Goal: Task Accomplishment & Management: Manage account settings

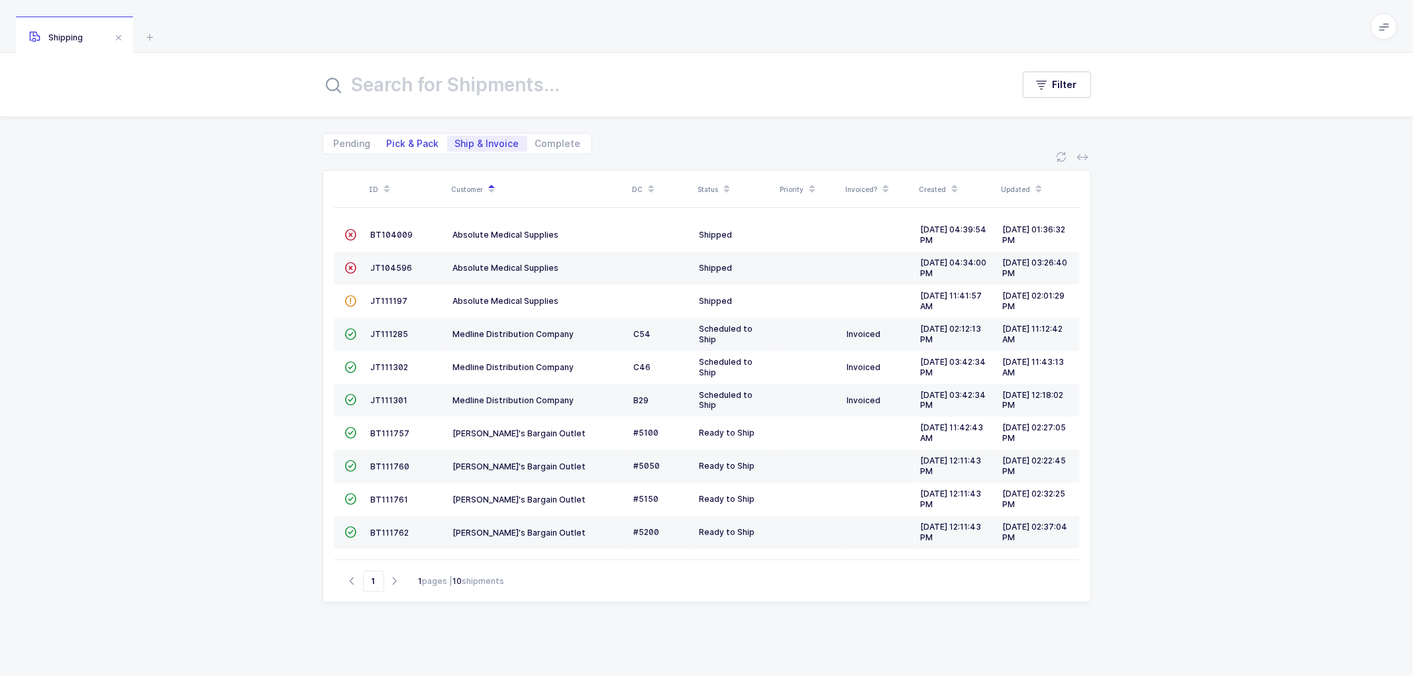
click at [397, 139] on span "Pick & Pack" at bounding box center [413, 143] width 52 height 9
click at [388, 137] on input "Pick & Pack" at bounding box center [383, 140] width 9 height 9
radio input "true"
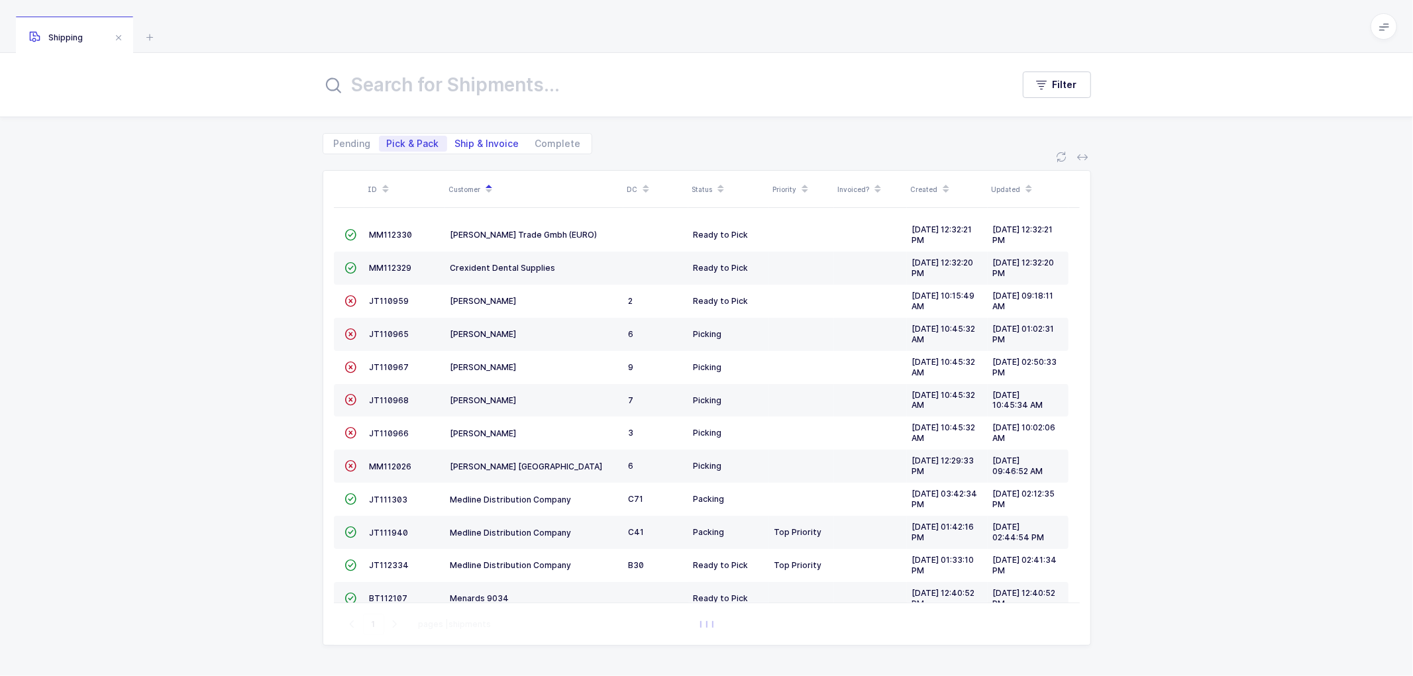
click at [476, 142] on span "Ship & Invoice" at bounding box center [487, 143] width 64 height 9
click at [456, 142] on input "Ship & Invoice" at bounding box center [451, 140] width 9 height 9
radio input "true"
click at [476, 142] on span "Ship & Invoice" at bounding box center [487, 143] width 64 height 9
click at [456, 142] on input "Ship & Invoice" at bounding box center [451, 140] width 9 height 9
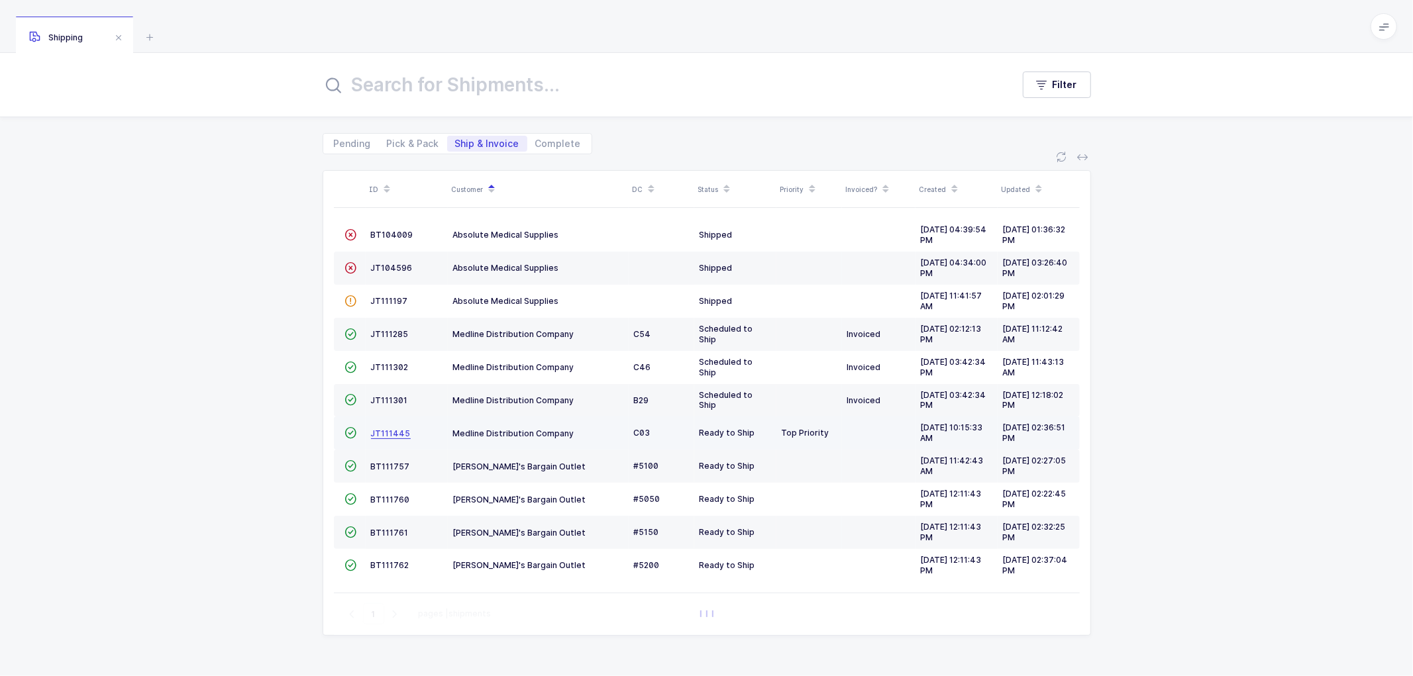
click at [400, 434] on span "JT111445" at bounding box center [391, 434] width 40 height 10
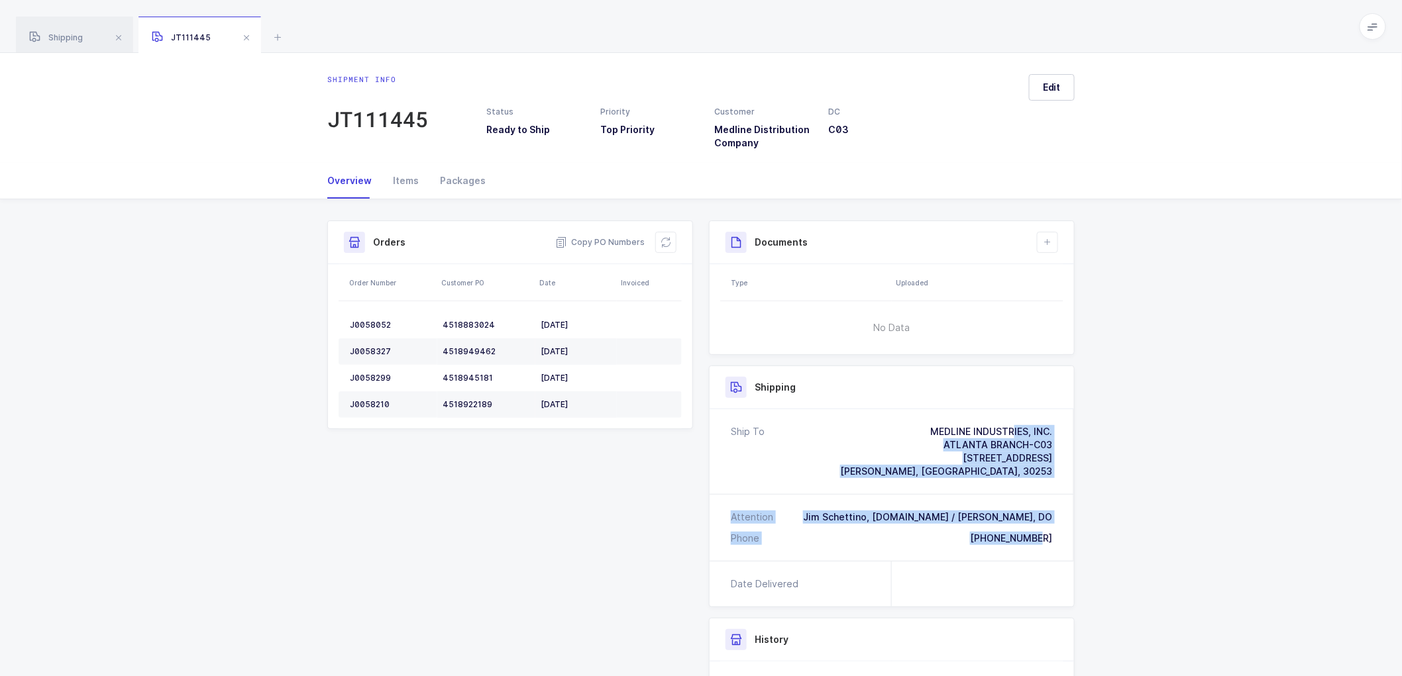
drag, startPoint x: 1061, startPoint y: 539, endPoint x: 847, endPoint y: 433, distance: 238.5
click at [847, 433] on div "Ship To MEDLINE INDUSTRIES, INC. [GEOGRAPHIC_DATA] BRANCH-C03 [STREET_ADDRESS][…" at bounding box center [891, 485] width 364 height 152
copy div "MEDLINE INDUSTRIES, INC. [GEOGRAPHIC_DATA] BRANCH-C03 [STREET_ADDRESS][PERSON_N…"
click at [617, 237] on span "Copy PO Numbers" at bounding box center [599, 242] width 89 height 13
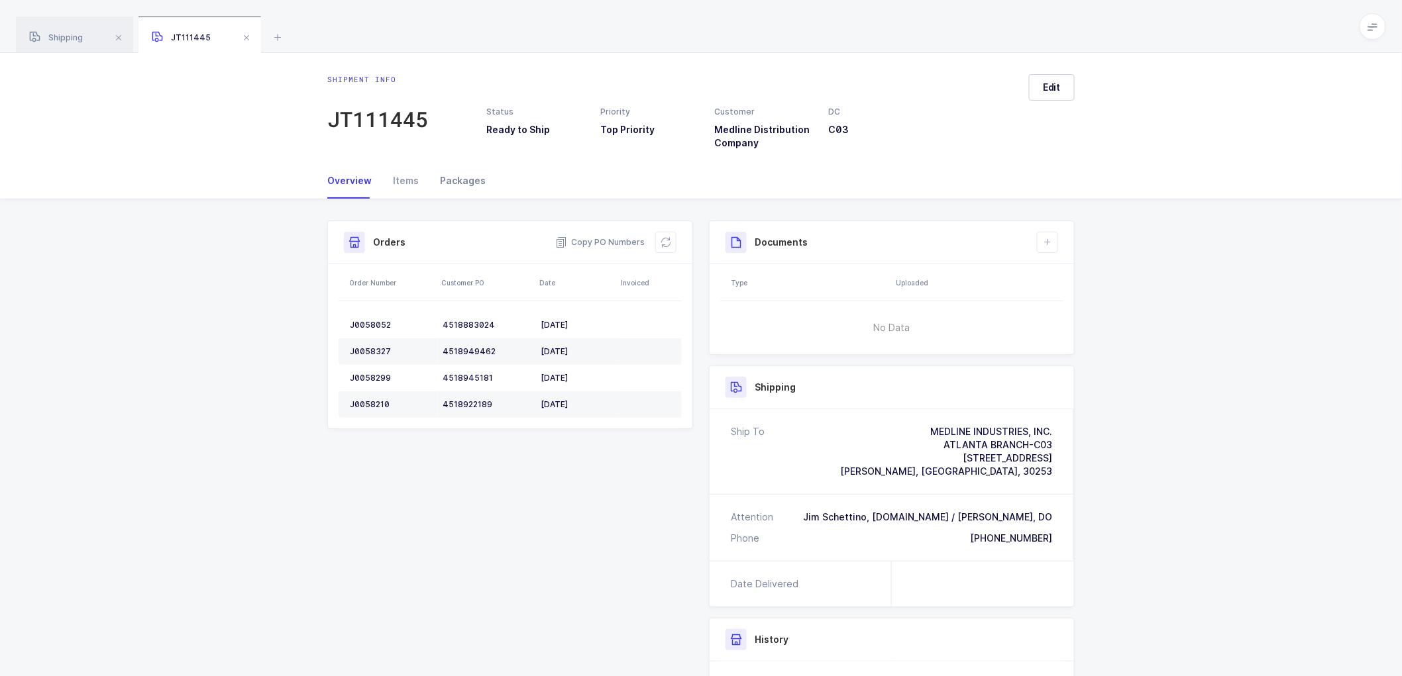
drag, startPoint x: 460, startPoint y: 176, endPoint x: 545, endPoint y: 199, distance: 88.5
click at [460, 176] on div "Packages" at bounding box center [457, 181] width 56 height 36
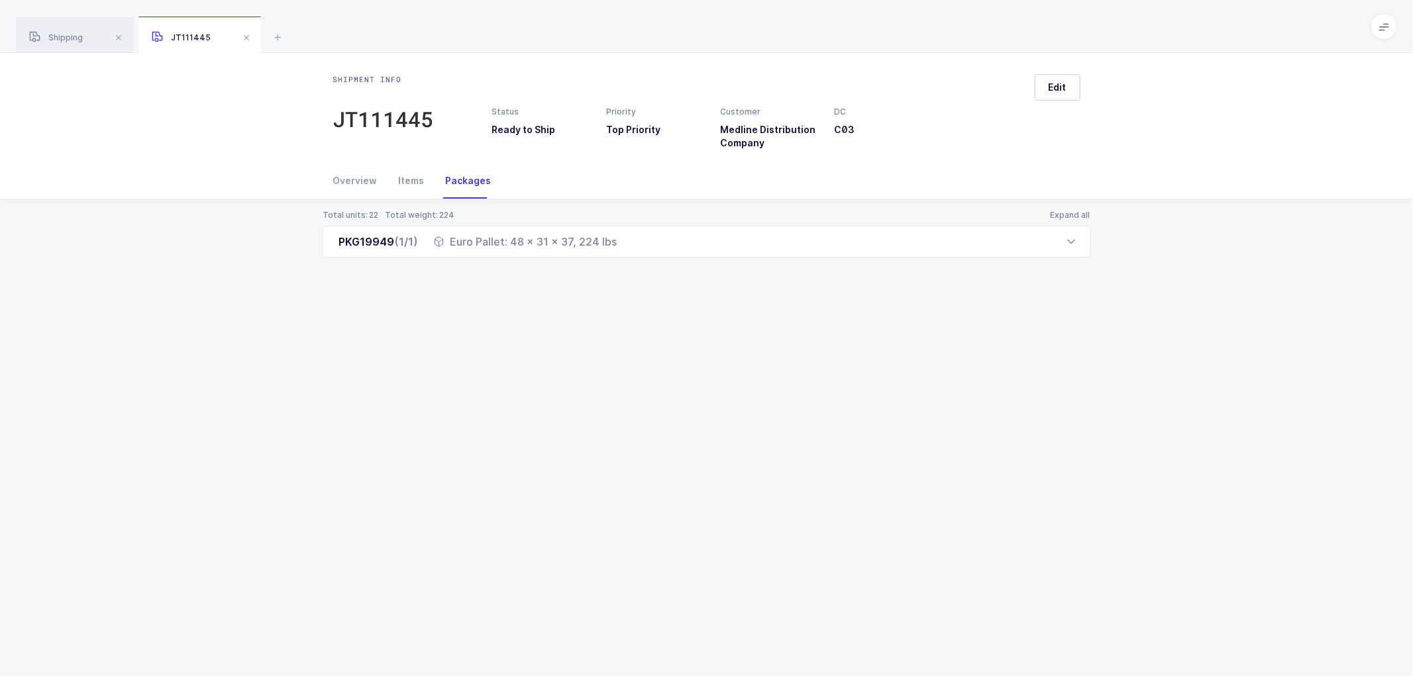
drag, startPoint x: 342, startPoint y: 242, endPoint x: 619, endPoint y: 258, distance: 277.4
click at [619, 258] on div "Total units: 22 Total weight: 224 Expand all PKG19949 (1/1) Euro Pallet: 48 x 3…" at bounding box center [707, 249] width 1392 height 101
copy div "PKG19949 (1/1) Euro Pallet: 48 x 31 x 37, 224 lbs"
click at [62, 36] on span "Shipping" at bounding box center [56, 37] width 54 height 10
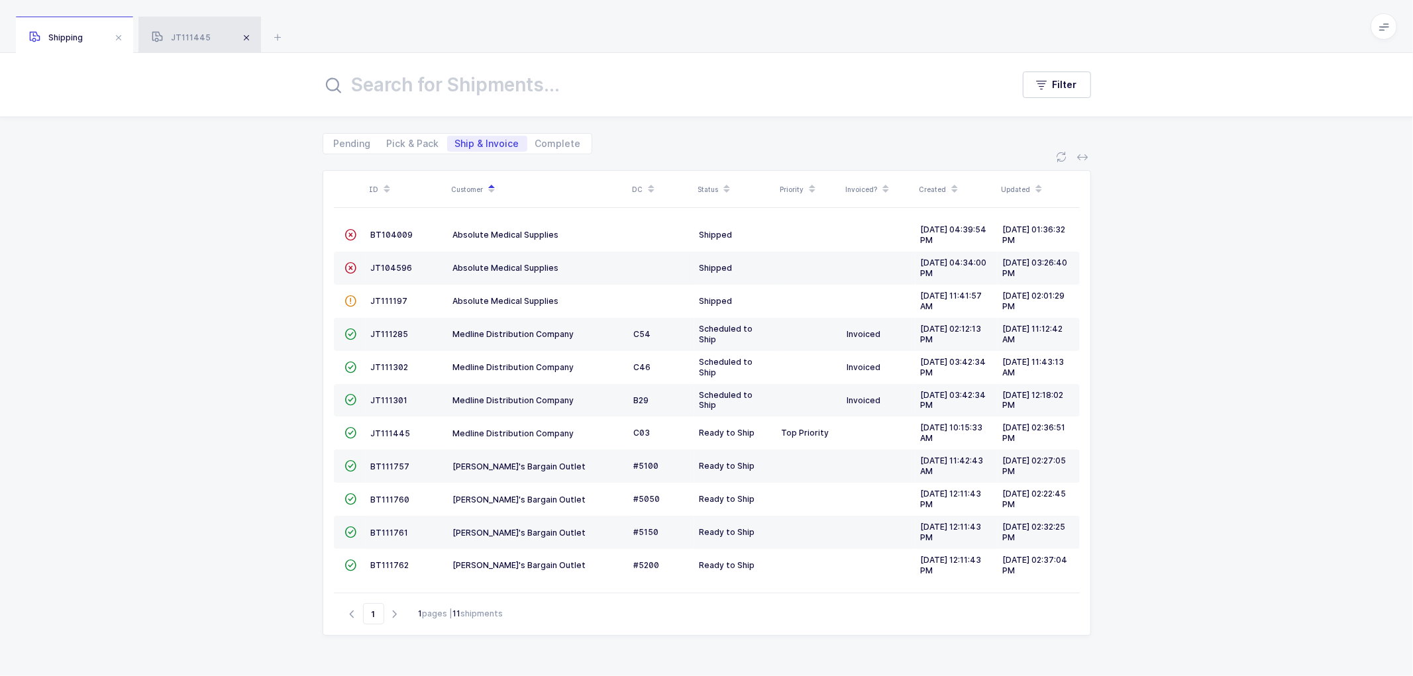
drag, startPoint x: 254, startPoint y: 36, endPoint x: 245, endPoint y: 38, distance: 9.5
click at [252, 37] on div "JT111445" at bounding box center [199, 35] width 123 height 37
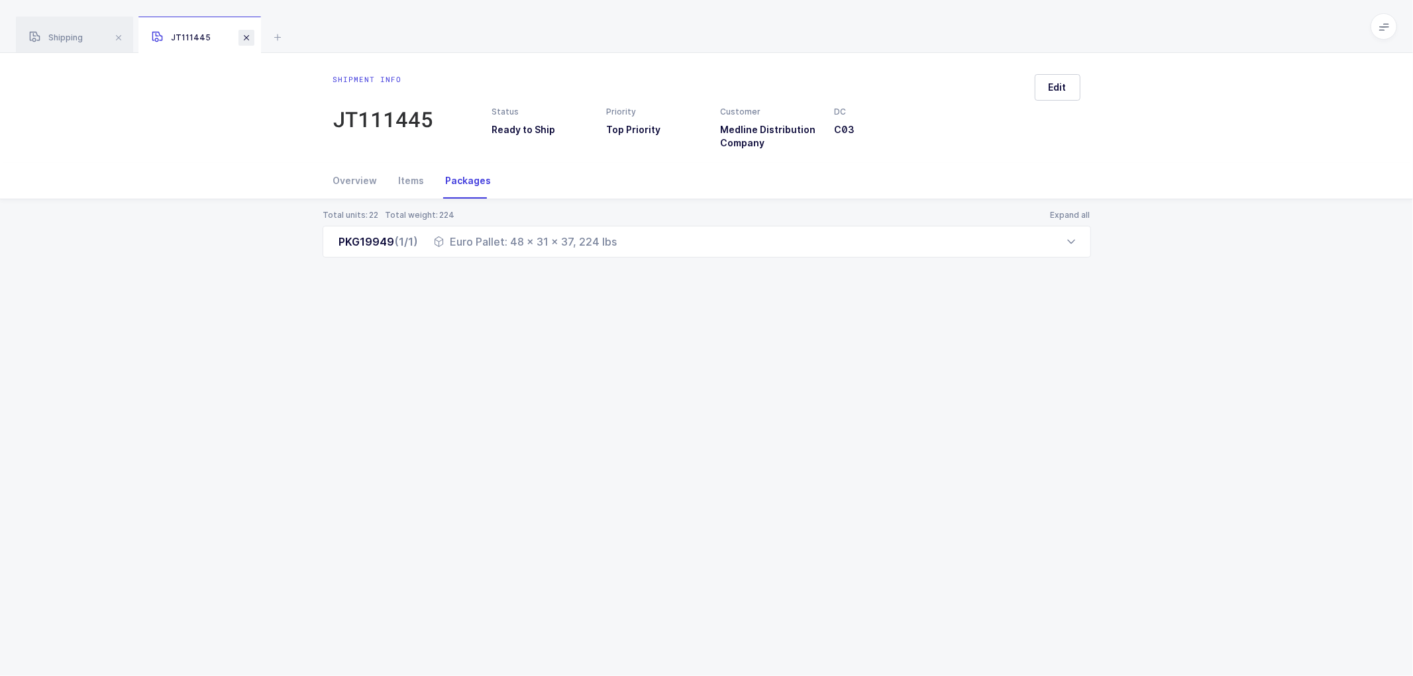
click at [243, 34] on span at bounding box center [246, 38] width 16 height 16
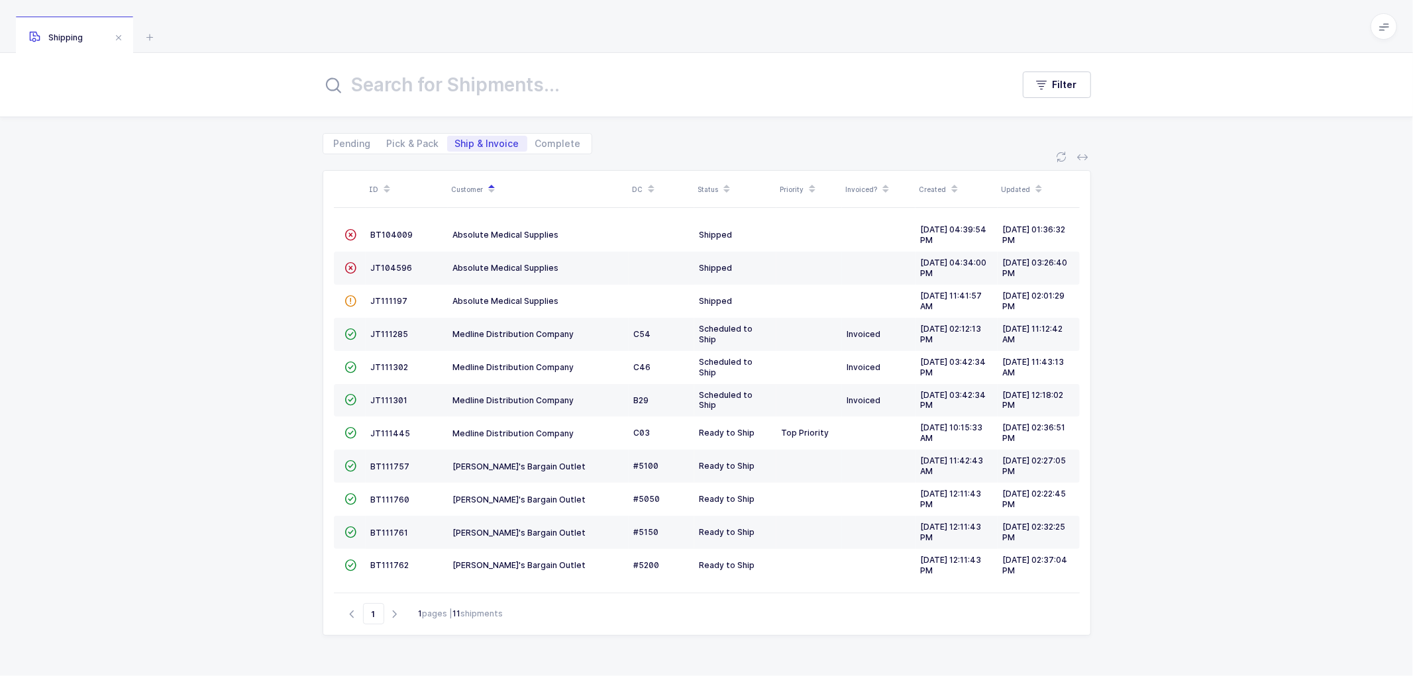
click at [183, 346] on div "ID Customer DC Status Priority Invoiced? Created Updated  BT104009 Absolute Me…" at bounding box center [706, 415] width 1413 height 522
click at [186, 51] on div "Shipping" at bounding box center [706, 26] width 1413 height 53
click at [234, 289] on div "ID Customer DC Status Priority Invoiced? Created Updated  BT104009 Absolute Me…" at bounding box center [706, 415] width 1413 height 522
click at [1181, 369] on div "ID Customer DC Status Priority Invoiced? Created Updated  BT104009 Absolute Me…" at bounding box center [706, 415] width 1413 height 522
click at [302, 232] on div "ID Customer DC Status Priority Invoiced? Created Updated  BT104009 Absolute Me…" at bounding box center [706, 415] width 1413 height 522
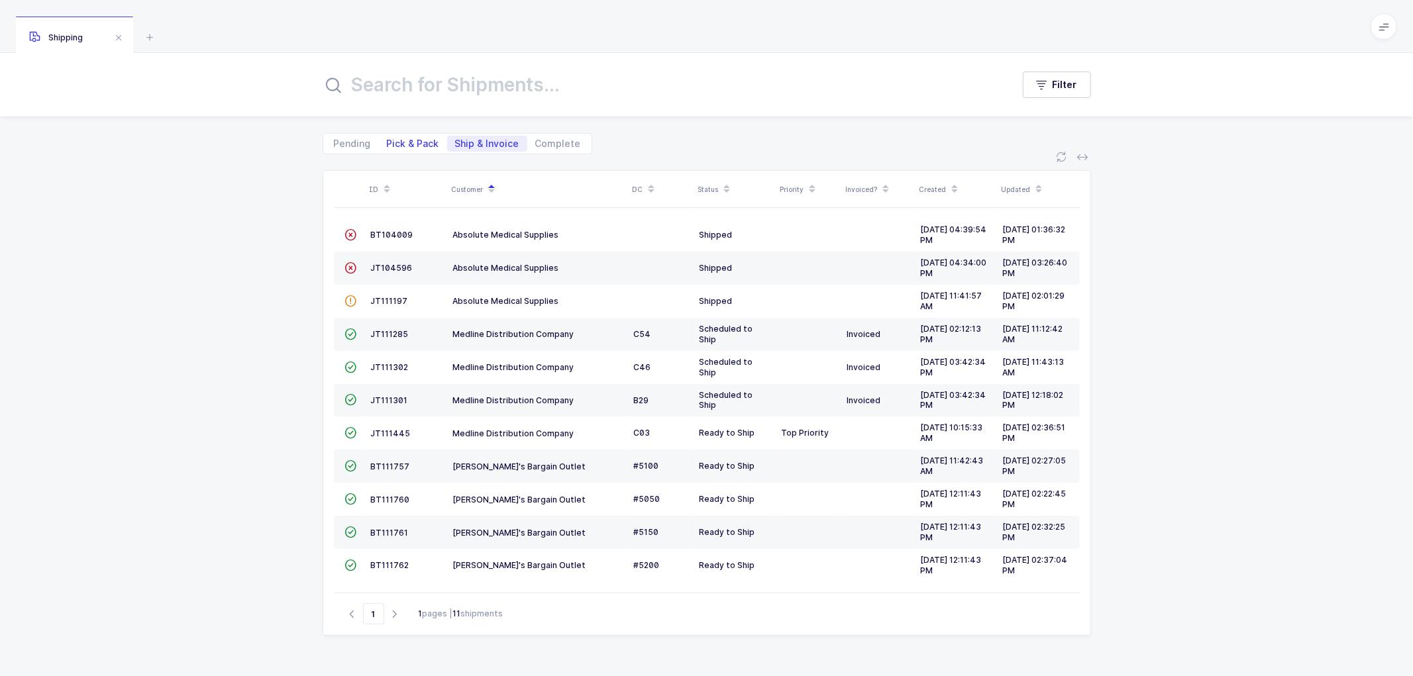
drag, startPoint x: 393, startPoint y: 134, endPoint x: 408, endPoint y: 140, distance: 16.4
click at [398, 136] on div "Pending Pick & Pack Ship & Invoice Complete" at bounding box center [458, 143] width 270 height 21
click at [408, 140] on span "Pick & Pack" at bounding box center [413, 143] width 52 height 9
click at [388, 140] on input "Pick & Pack" at bounding box center [383, 140] width 9 height 9
radio input "true"
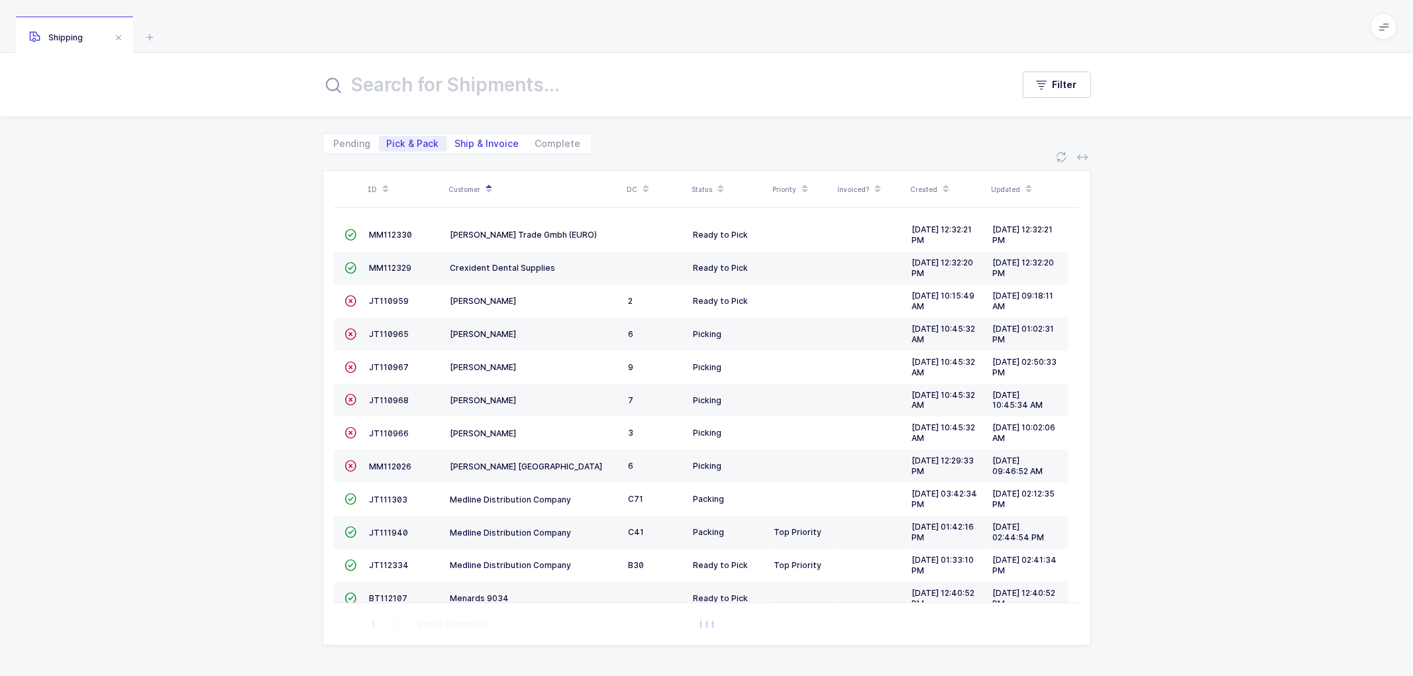
click at [488, 139] on span "Ship & Invoice" at bounding box center [487, 143] width 64 height 9
click at [456, 139] on input "Ship & Invoice" at bounding box center [451, 140] width 9 height 9
radio input "true"
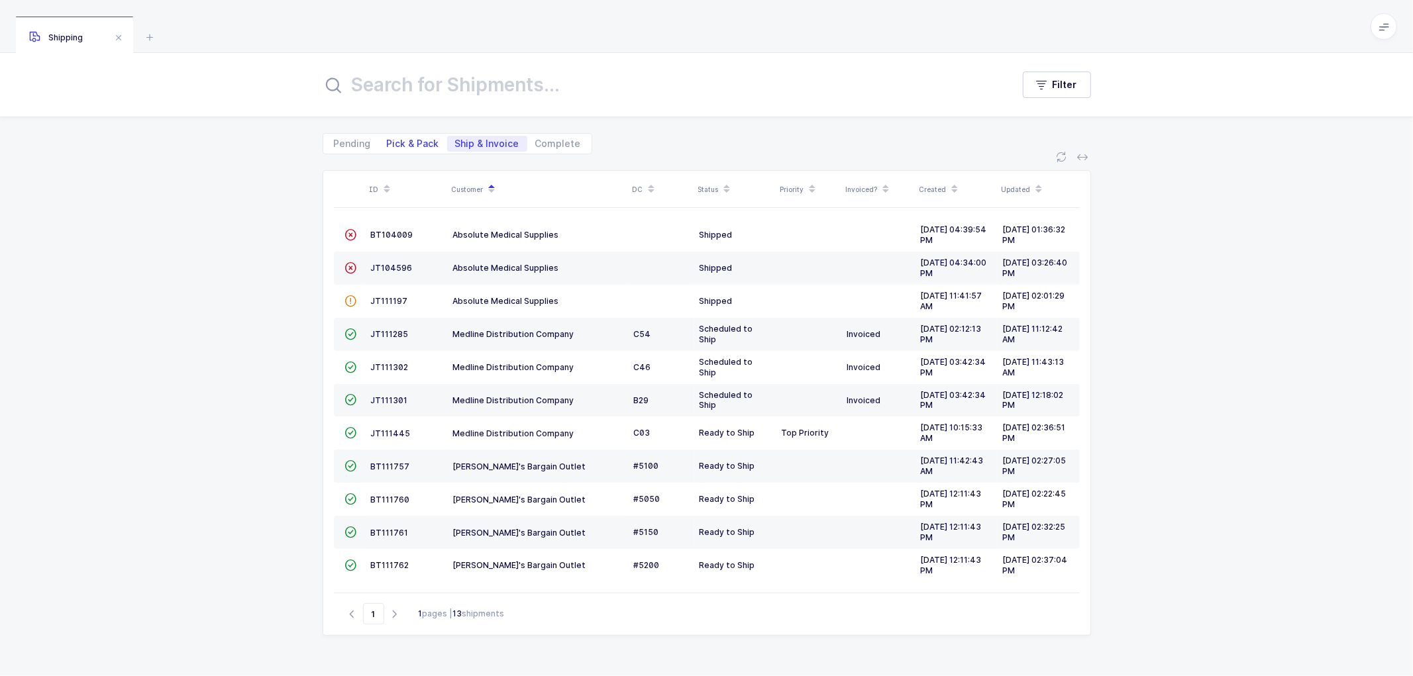
click at [415, 136] on span "Pick & Pack" at bounding box center [413, 144] width 68 height 16
click at [388, 136] on input "Pick & Pack" at bounding box center [383, 140] width 9 height 9
radio input "true"
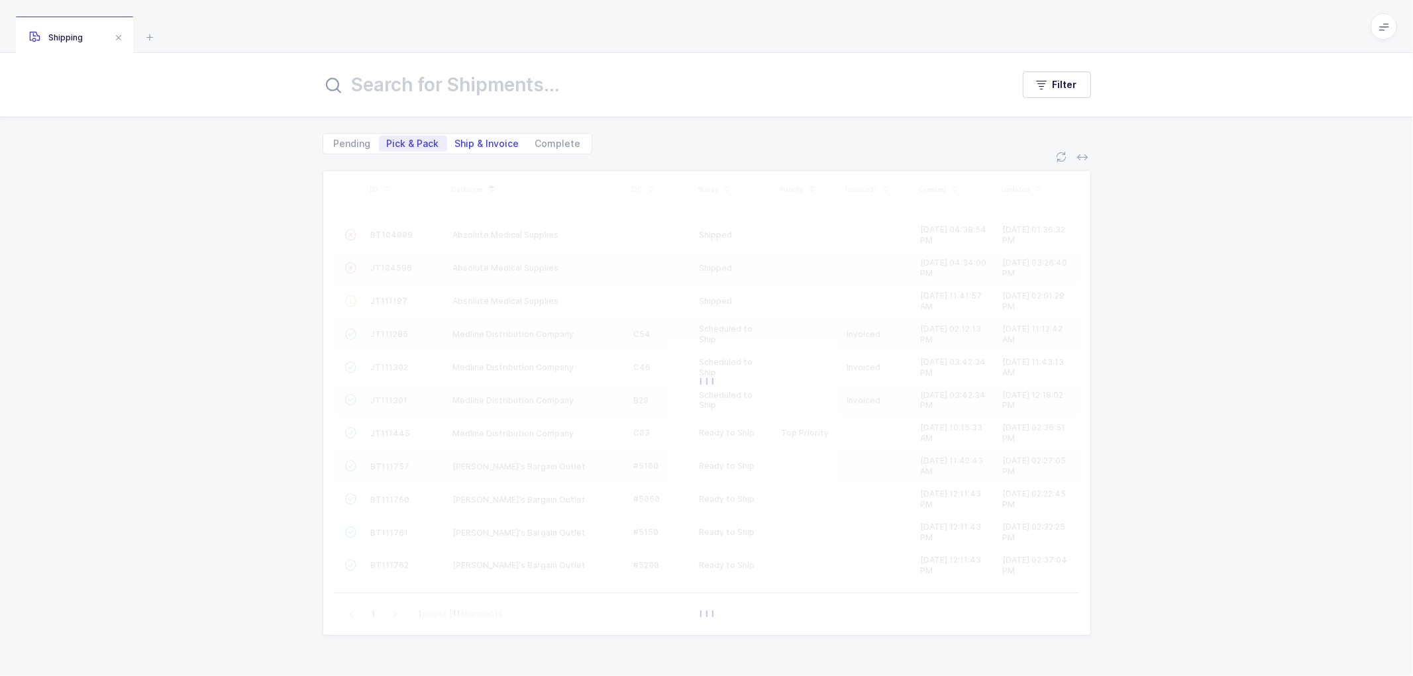
click at [495, 142] on span "Ship & Invoice" at bounding box center [487, 143] width 64 height 9
click at [456, 142] on input "Ship & Invoice" at bounding box center [451, 140] width 9 height 9
radio input "true"
radio input "false"
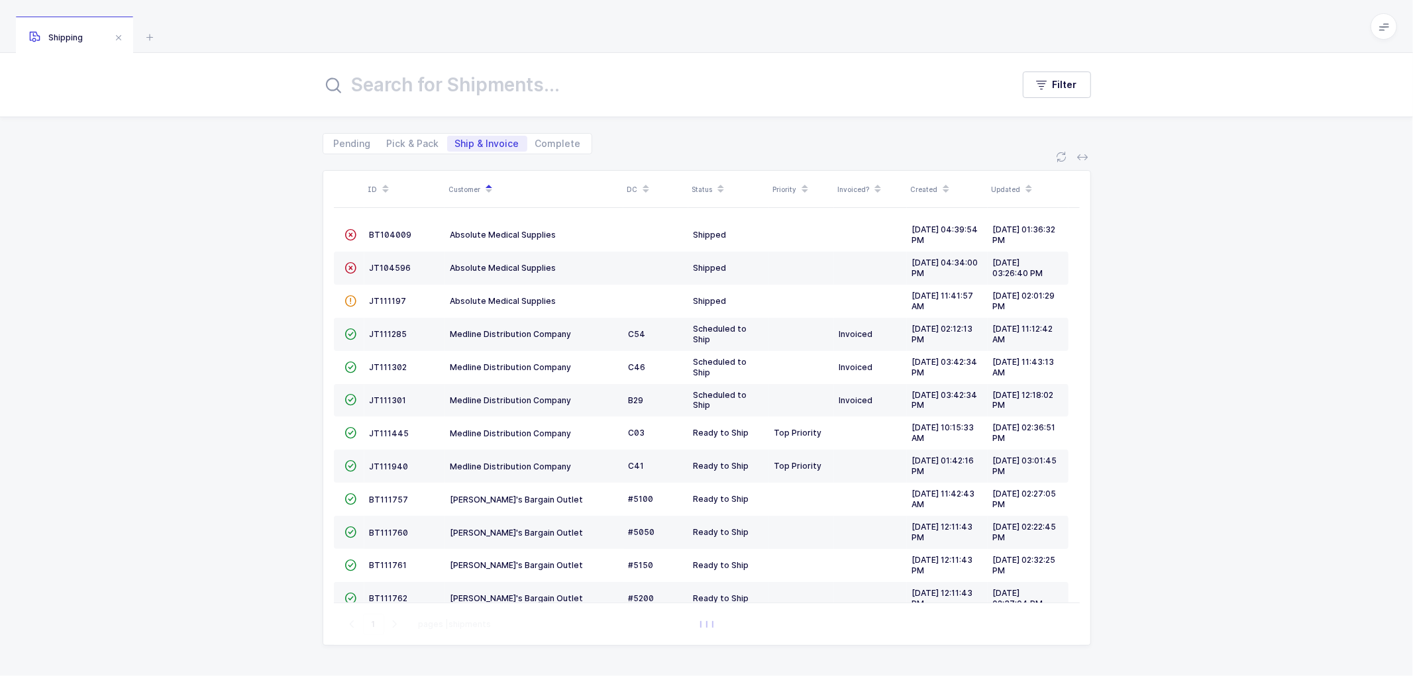
click at [492, 147] on span "Ship & Invoice" at bounding box center [487, 143] width 64 height 9
click at [456, 144] on input "Ship & Invoice" at bounding box center [451, 140] width 9 height 9
click at [388, 460] on td "JT111940" at bounding box center [404, 466] width 81 height 33
click at [385, 466] on span "JT111940" at bounding box center [389, 467] width 39 height 10
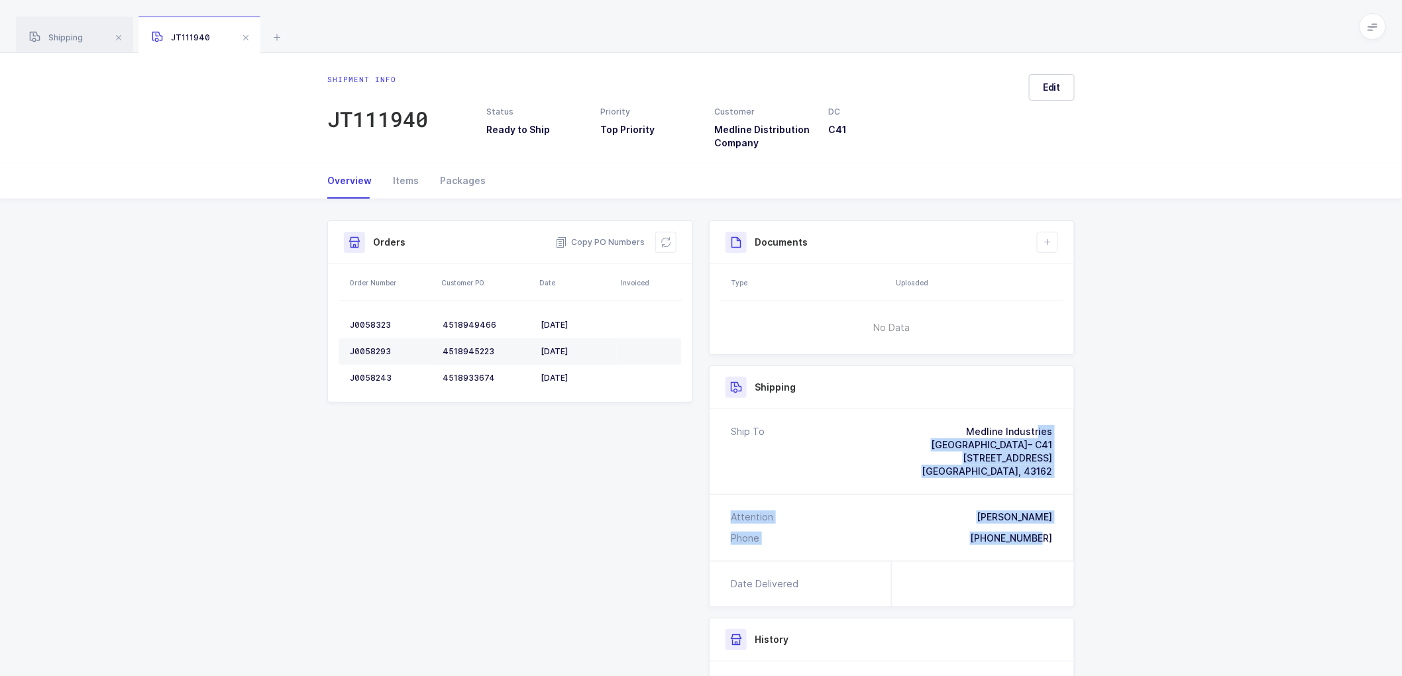
drag, startPoint x: 1065, startPoint y: 544, endPoint x: 914, endPoint y: 427, distance: 191.2
click at [914, 427] on div "Ship To Medline Industries [GEOGRAPHIC_DATA]– C41 [STREET_ADDRESS] Attention [P…" at bounding box center [891, 485] width 364 height 152
copy div "Medline Industries [GEOGRAPHIC_DATA]– C41 [STREET_ADDRESS] Attention [PERSON_NA…"
click at [603, 242] on span "Copy PO Numbers" at bounding box center [599, 242] width 89 height 13
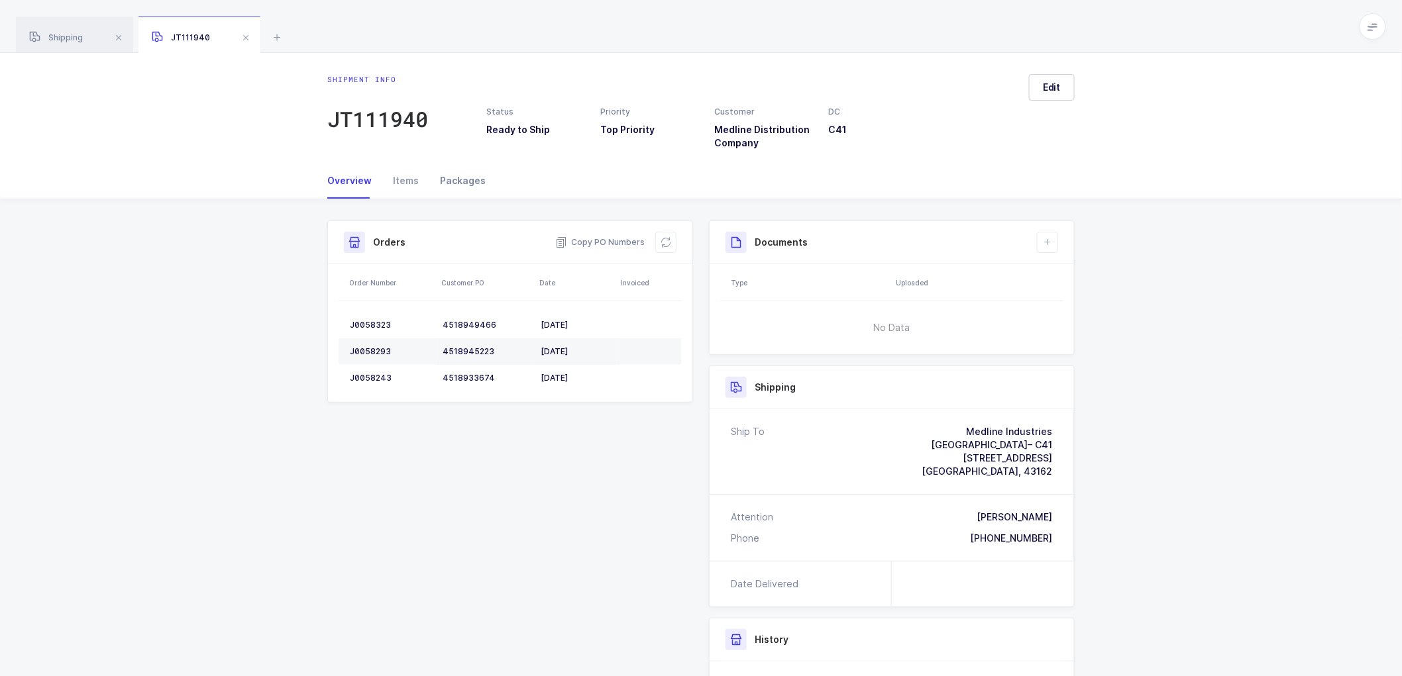
click at [470, 176] on div "Packages" at bounding box center [457, 181] width 56 height 36
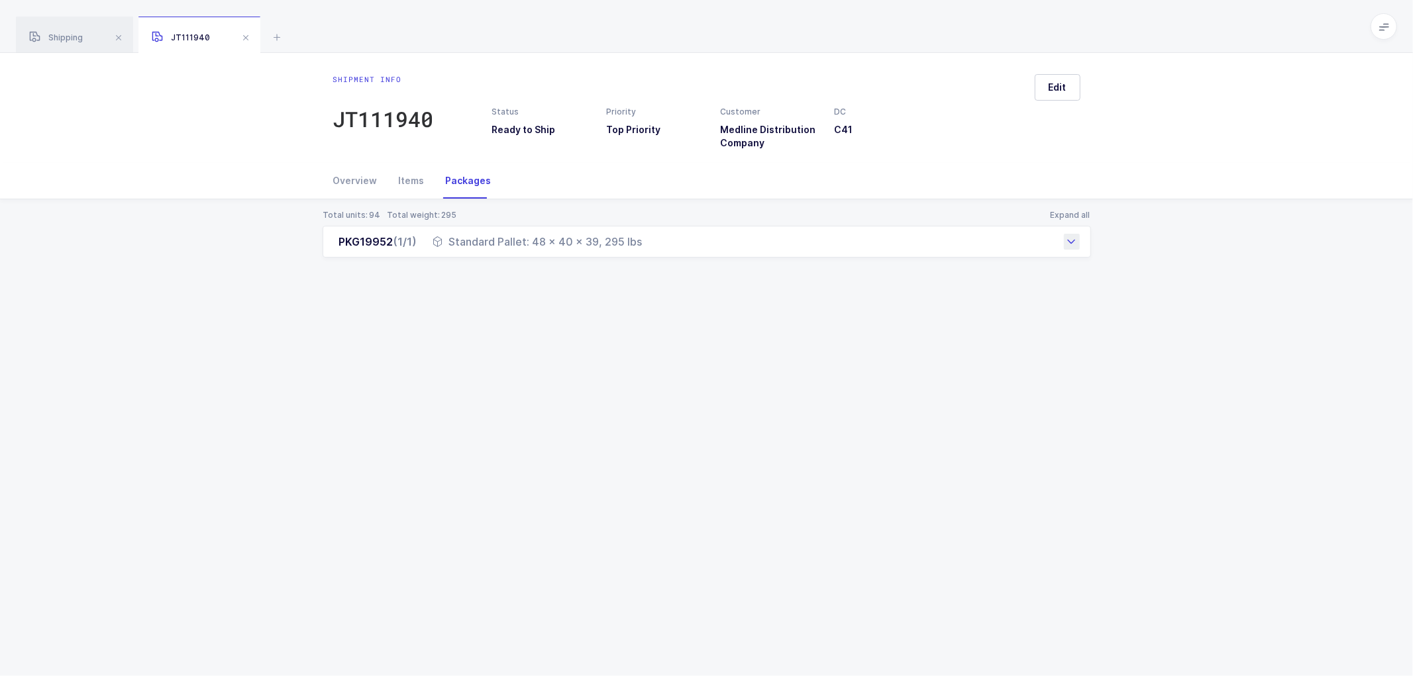
drag, startPoint x: 332, startPoint y: 237, endPoint x: 644, endPoint y: 248, distance: 312.2
click at [644, 248] on div "PKG19952 (1/1) Standard Pallet: 48 x 40 x 39, 295 lbs" at bounding box center [707, 242] width 768 height 32
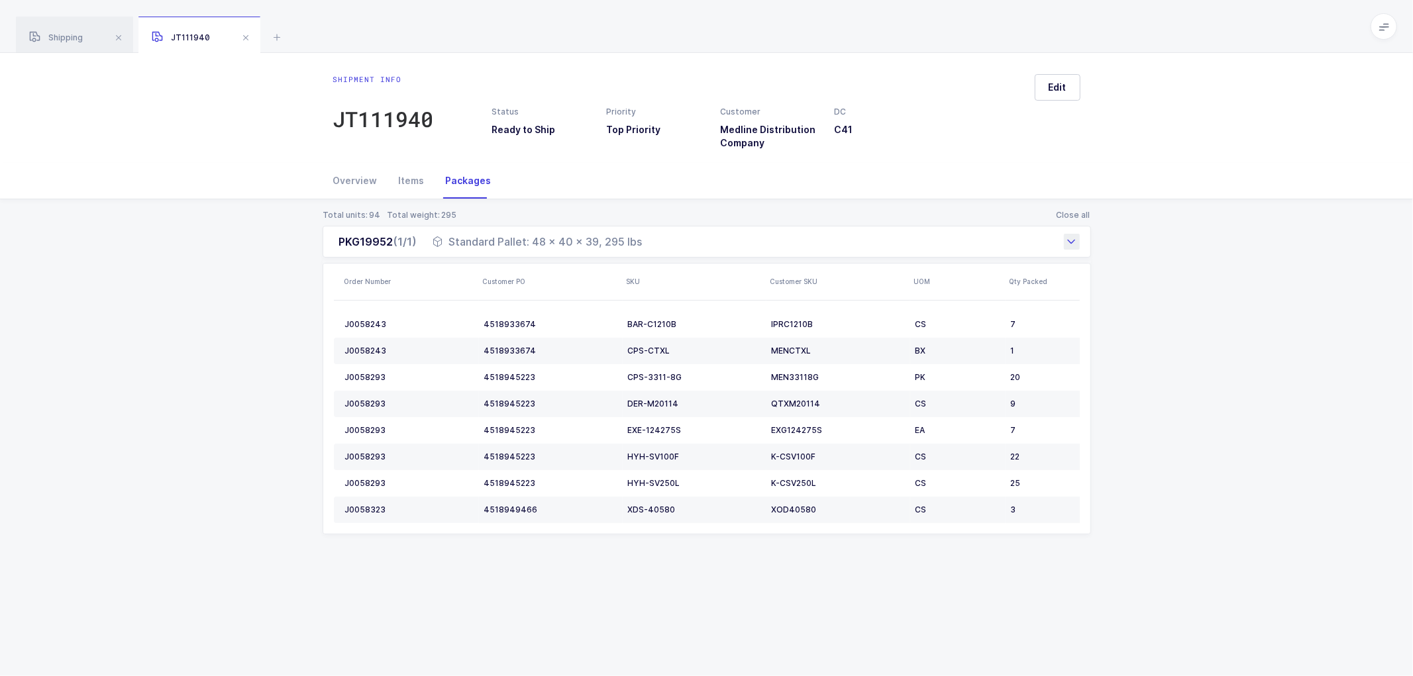
copy div "PKG19952 (1/1) Standard Pallet: 48 x 40 x 39, 295 lbs"
drag, startPoint x: 57, startPoint y: 36, endPoint x: 100, endPoint y: 33, distance: 43.1
click at [70, 34] on span "Shipping" at bounding box center [56, 37] width 54 height 10
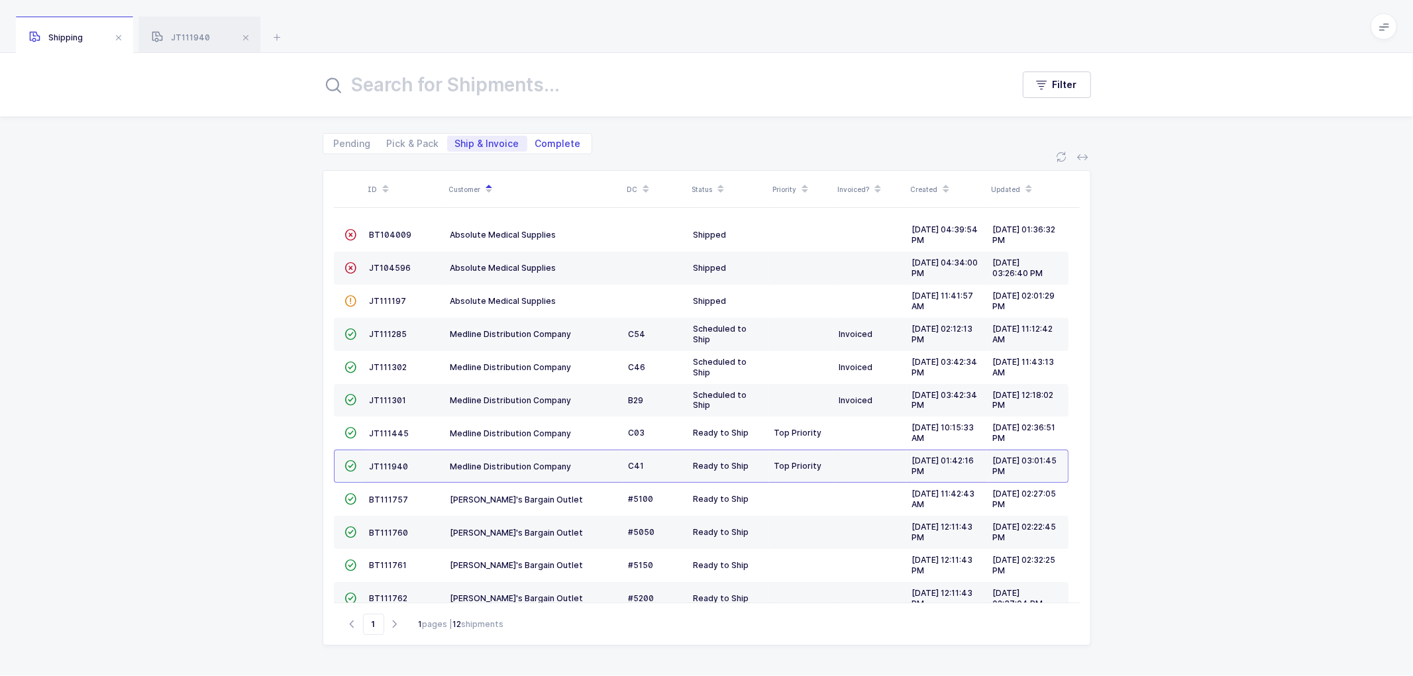
click at [539, 140] on span "Complete" at bounding box center [558, 143] width 46 height 9
click at [536, 140] on input "Complete" at bounding box center [531, 140] width 9 height 9
radio input "true"
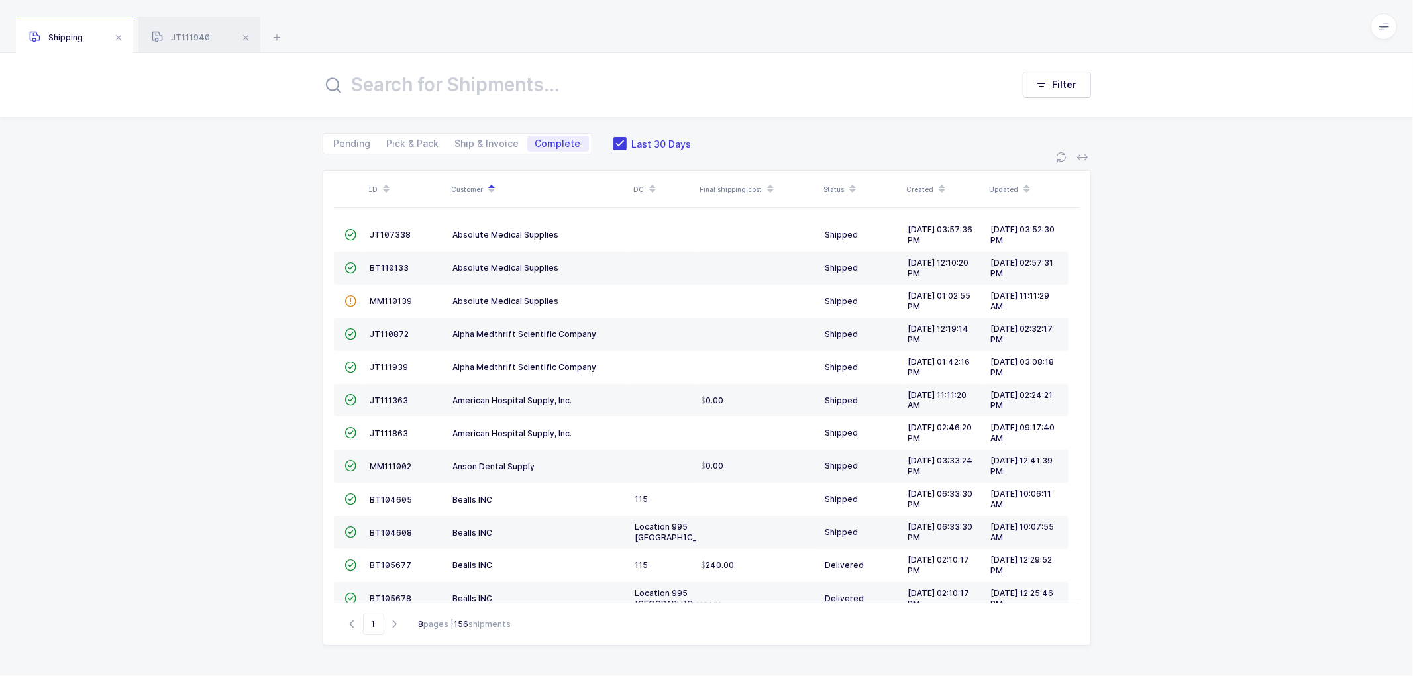
click at [1224, 282] on div "ID Customer DC Final shipping cost Status Created Updated  JT107338 Absolute M…" at bounding box center [706, 415] width 1413 height 522
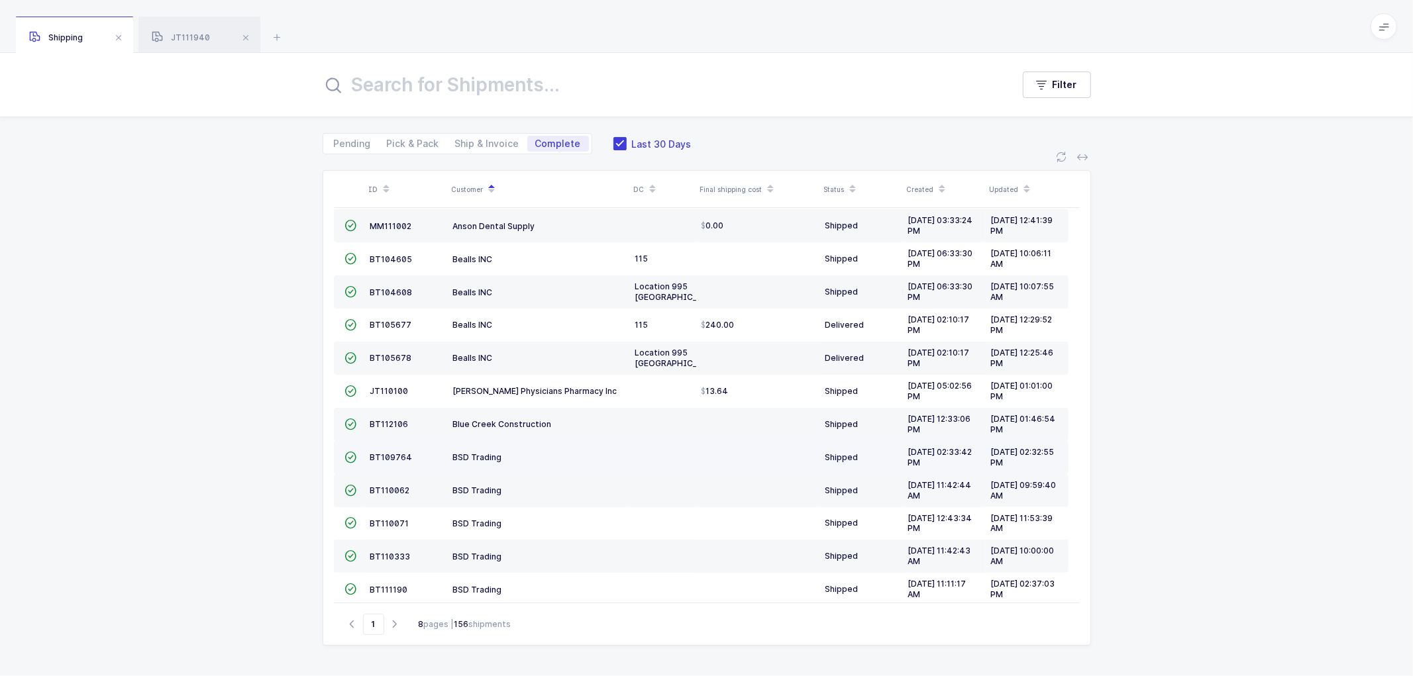
scroll to position [290, 0]
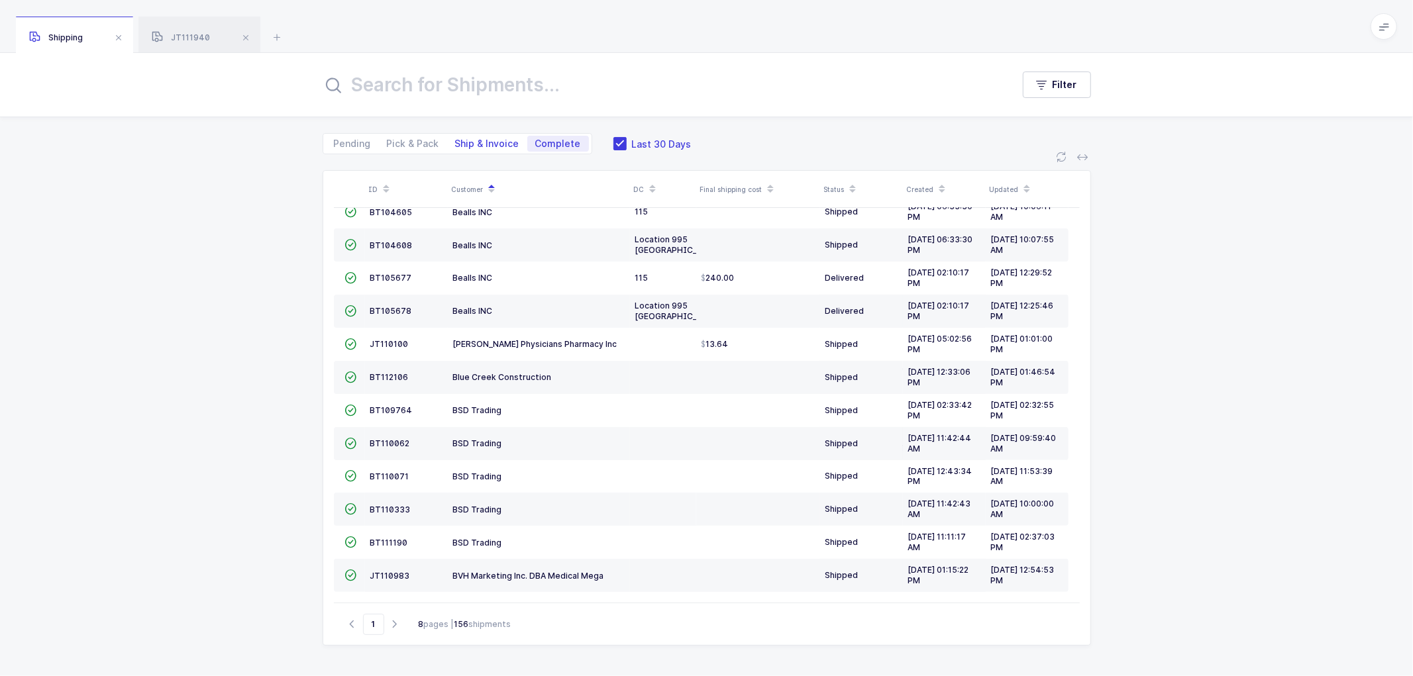
click at [487, 140] on span "Ship & Invoice" at bounding box center [487, 143] width 64 height 9
click at [456, 140] on input "Ship & Invoice" at bounding box center [451, 140] width 9 height 9
radio input "true"
radio input "false"
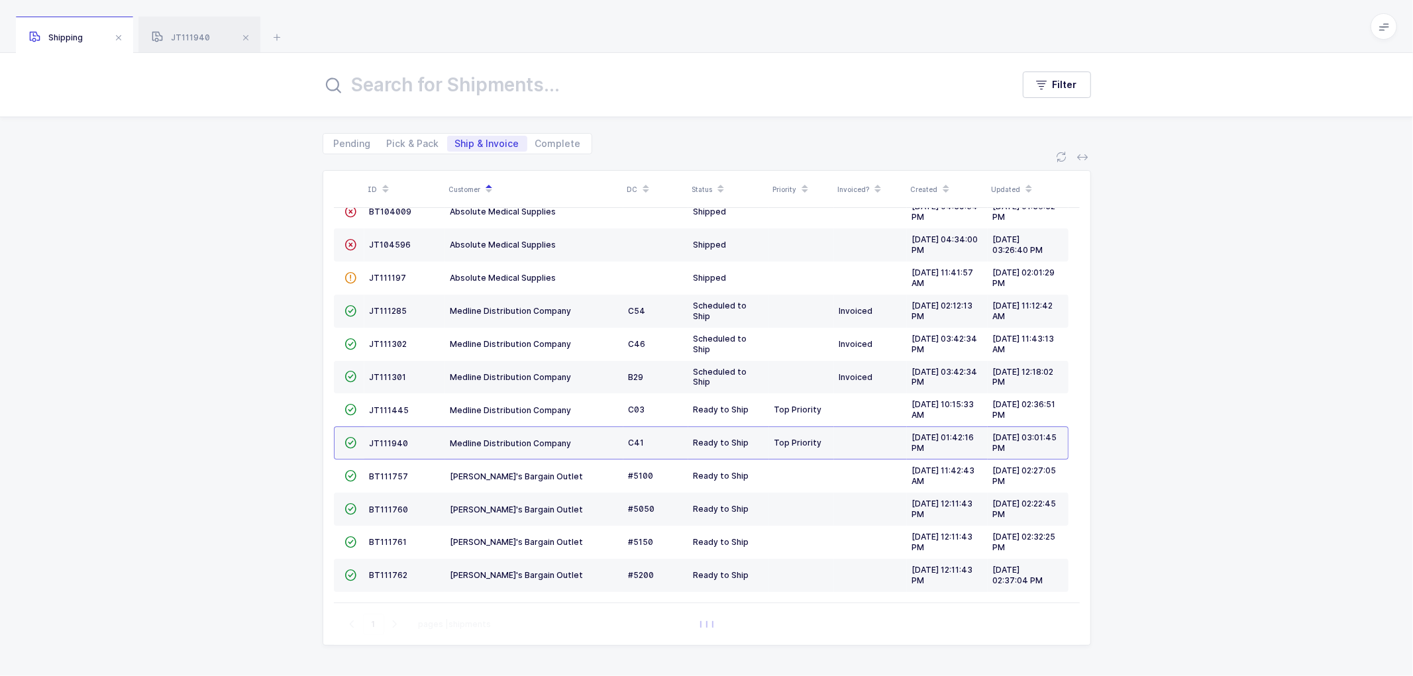
scroll to position [25, 0]
click at [388, 139] on span "Pick & Pack" at bounding box center [413, 143] width 52 height 9
click at [388, 137] on input "Pick & Pack" at bounding box center [383, 140] width 9 height 9
radio input "true"
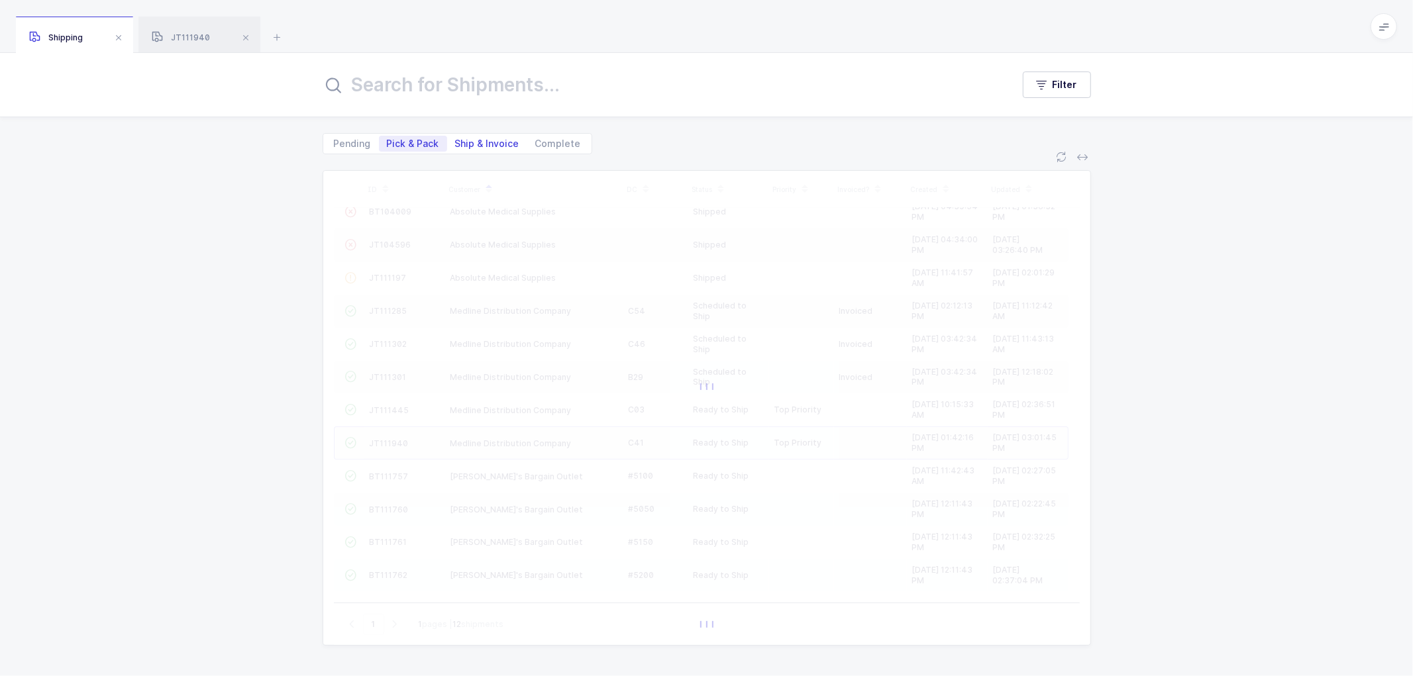
click at [485, 142] on span "Ship & Invoice" at bounding box center [487, 143] width 64 height 9
click at [456, 142] on input "Ship & Invoice" at bounding box center [451, 140] width 9 height 9
radio input "true"
radio input "false"
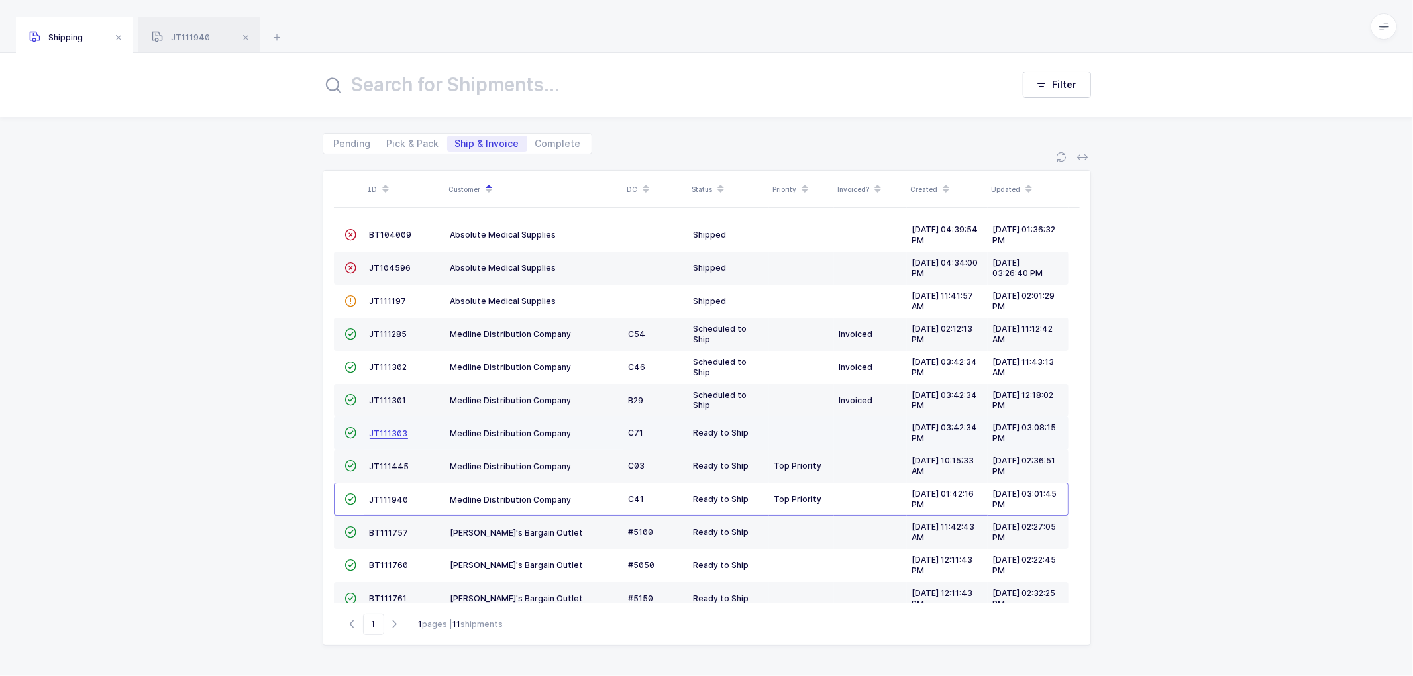
click at [393, 435] on span "JT111303" at bounding box center [389, 434] width 38 height 10
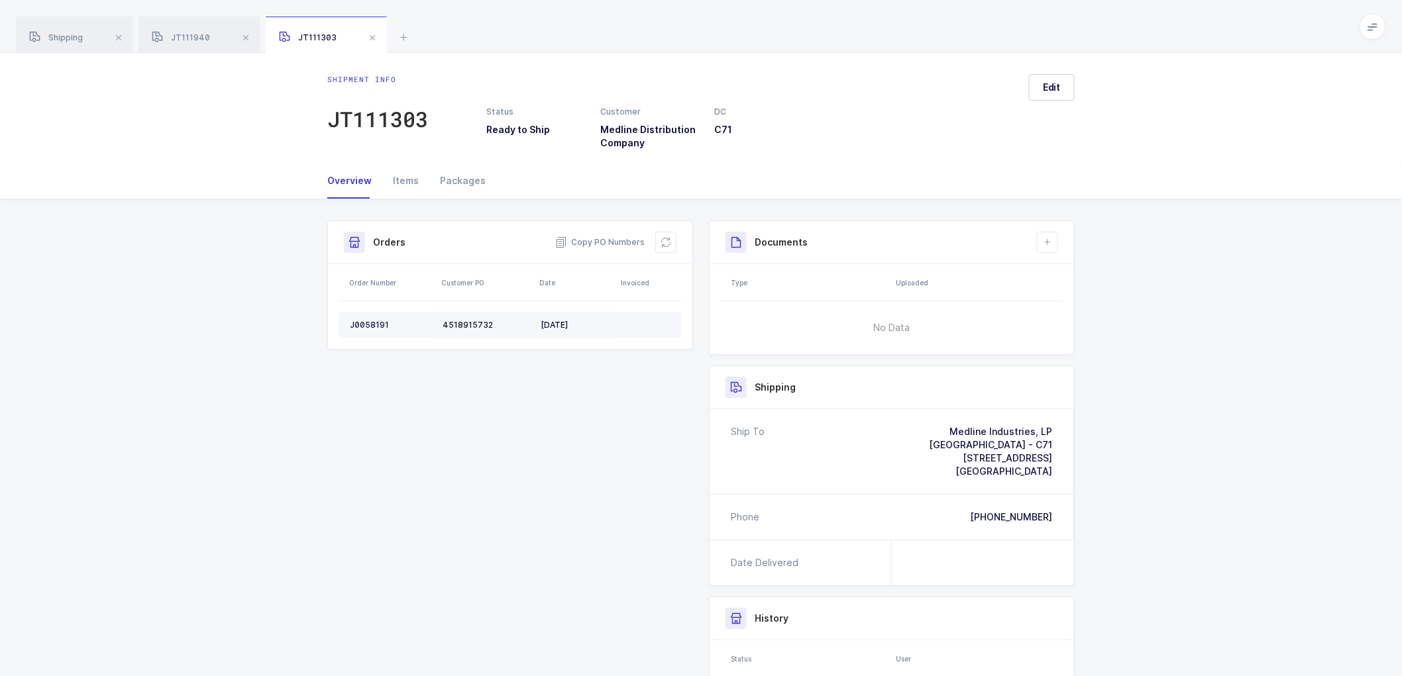
click at [372, 326] on div "J0058191" at bounding box center [391, 325] width 82 height 11
copy div "J0058191"
click at [745, 613] on div at bounding box center [735, 618] width 21 height 21
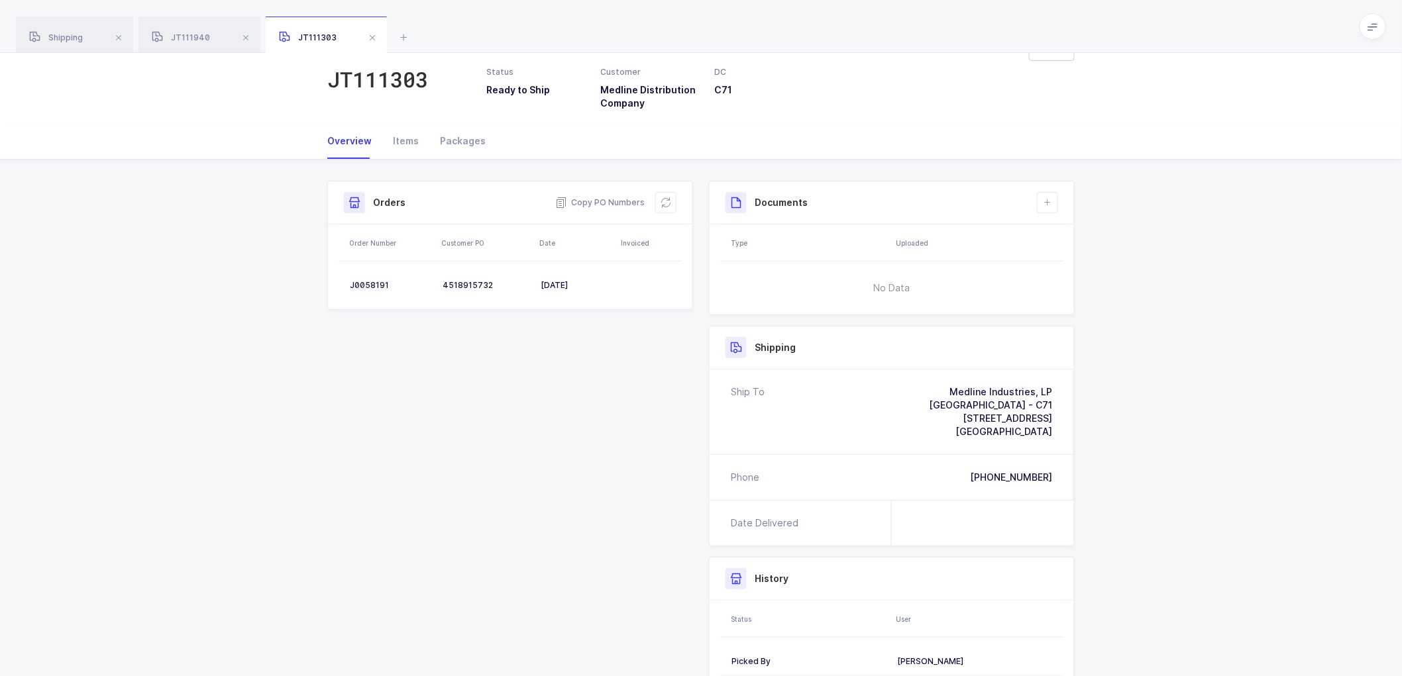
scroll to position [74, 0]
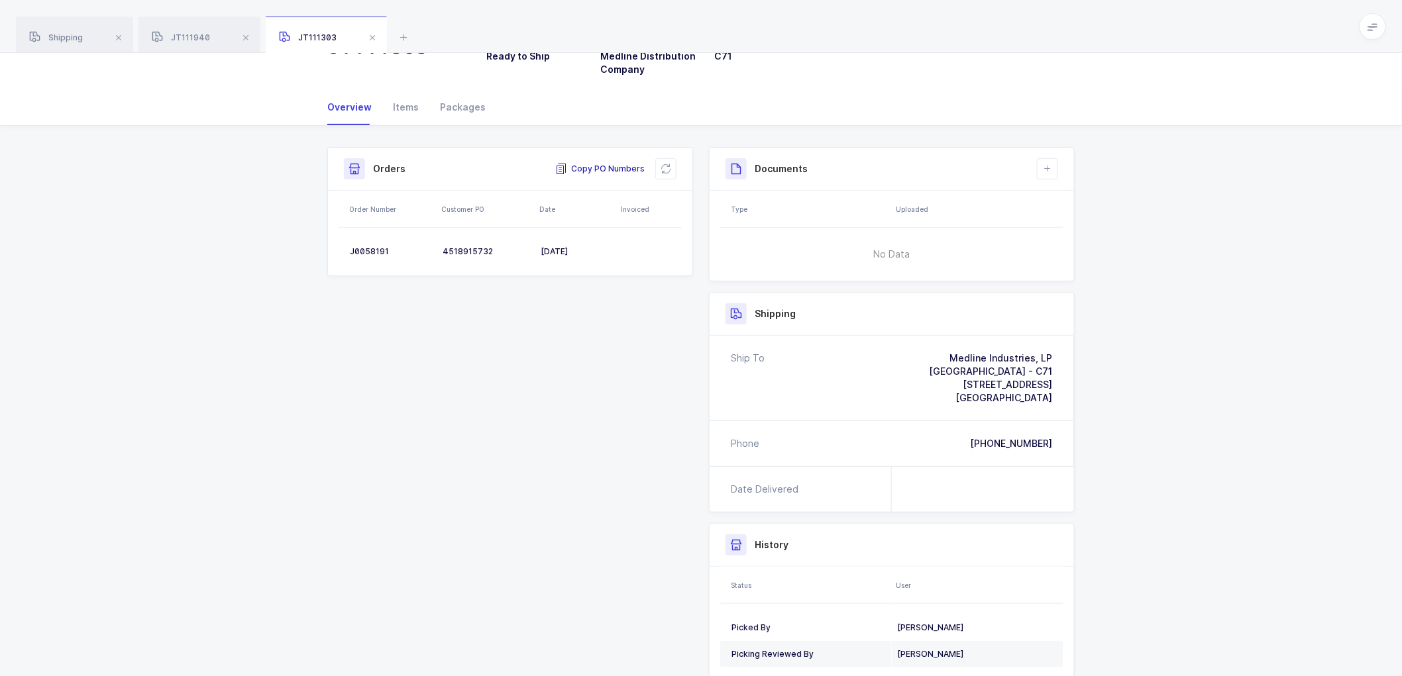
click at [616, 164] on span "Copy PO Numbers" at bounding box center [599, 168] width 89 height 13
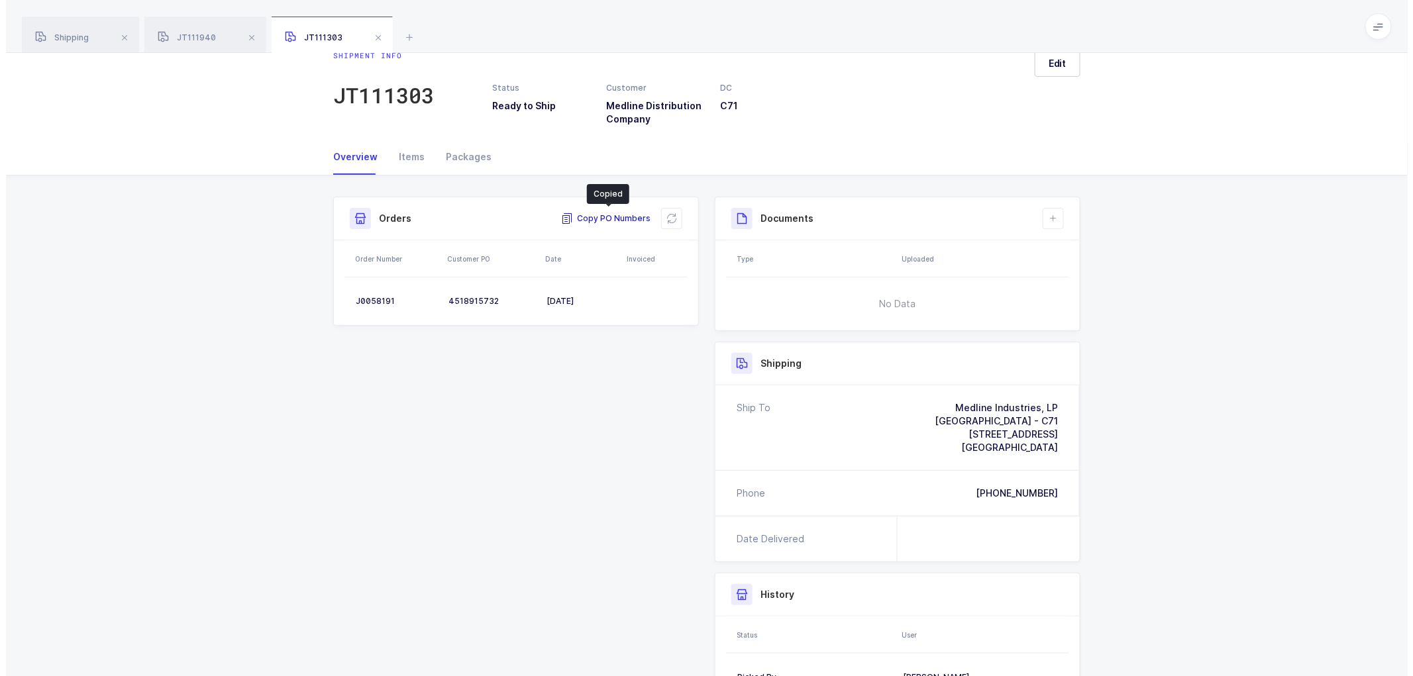
scroll to position [0, 0]
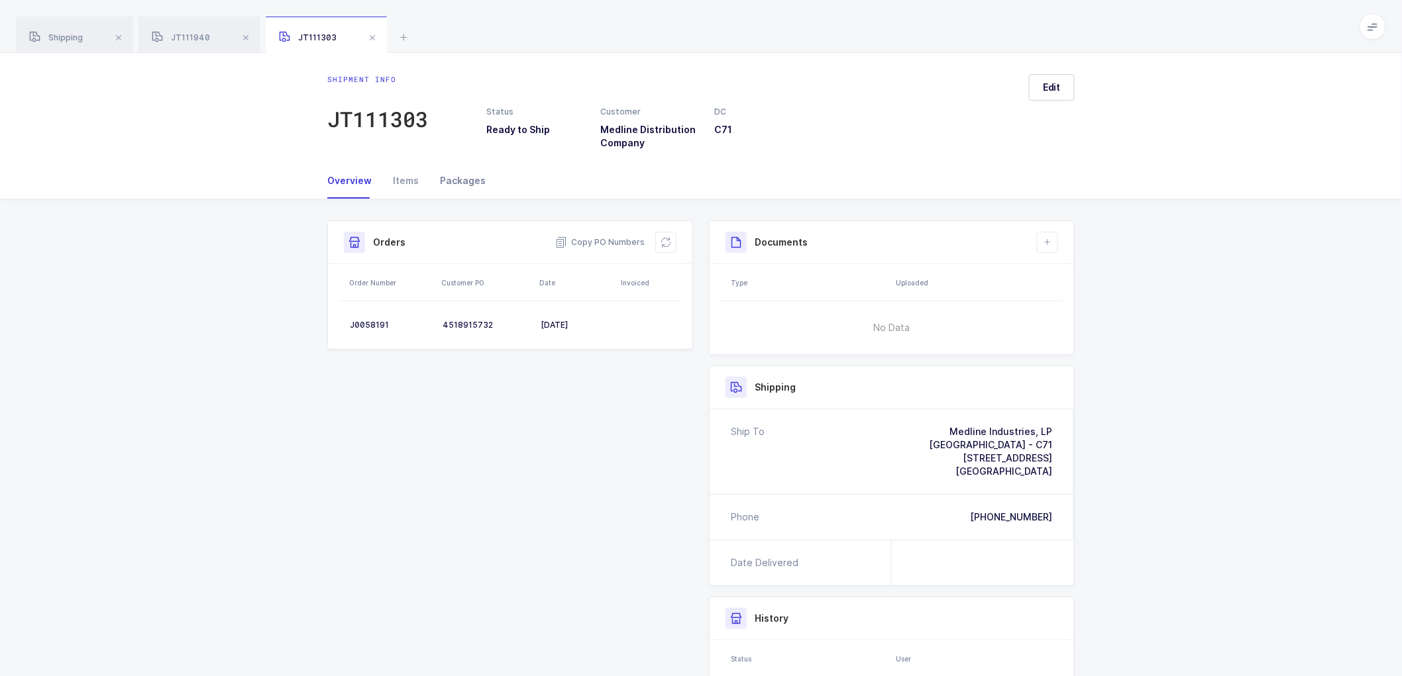
drag, startPoint x: 448, startPoint y: 174, endPoint x: 931, endPoint y: 161, distance: 483.7
click at [449, 174] on div "Packages" at bounding box center [457, 181] width 56 height 36
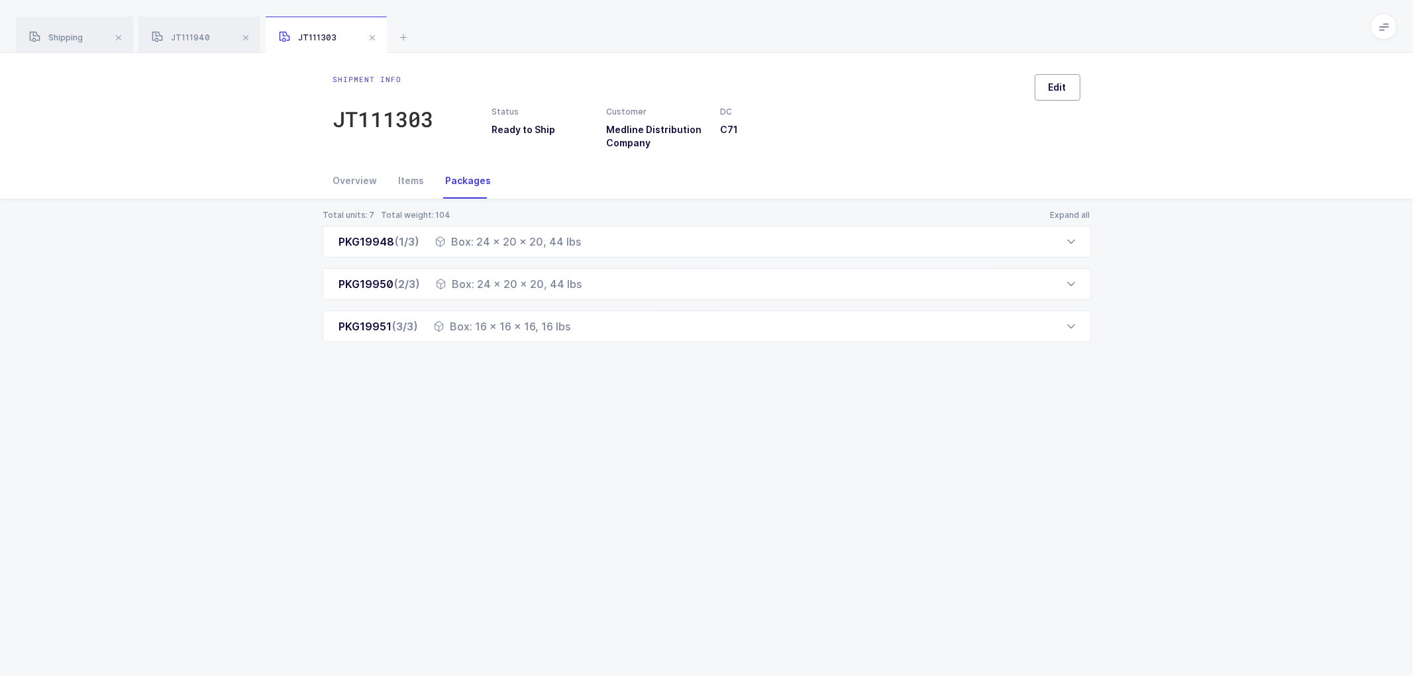
drag, startPoint x: 1051, startPoint y: 84, endPoint x: 1072, endPoint y: 97, distance: 24.4
click at [1052, 84] on span "Edit" at bounding box center [1058, 87] width 18 height 13
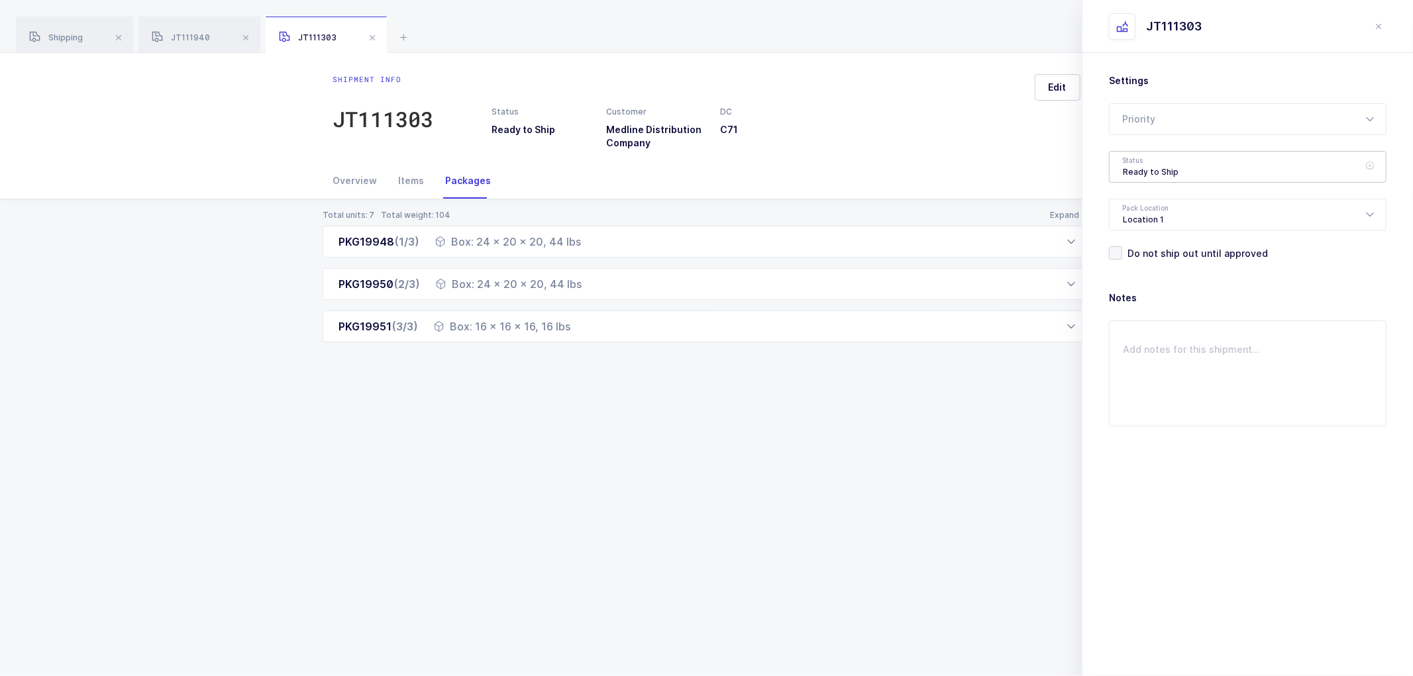
drag, startPoint x: 1148, startPoint y: 169, endPoint x: 1153, endPoint y: 176, distance: 9.0
click at [1147, 169] on div "Ready to Ship" at bounding box center [1248, 167] width 278 height 32
click at [1149, 266] on span "Shipped" at bounding box center [1142, 268] width 38 height 11
type input "Shipped"
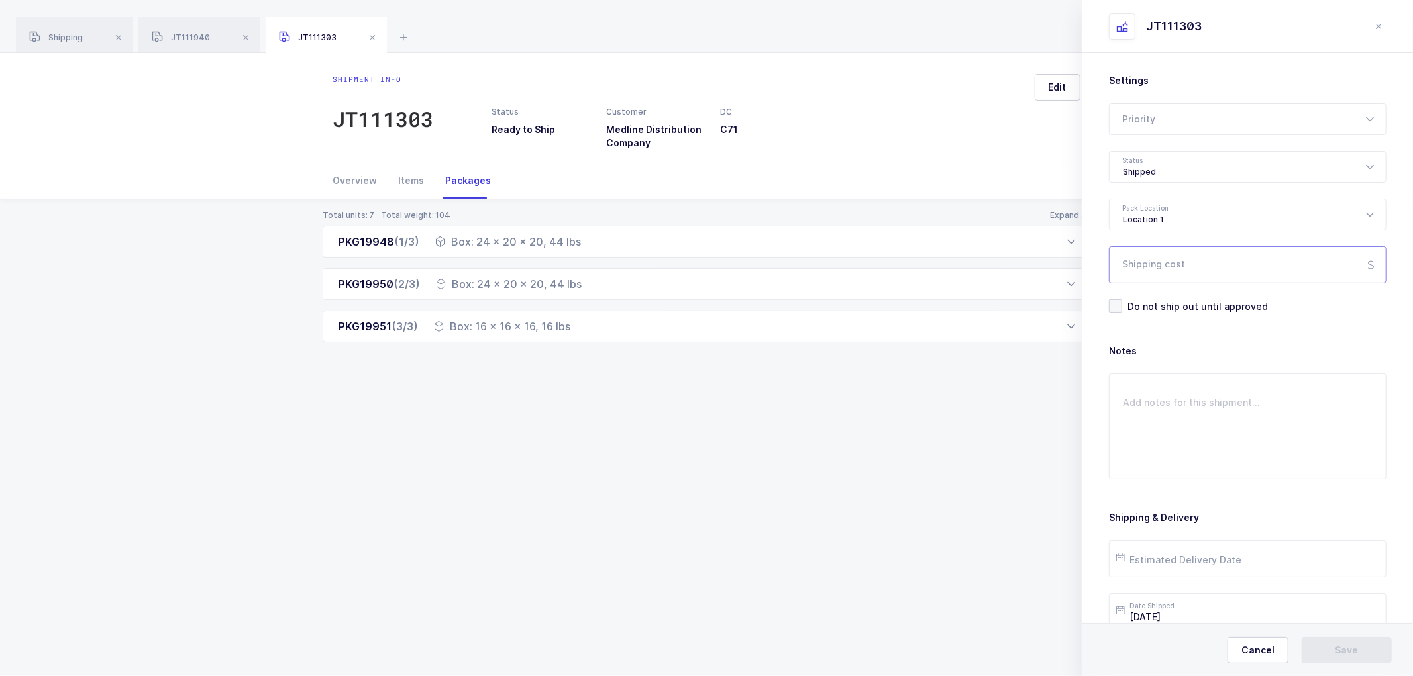
click at [1153, 267] on input "Shipping cost" at bounding box center [1248, 264] width 278 height 37
paste input "161.42"
type input "161.42"
drag, startPoint x: 1186, startPoint y: 562, endPoint x: 1186, endPoint y: 541, distance: 21.2
click at [1186, 561] on input "text" at bounding box center [1248, 559] width 278 height 37
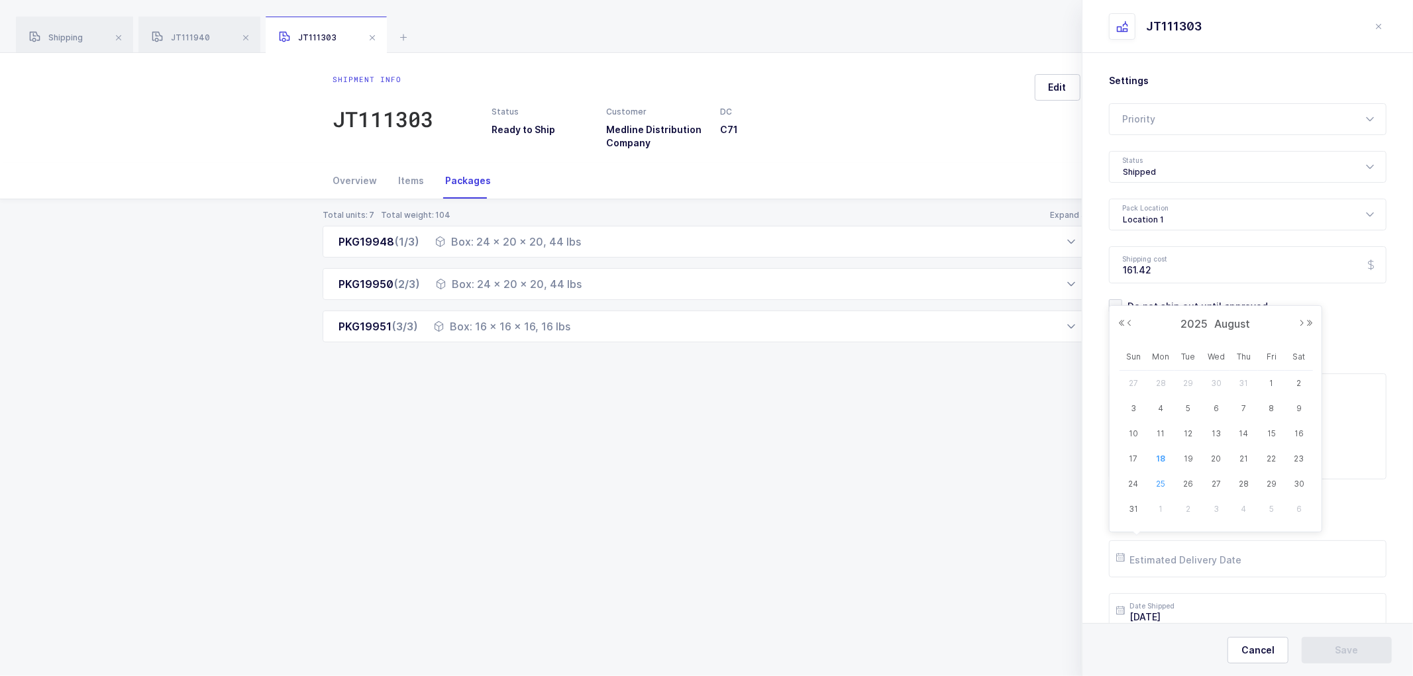
click at [1162, 482] on span "25" at bounding box center [1161, 484] width 16 height 16
type input "[DATE]"
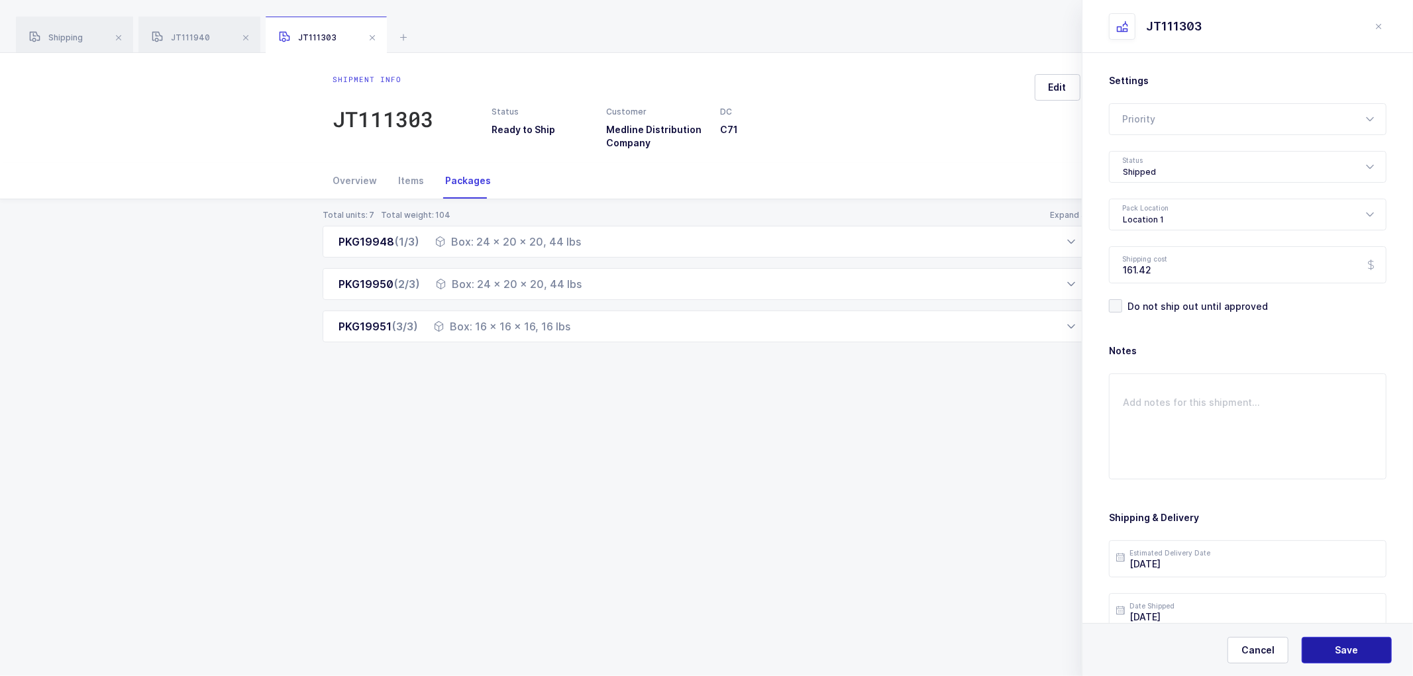
click at [1340, 648] on span "Save" at bounding box center [1346, 650] width 23 height 13
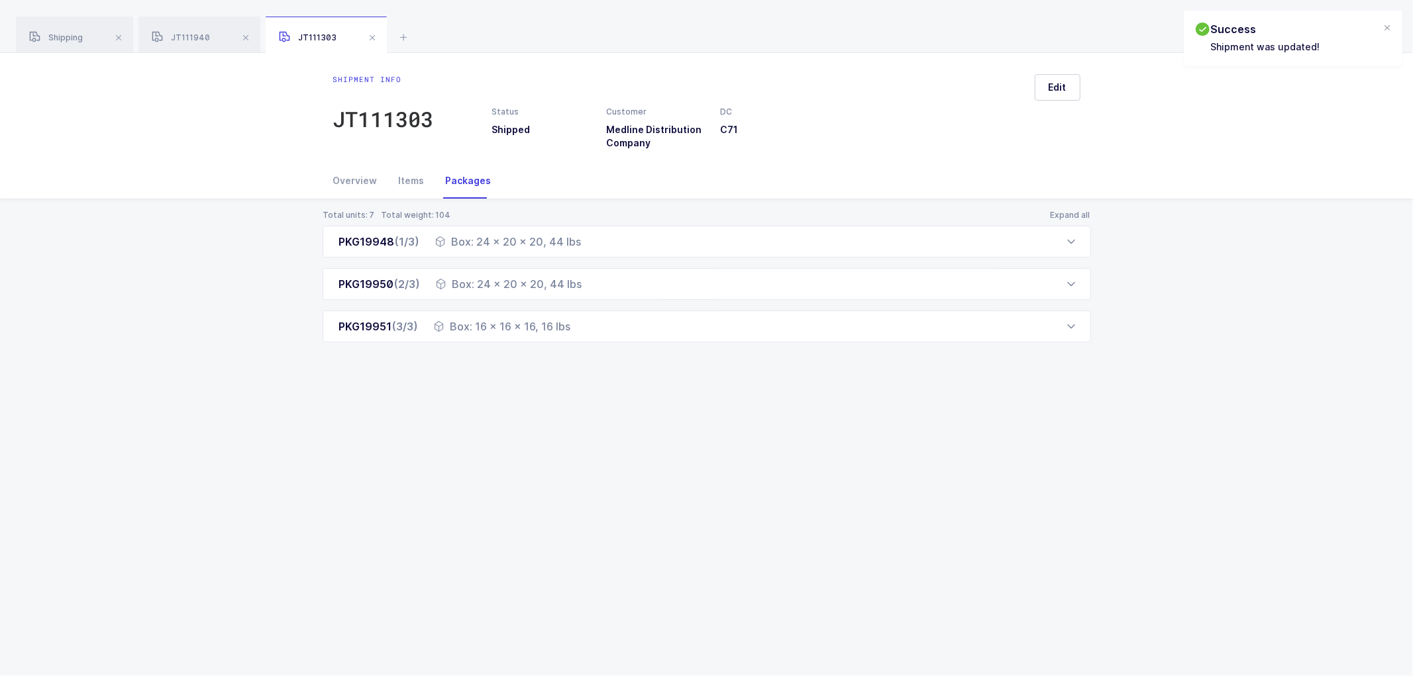
drag, startPoint x: 360, startPoint y: 181, endPoint x: 431, endPoint y: 183, distance: 70.2
click at [361, 181] on div "Overview" at bounding box center [360, 181] width 55 height 36
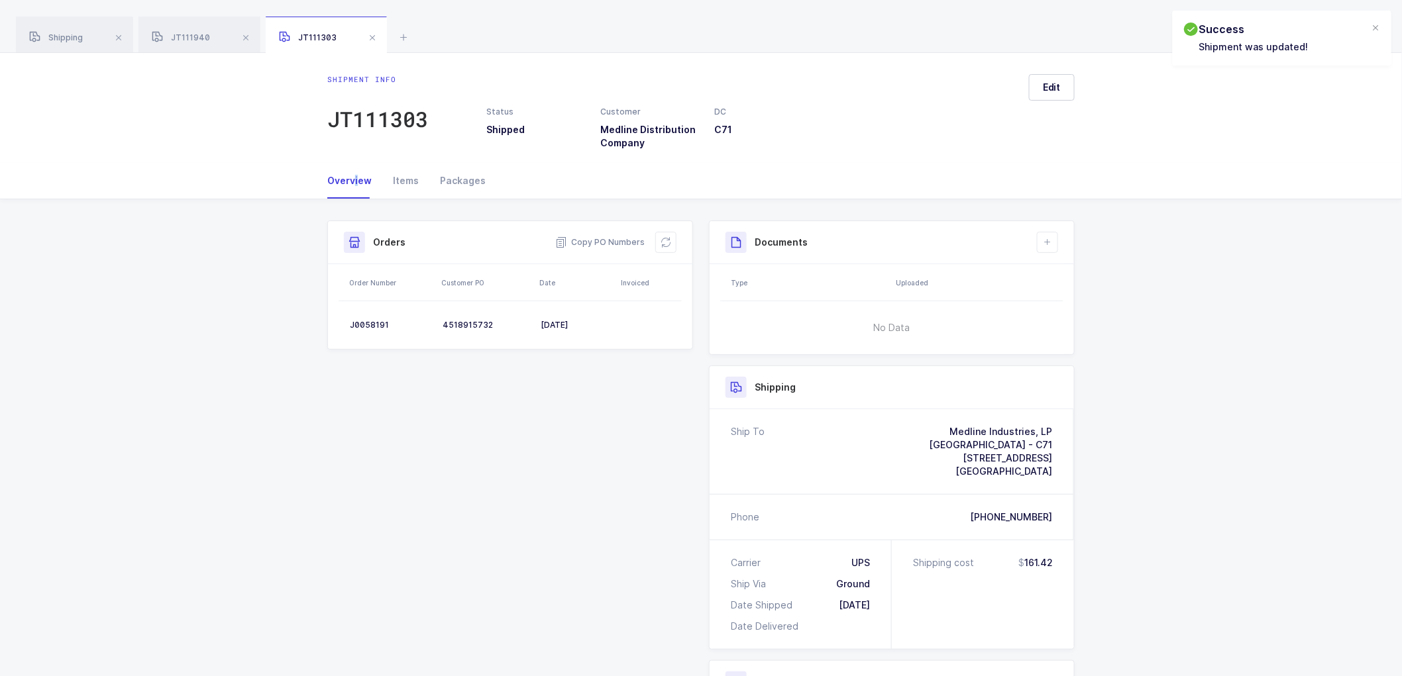
drag, startPoint x: 665, startPoint y: 236, endPoint x: 902, endPoint y: 238, distance: 237.2
click at [666, 236] on button at bounding box center [665, 242] width 21 height 21
click at [1042, 241] on button at bounding box center [1047, 242] width 21 height 21
click at [1069, 274] on li "Create Document" at bounding box center [1092, 280] width 99 height 21
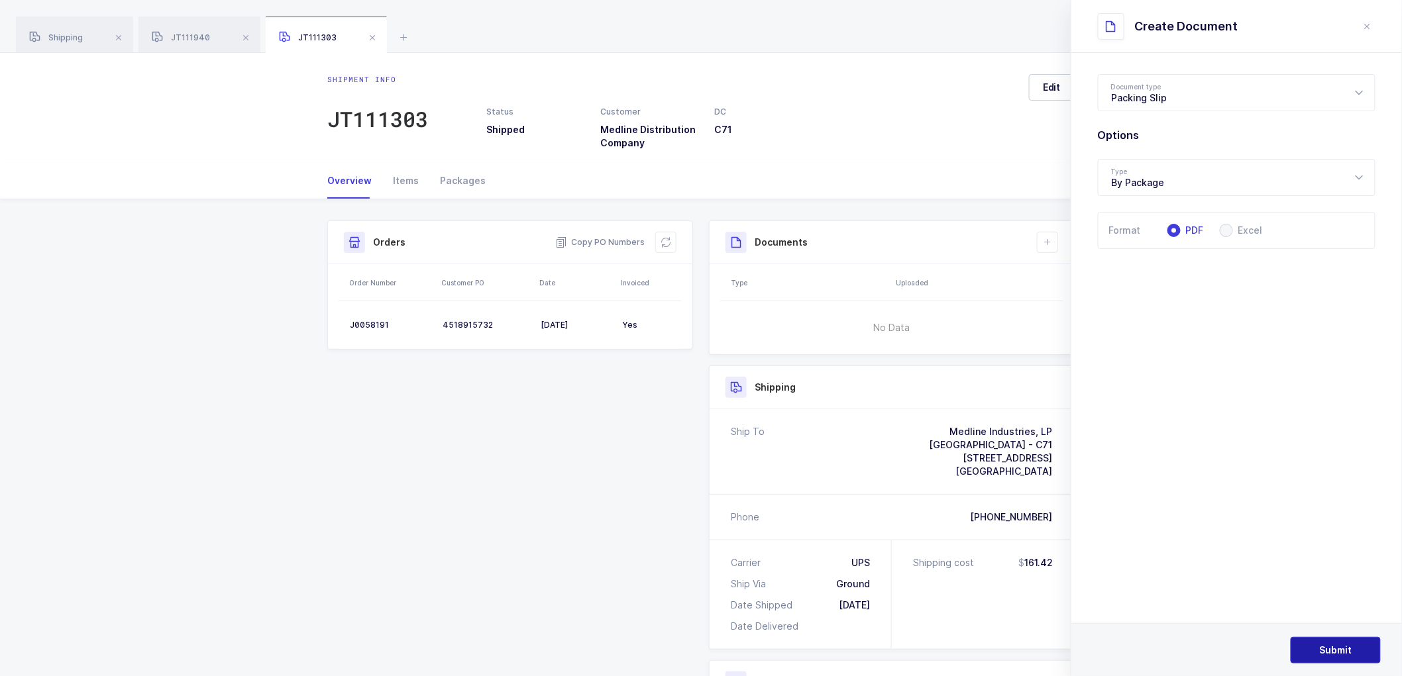
click at [1329, 652] on span "Submit" at bounding box center [1336, 650] width 32 height 13
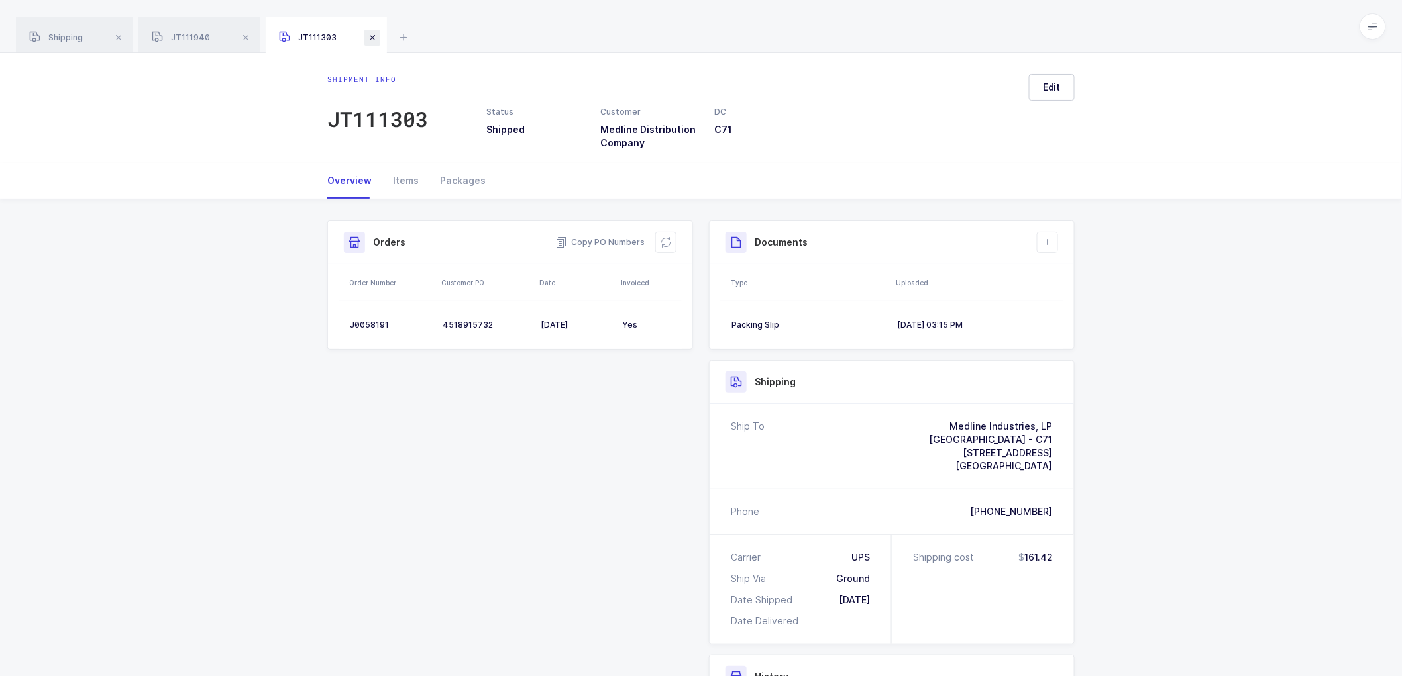
click at [371, 34] on span at bounding box center [372, 38] width 16 height 16
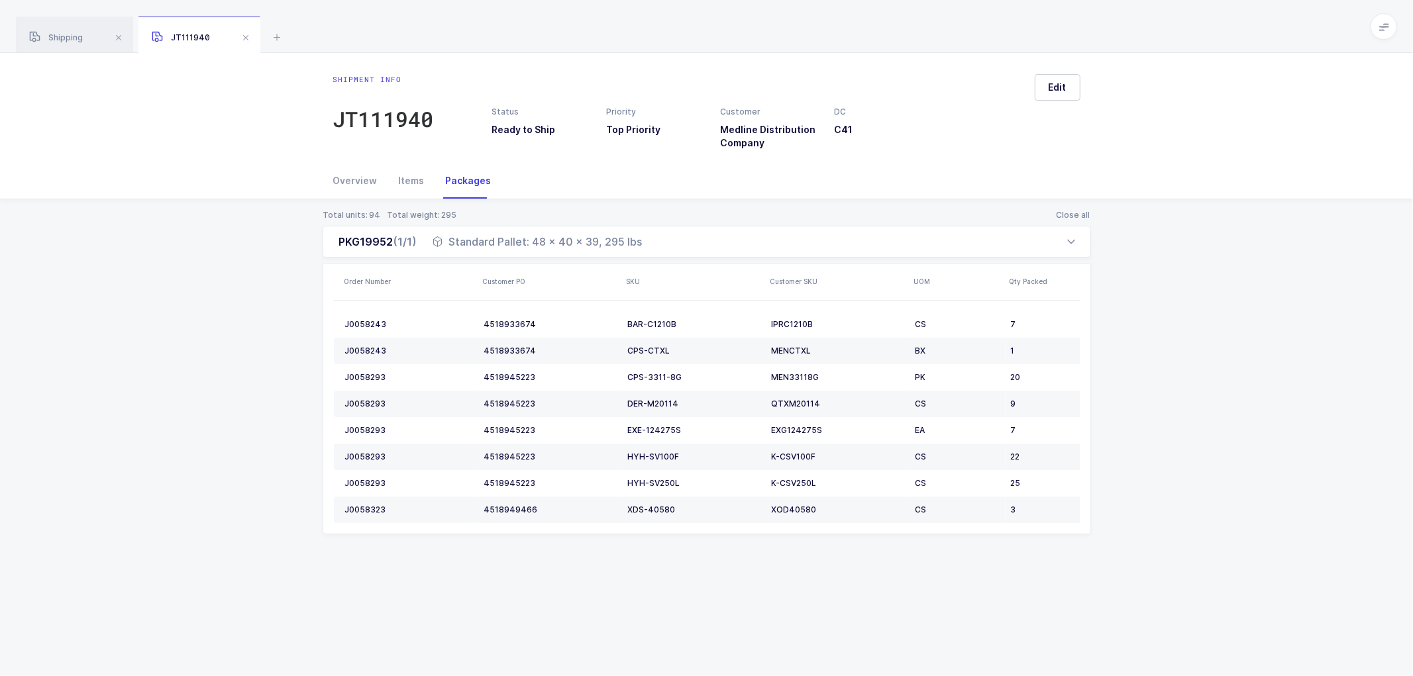
click at [248, 34] on span at bounding box center [246, 38] width 16 height 16
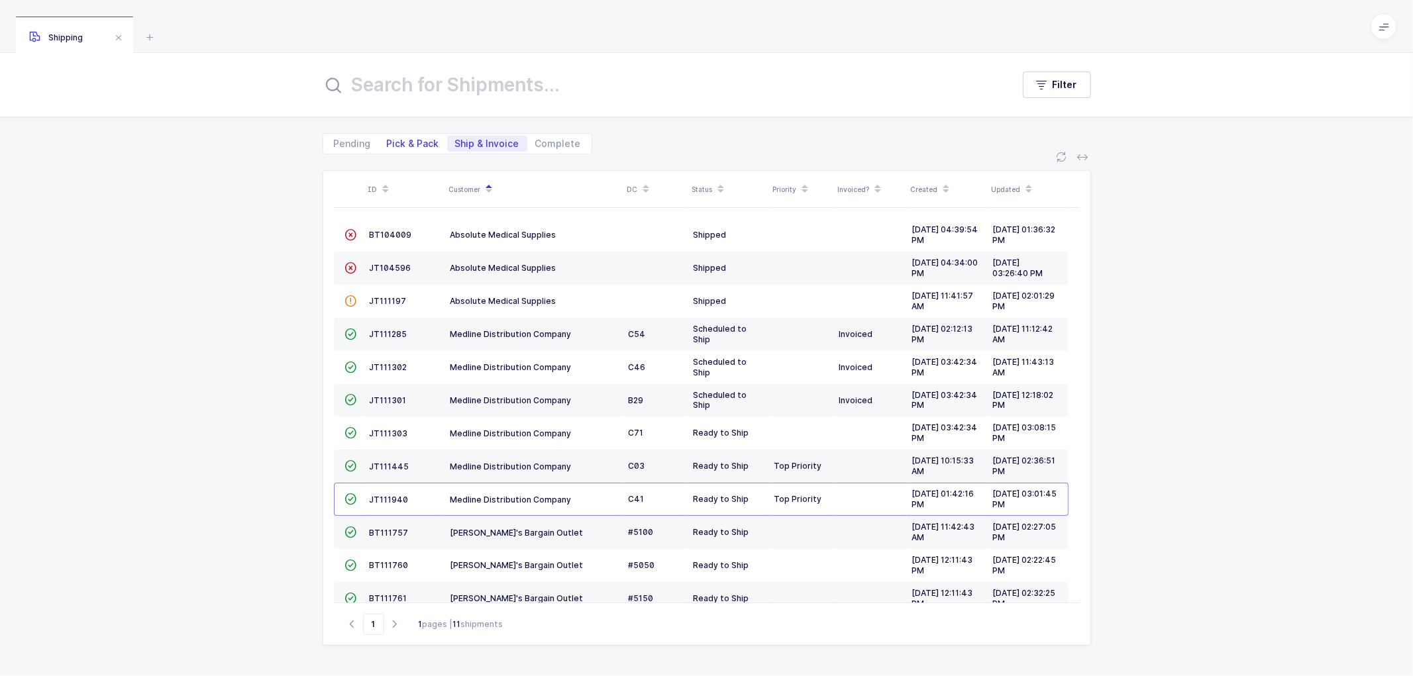
click at [401, 146] on span "Pick & Pack" at bounding box center [413, 143] width 52 height 9
click at [388, 144] on input "Pick & Pack" at bounding box center [383, 140] width 9 height 9
radio input "true"
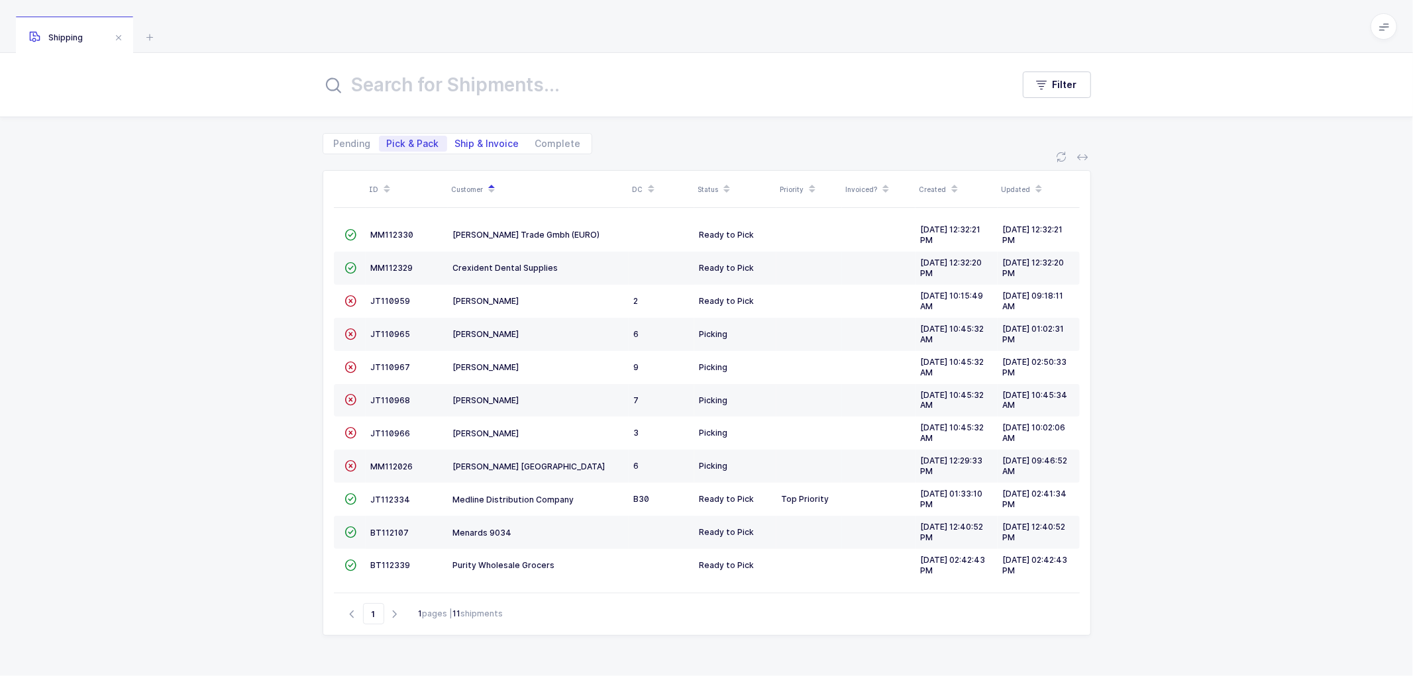
click at [477, 136] on span "Ship & Invoice" at bounding box center [487, 144] width 80 height 16
click at [456, 136] on input "Ship & Invoice" at bounding box center [451, 140] width 9 height 9
radio input "true"
radio input "false"
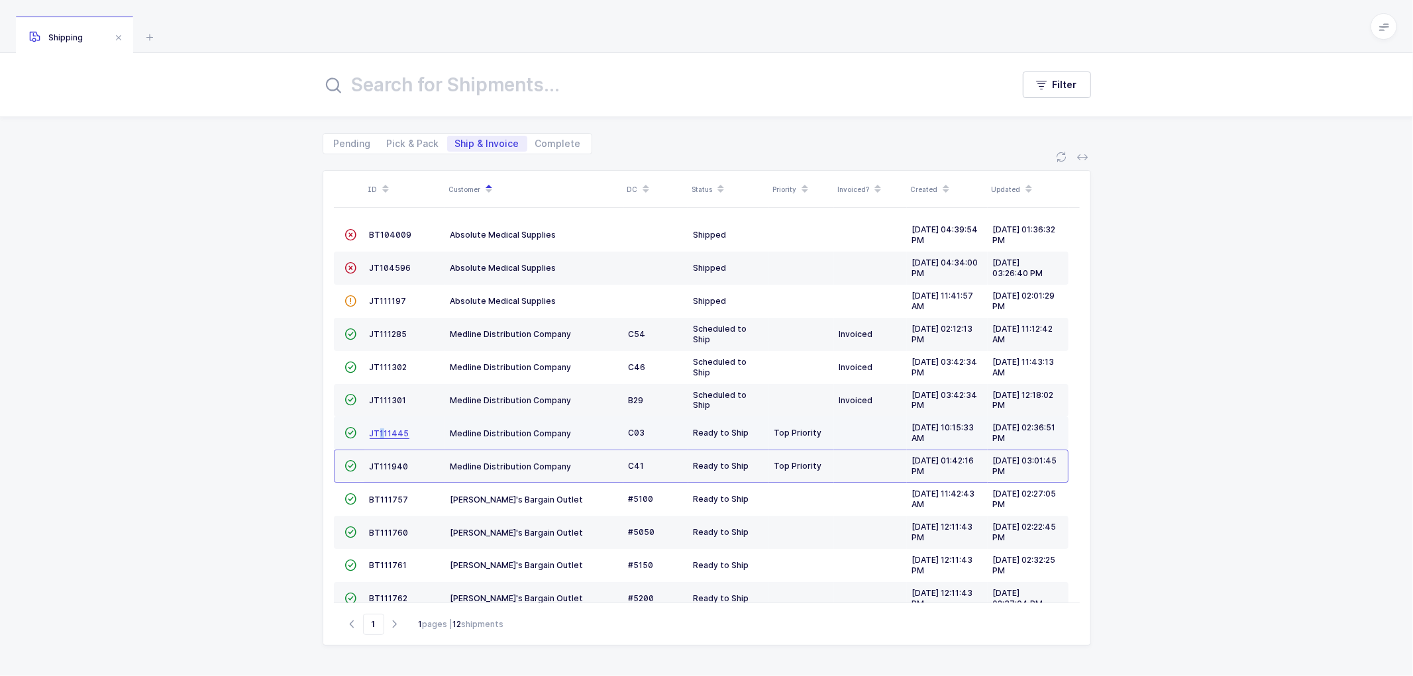
click at [380, 435] on span "JT111445" at bounding box center [390, 434] width 40 height 10
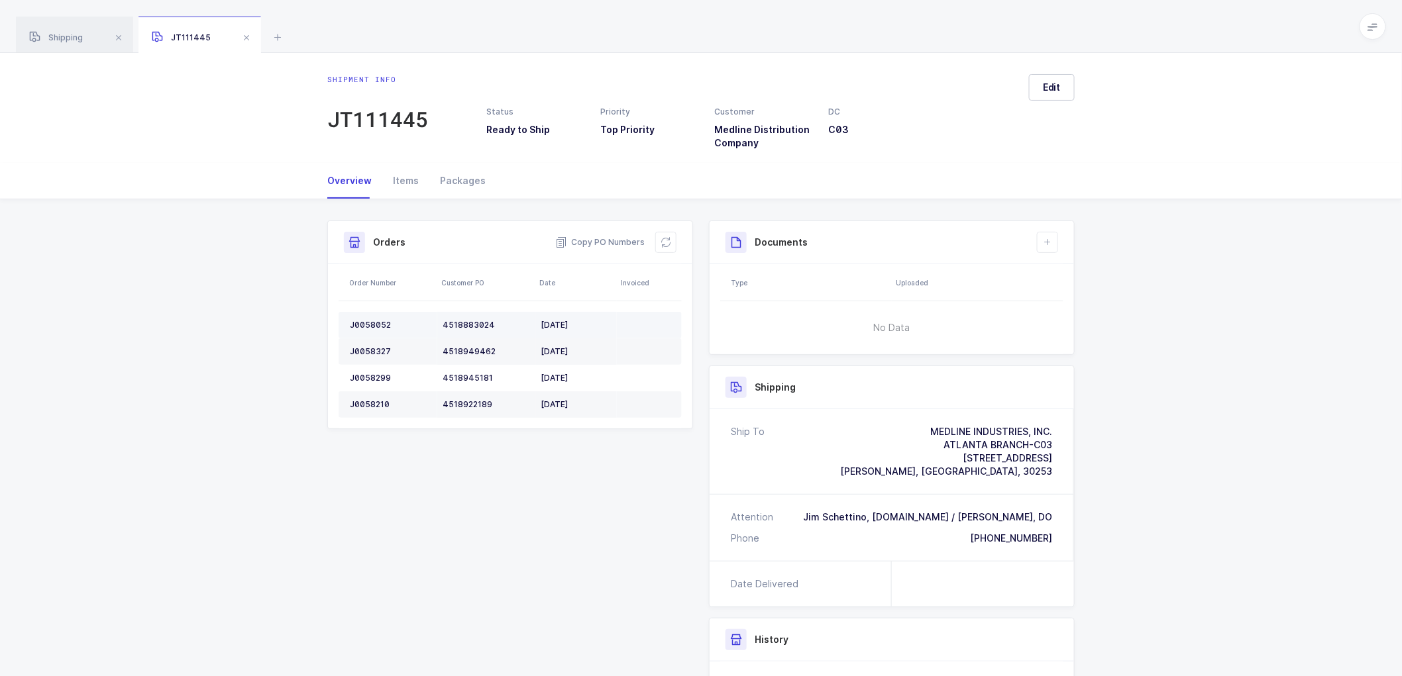
click at [374, 320] on td "J0058052" at bounding box center [387, 325] width 99 height 26
click at [374, 320] on div "J0058052" at bounding box center [391, 325] width 82 height 11
drag, startPoint x: 747, startPoint y: 593, endPoint x: 772, endPoint y: 600, distance: 26.2
click at [745, 592] on div "Date Delivered" at bounding box center [800, 584] width 182 height 45
click at [370, 323] on div "J0058052" at bounding box center [391, 325] width 82 height 11
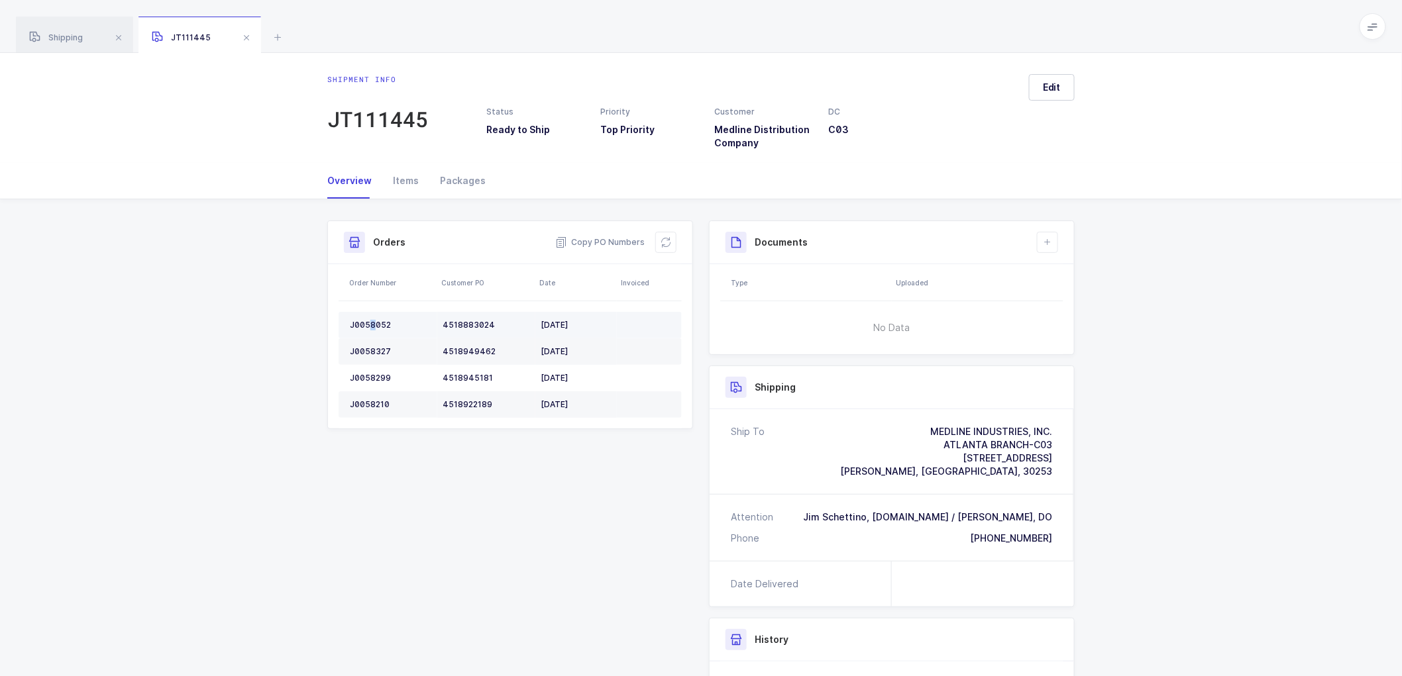
click at [370, 323] on div "J0058052" at bounding box center [391, 325] width 82 height 11
click at [369, 323] on div "J0058052" at bounding box center [391, 325] width 82 height 11
click at [363, 351] on div "J0058327" at bounding box center [391, 351] width 82 height 11
click at [363, 350] on div "J0058327" at bounding box center [391, 351] width 82 height 11
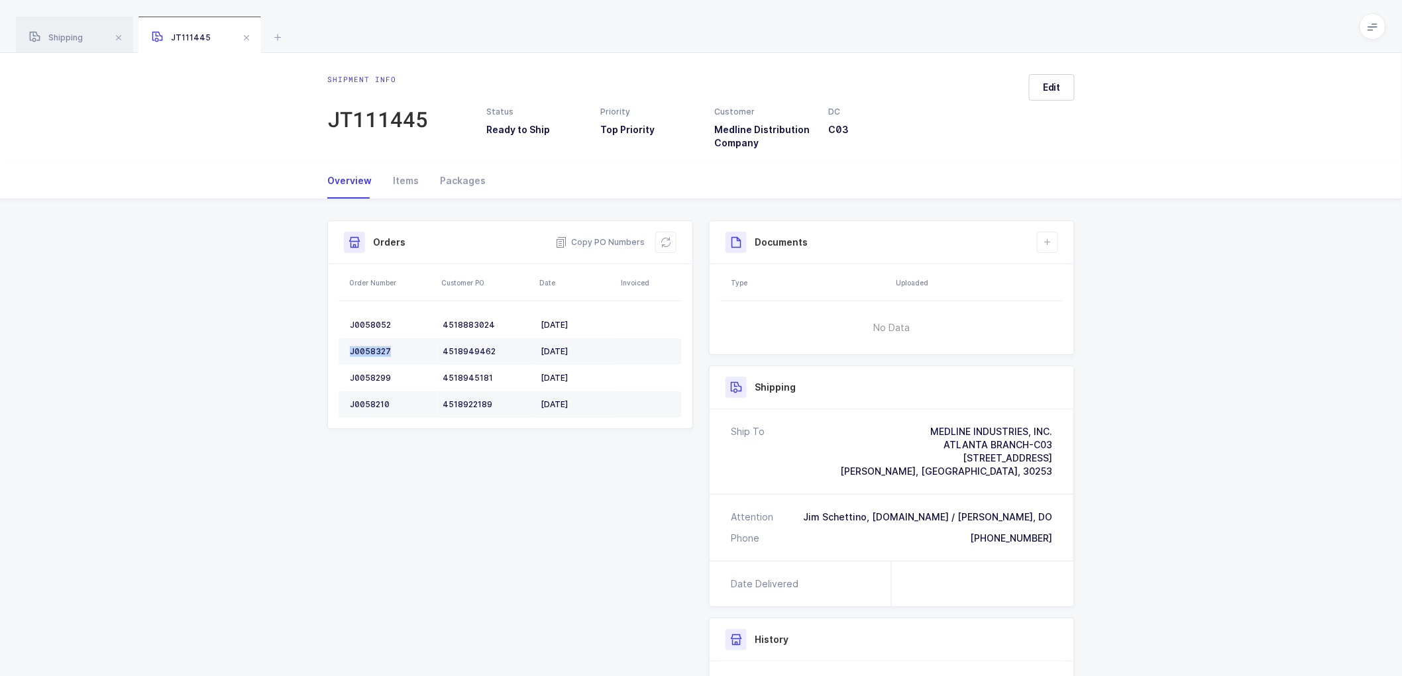
click at [364, 350] on div "J0058327" at bounding box center [391, 351] width 82 height 11
copy div "J0058327"
click at [369, 376] on div "J0058299" at bounding box center [391, 378] width 82 height 11
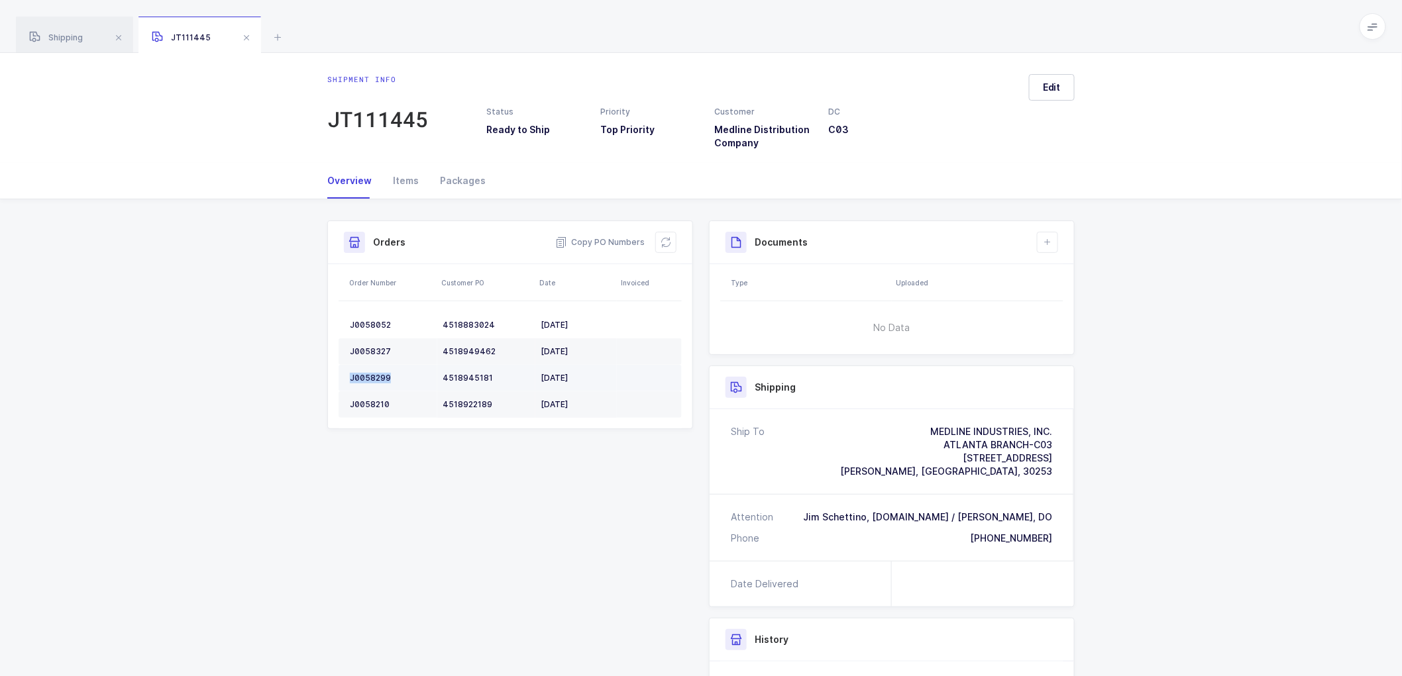
copy div "J0058299"
click at [369, 401] on div "J0058210" at bounding box center [391, 404] width 82 height 11
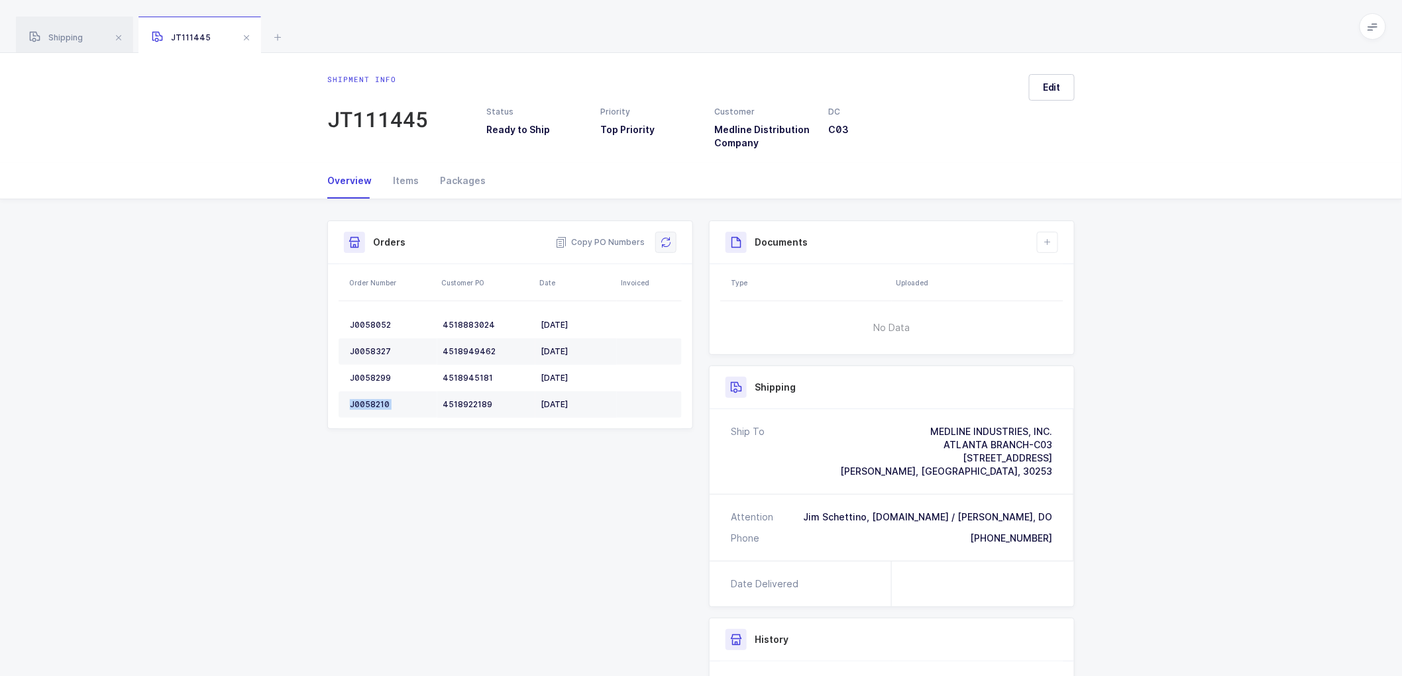
click at [669, 240] on icon at bounding box center [665, 242] width 11 height 11
click at [1049, 95] on button "Edit" at bounding box center [1052, 87] width 46 height 26
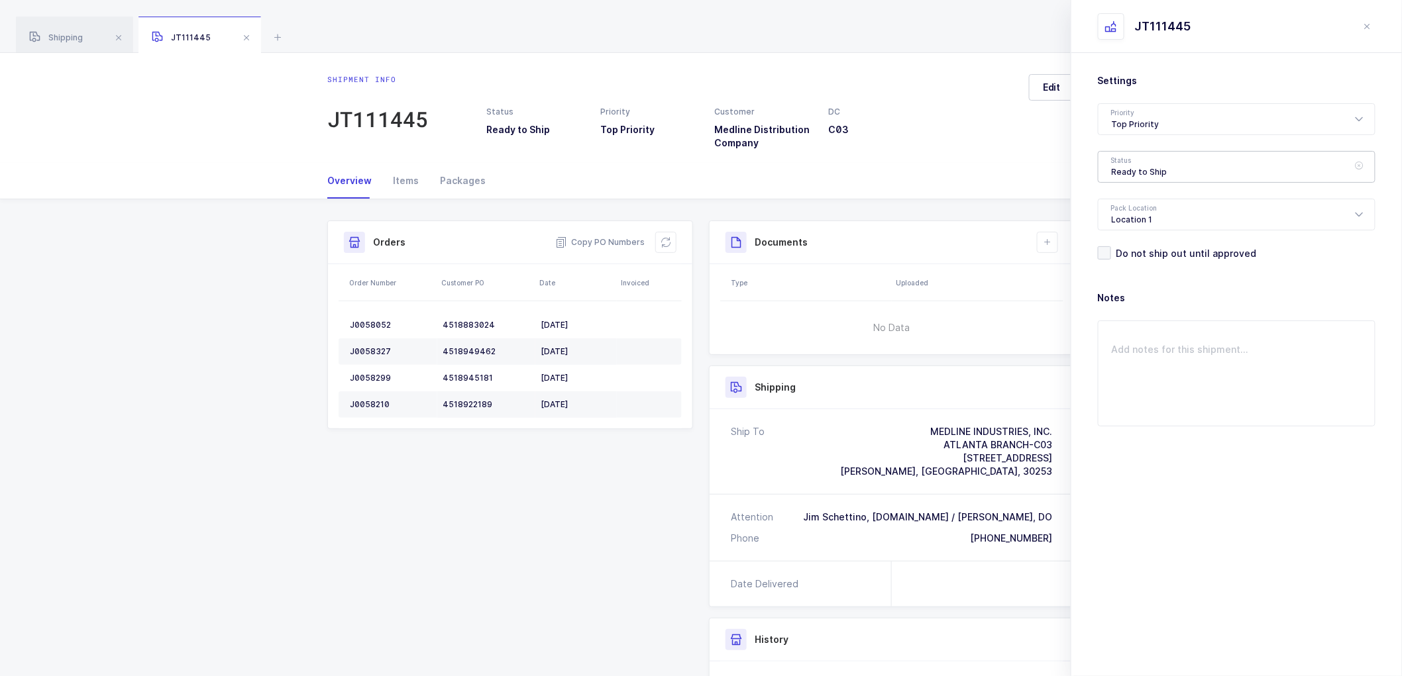
drag, startPoint x: 1137, startPoint y: 162, endPoint x: 1212, endPoint y: 220, distance: 95.4
click at [1137, 163] on div "Ready to Ship" at bounding box center [1237, 167] width 278 height 32
click at [1128, 248] on span "Scheduled to Ship" at bounding box center [1154, 247] width 84 height 11
type input "Scheduled to Ship"
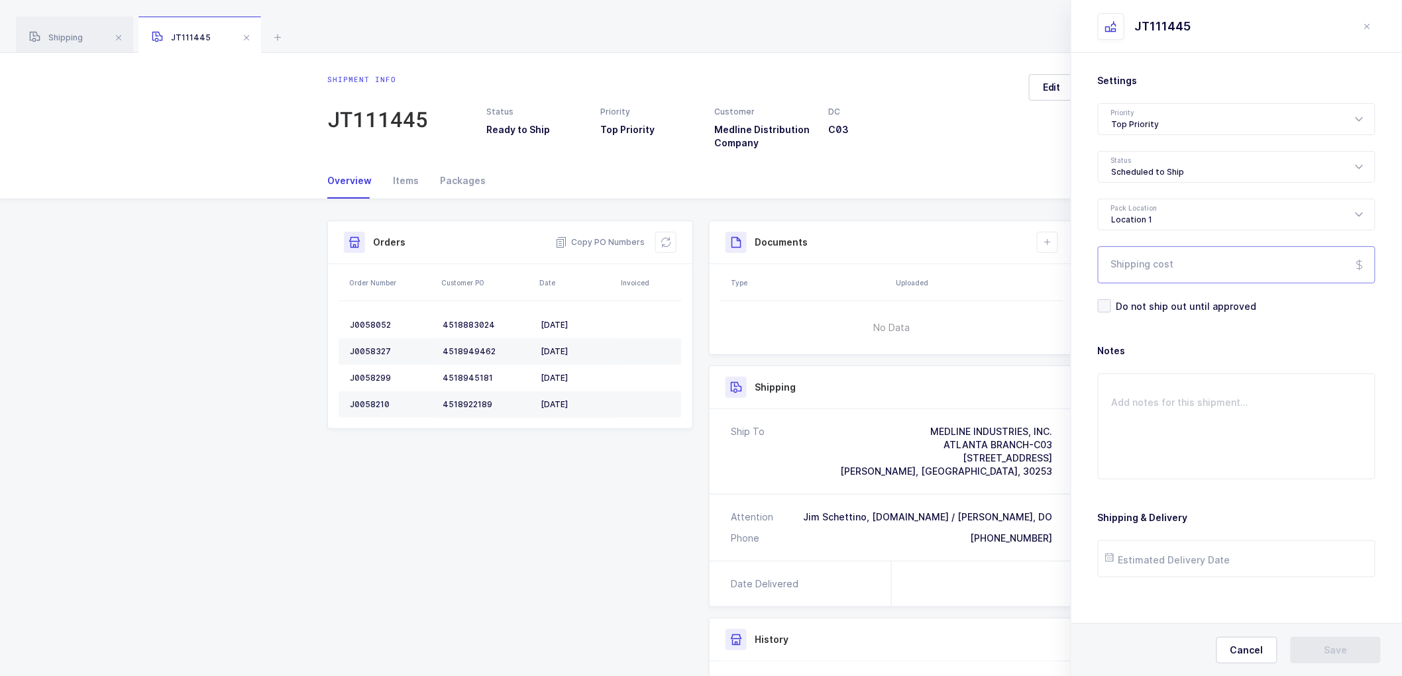
click at [1133, 264] on input "Shipping cost" at bounding box center [1237, 264] width 278 height 37
click at [1151, 566] on input "text" at bounding box center [1237, 559] width 278 height 37
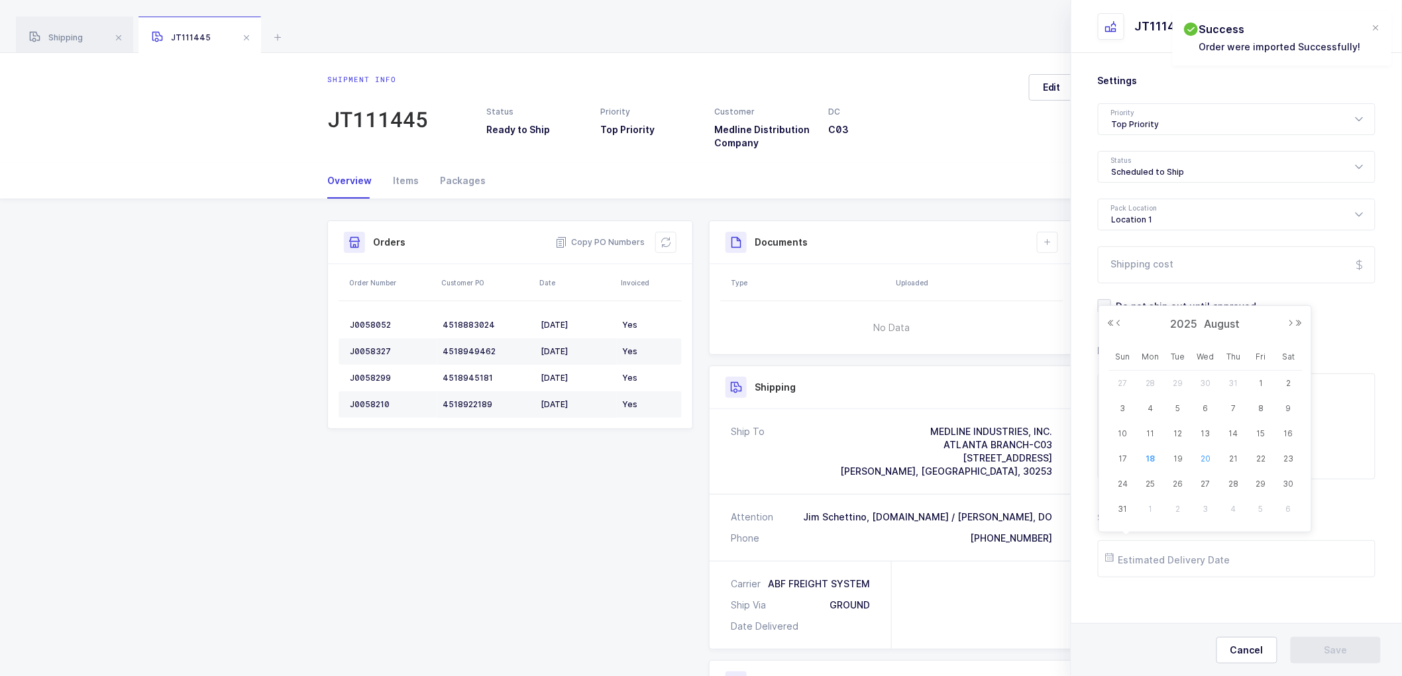
click at [1206, 458] on span "20" at bounding box center [1206, 459] width 16 height 16
type input "[DATE]"
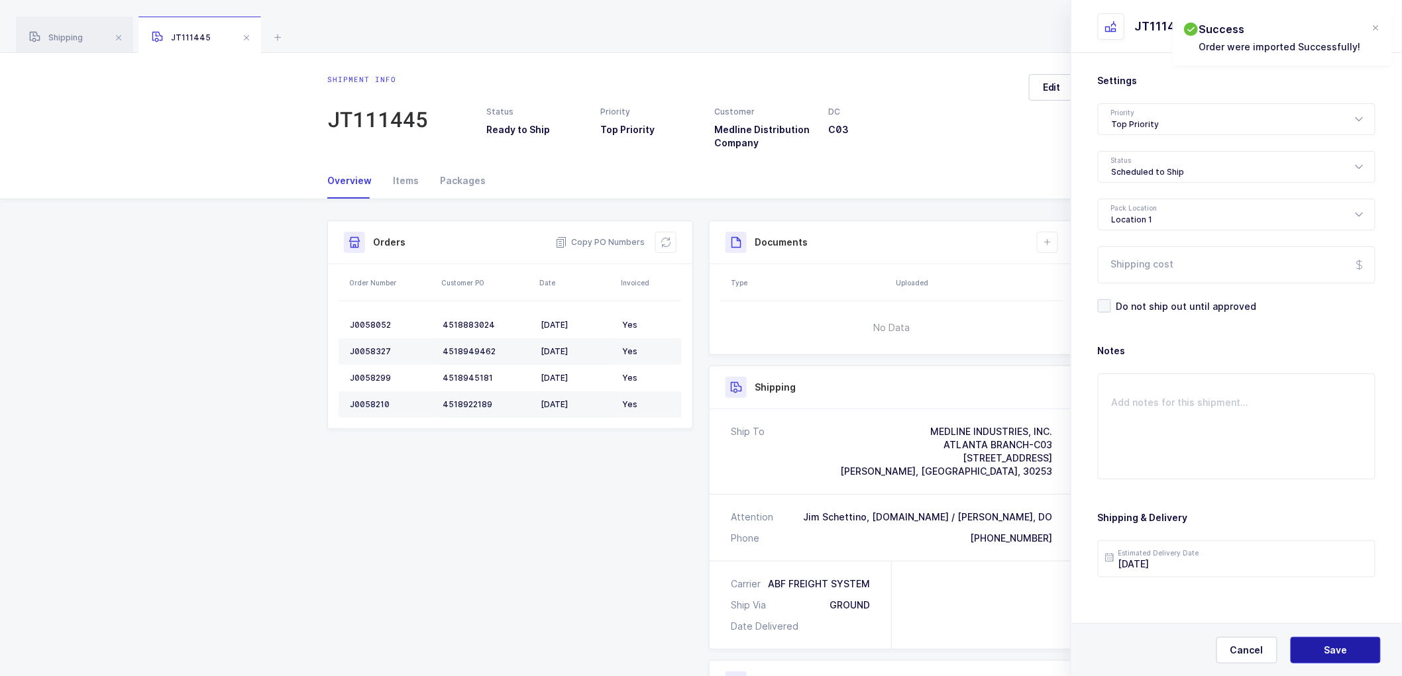
click at [1342, 653] on span "Save" at bounding box center [1335, 650] width 23 height 13
click at [1052, 246] on icon at bounding box center [1047, 242] width 11 height 11
click at [1061, 272] on li "Create Document" at bounding box center [1092, 280] width 99 height 21
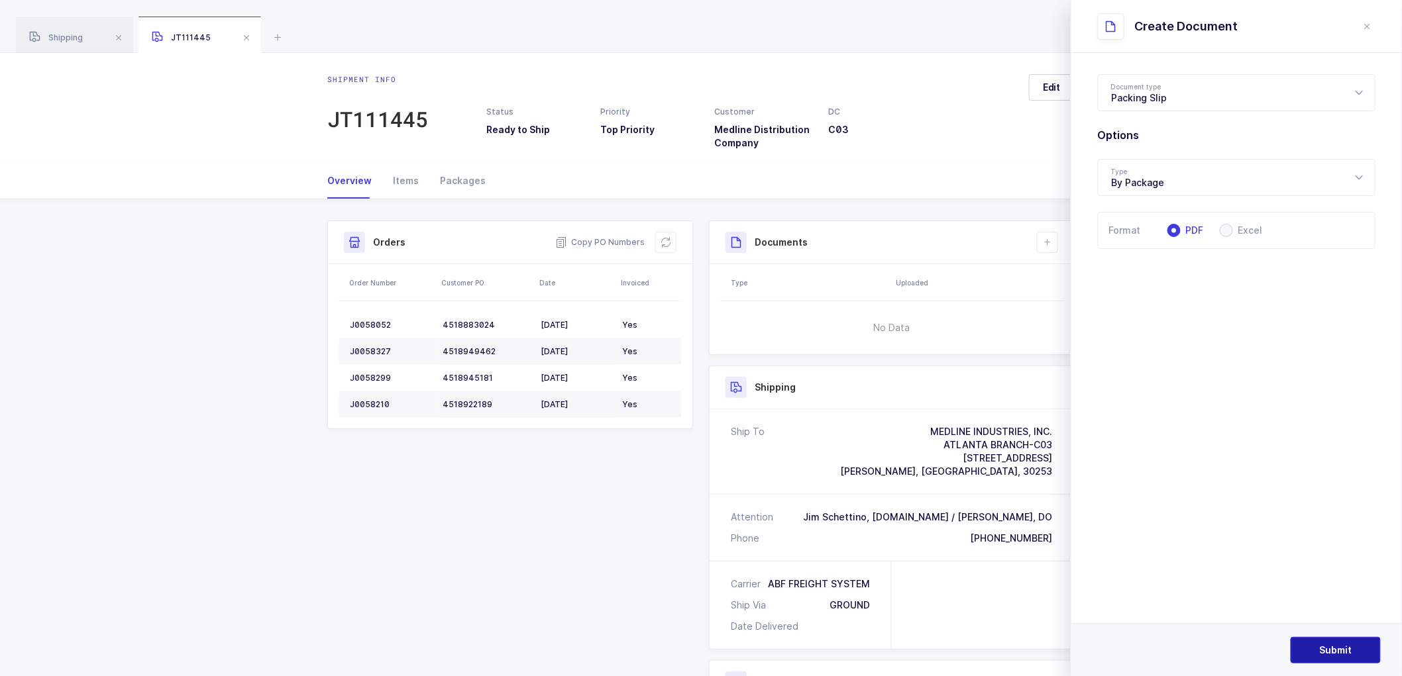
click at [1338, 643] on button "Submit" at bounding box center [1335, 650] width 90 height 26
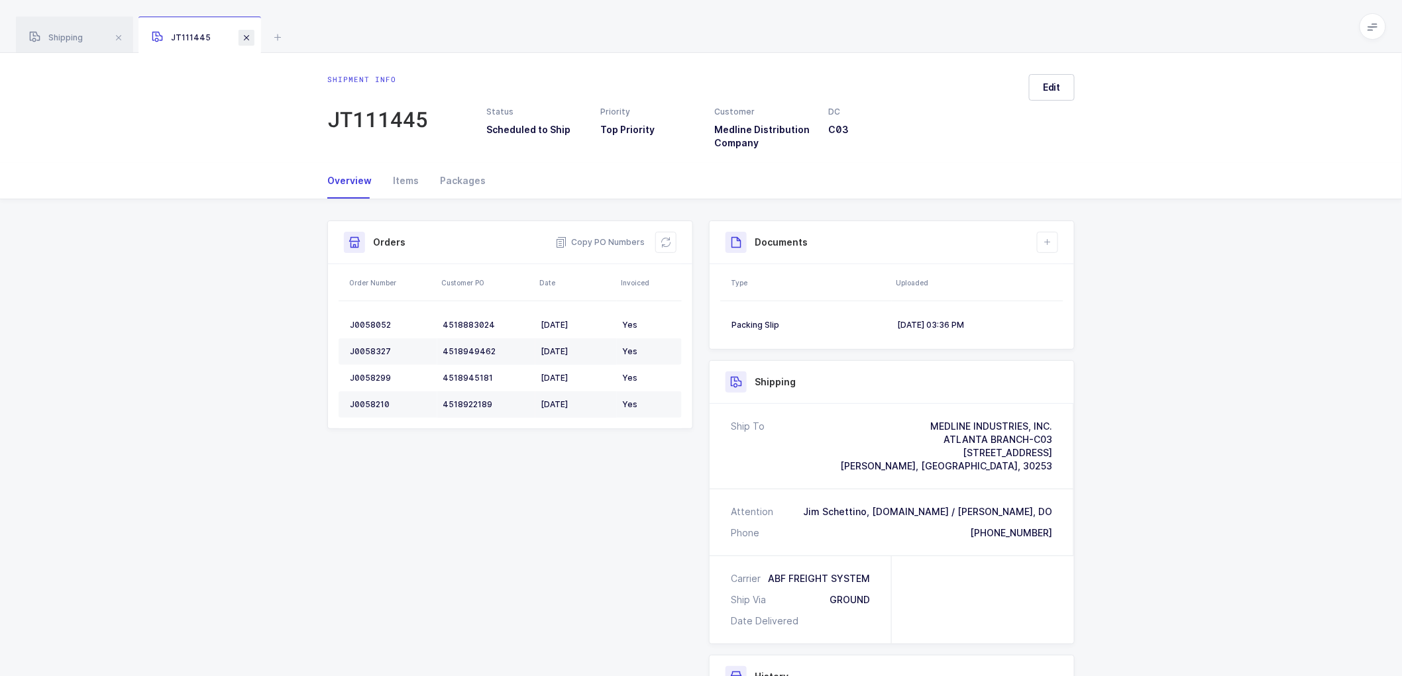
click at [246, 34] on span at bounding box center [246, 38] width 16 height 16
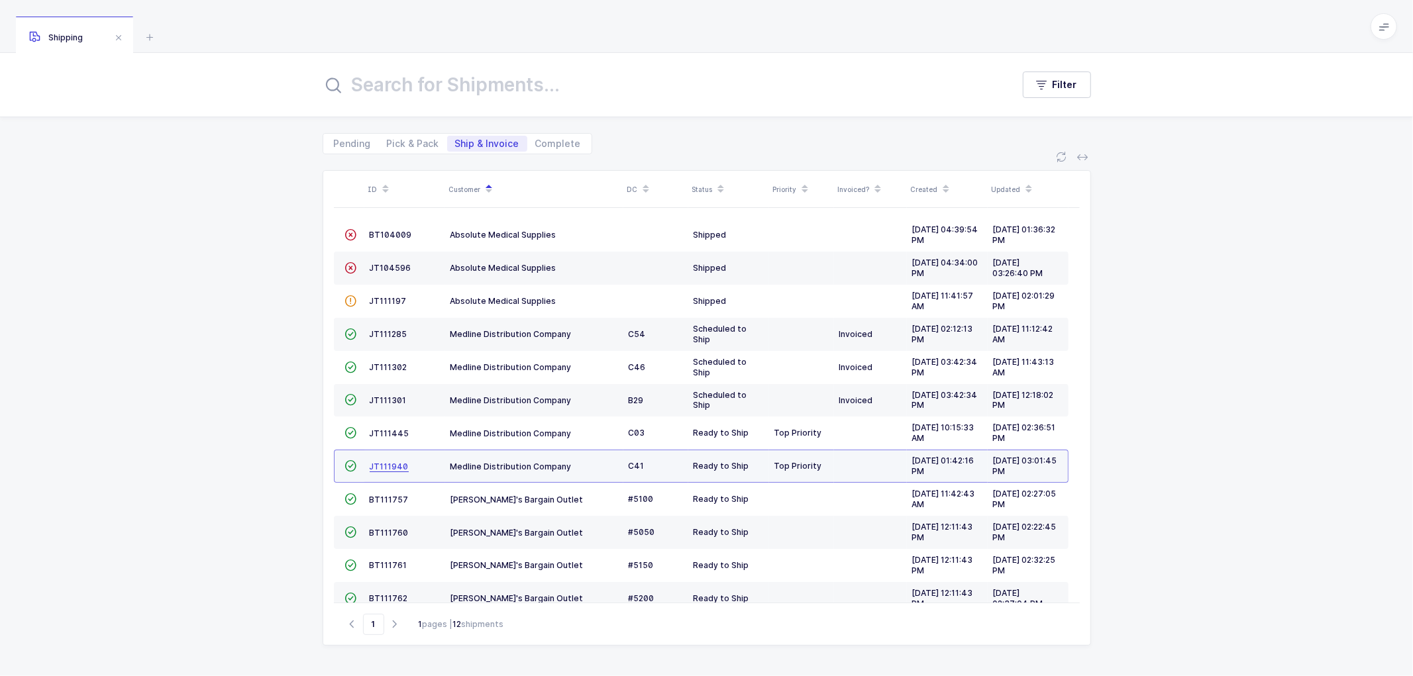
click at [384, 462] on span "JT111940" at bounding box center [389, 467] width 39 height 10
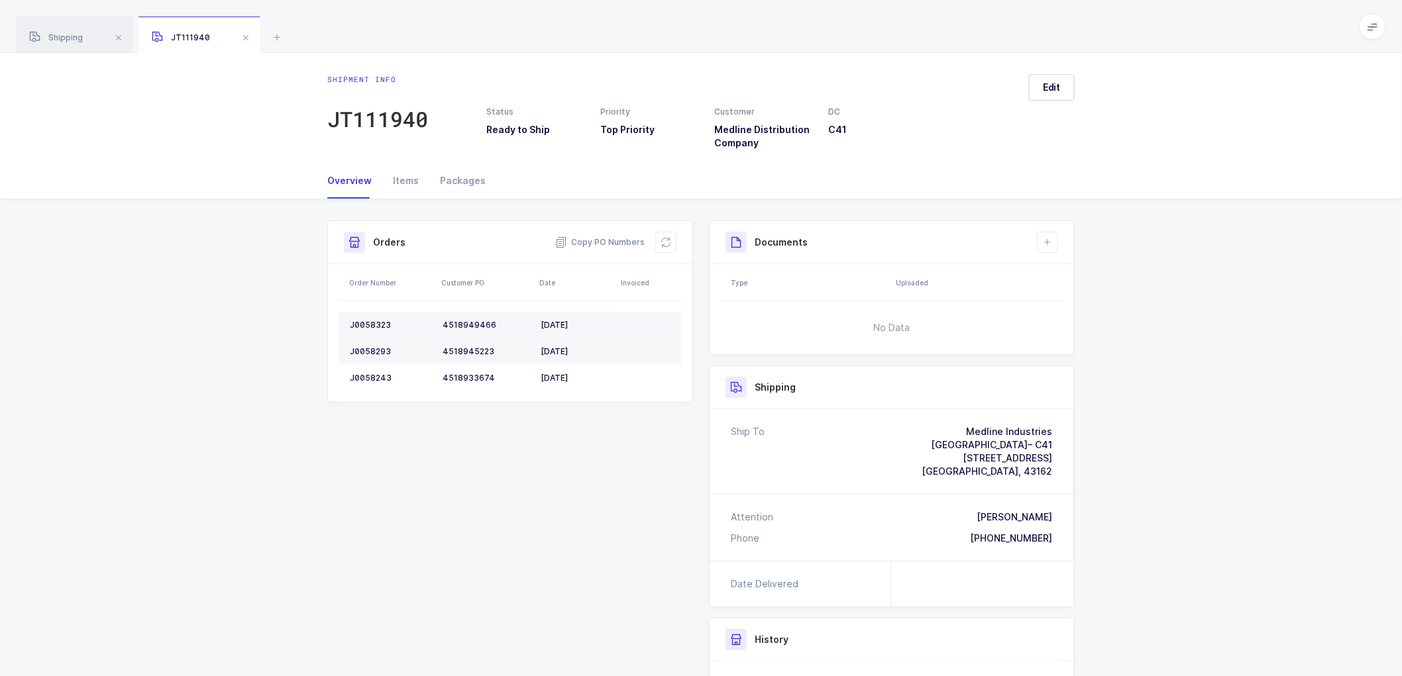
click at [370, 325] on div "J0058323" at bounding box center [391, 325] width 82 height 11
copy div "J0058323"
click at [364, 345] on td "J0058293" at bounding box center [387, 351] width 99 height 26
click at [365, 346] on div "J0058293" at bounding box center [391, 351] width 82 height 11
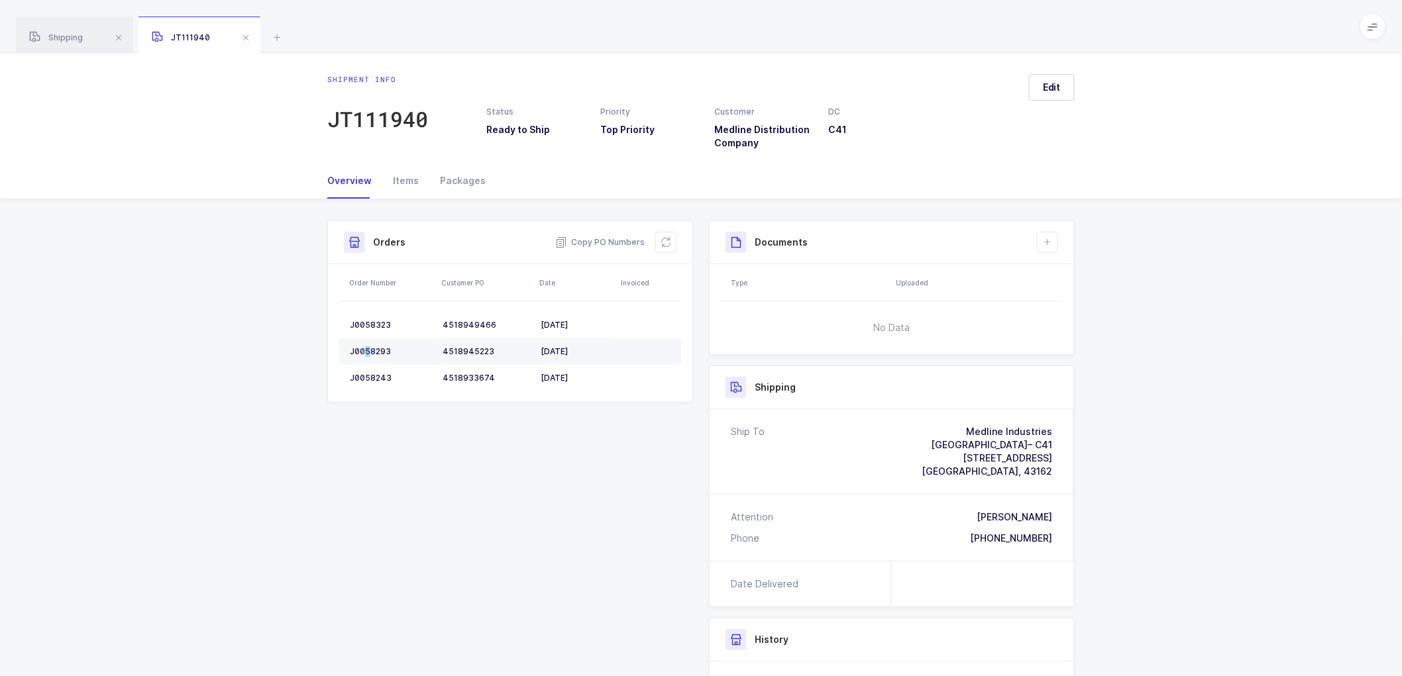
click at [366, 347] on div "J0058293" at bounding box center [391, 351] width 82 height 11
copy div "J0058293"
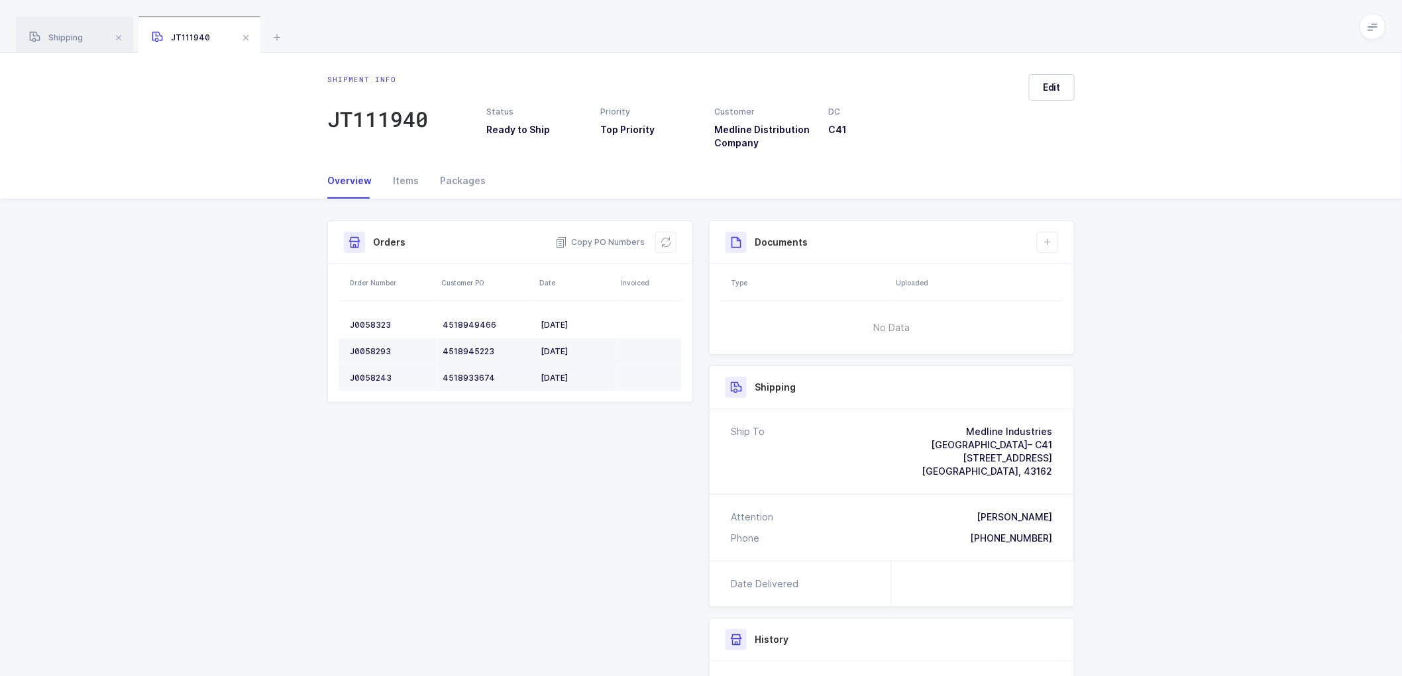
click at [372, 375] on div "J0058243" at bounding box center [391, 378] width 82 height 11
copy div "J0058243"
click at [660, 242] on icon at bounding box center [665, 242] width 11 height 11
click at [1039, 91] on button "Edit" at bounding box center [1052, 87] width 46 height 26
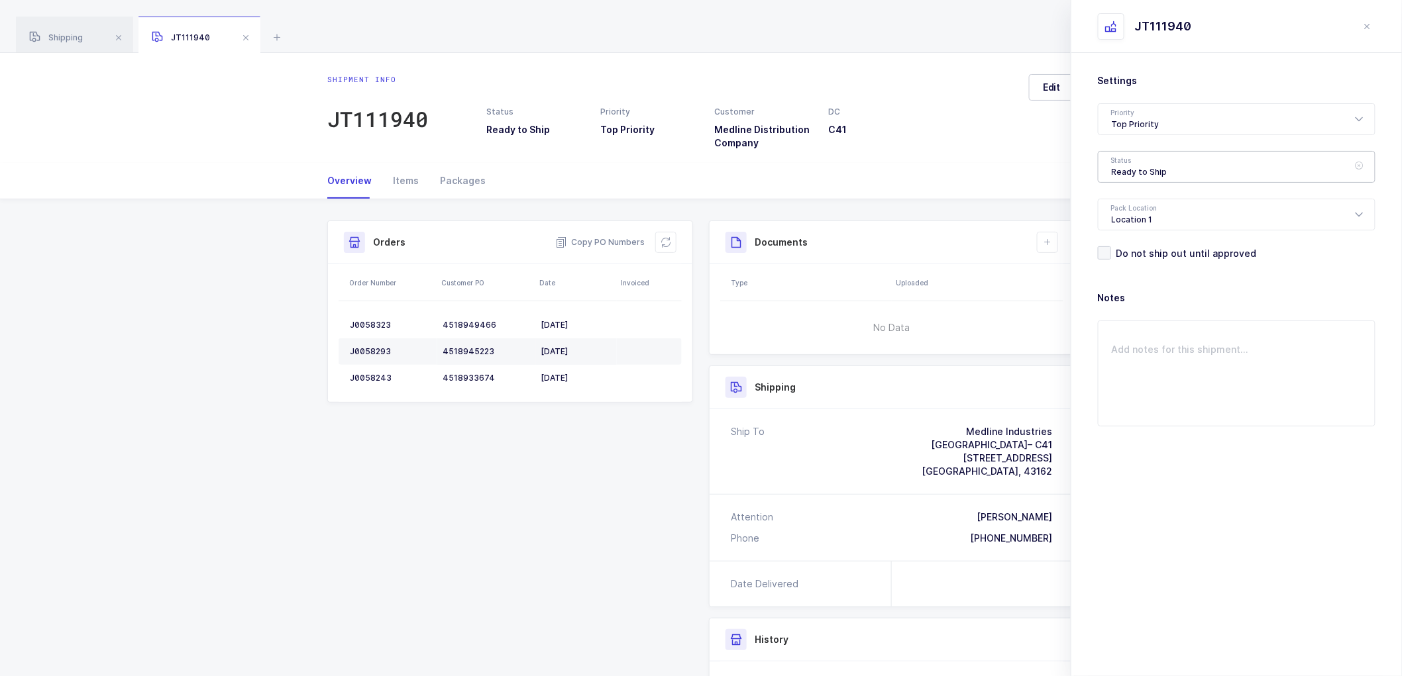
click at [1125, 167] on div "Ready to Ship" at bounding box center [1237, 167] width 278 height 32
click at [1146, 246] on span "Scheduled to Ship" at bounding box center [1154, 247] width 84 height 11
type input "Scheduled to Ship"
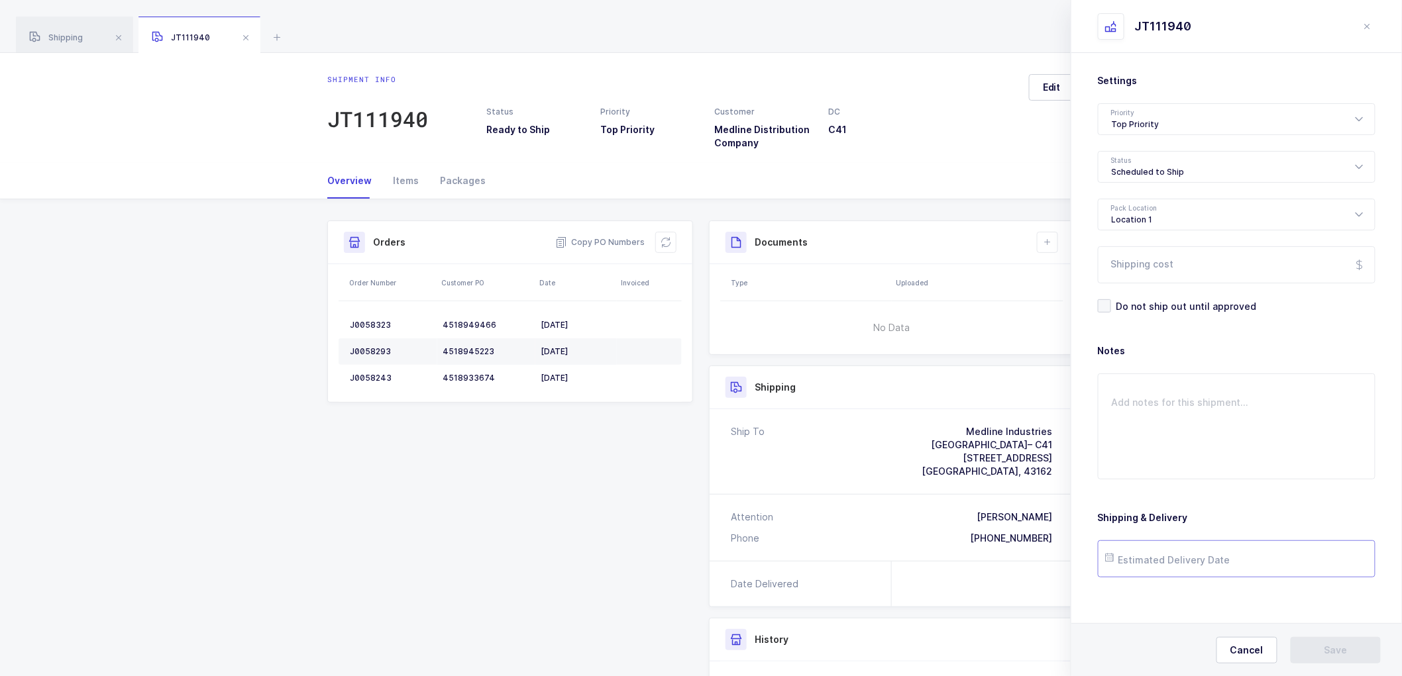
click at [1172, 568] on input "text" at bounding box center [1237, 559] width 278 height 37
click at [1206, 457] on span "20" at bounding box center [1206, 459] width 16 height 16
type input "[DATE]"
click at [1339, 640] on button "Save" at bounding box center [1335, 650] width 90 height 26
click at [1052, 240] on button at bounding box center [1047, 242] width 21 height 21
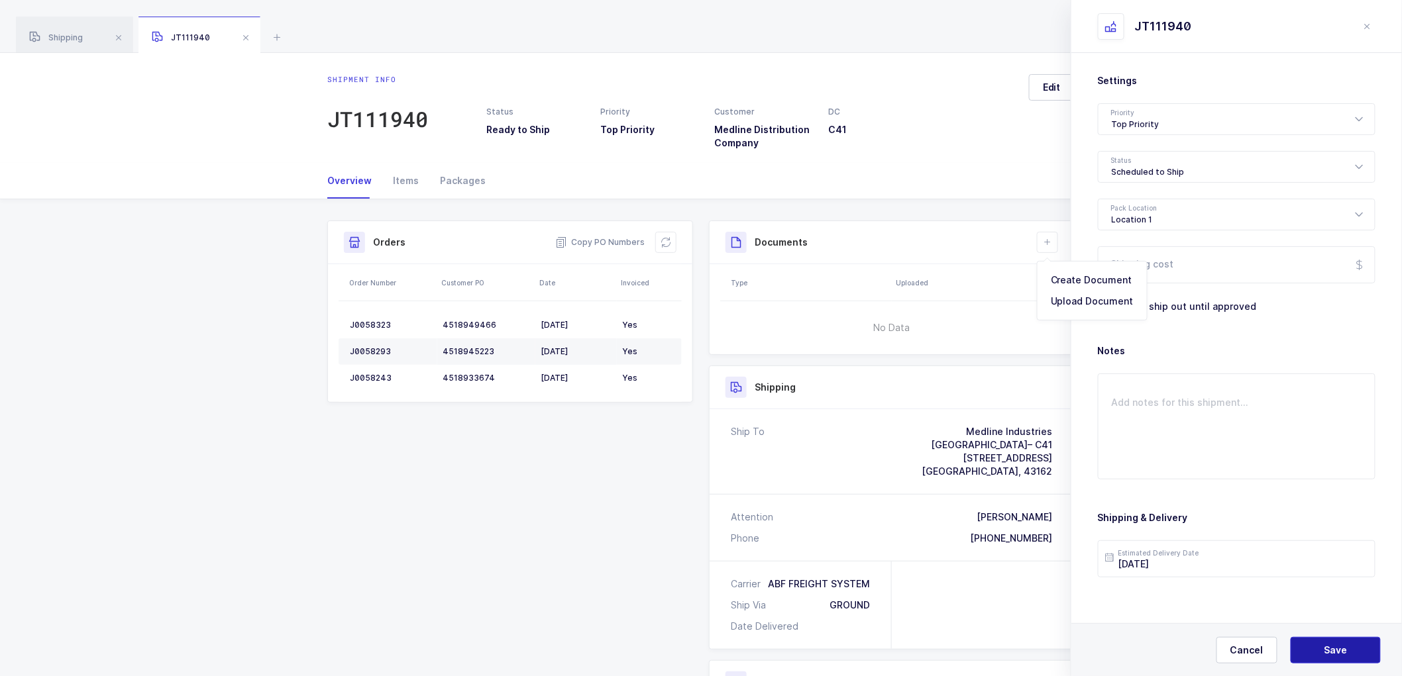
drag, startPoint x: 1341, startPoint y: 646, endPoint x: 1307, endPoint y: 568, distance: 85.2
click at [1341, 645] on span "Save" at bounding box center [1335, 650] width 23 height 13
click at [1049, 236] on button at bounding box center [1047, 242] width 21 height 21
click at [1077, 278] on li "Create Document" at bounding box center [1092, 280] width 99 height 21
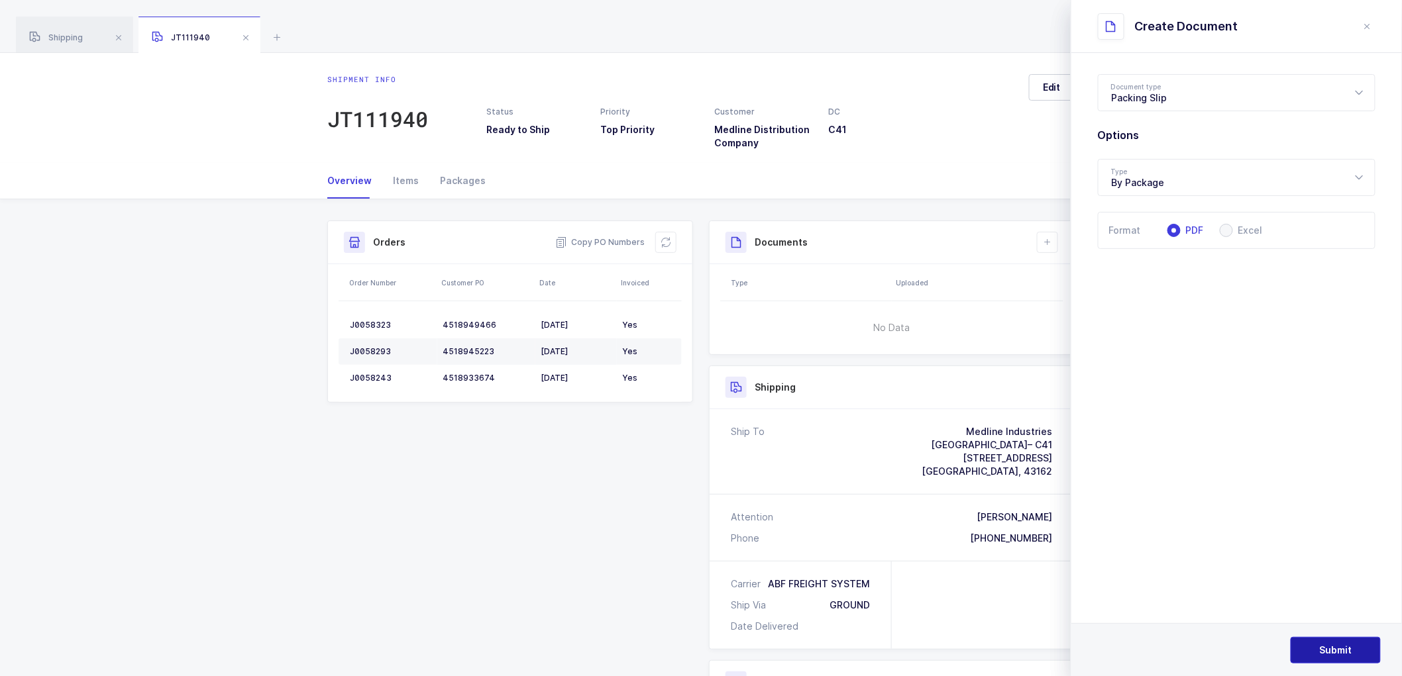
click at [1335, 649] on span "Submit" at bounding box center [1336, 650] width 32 height 13
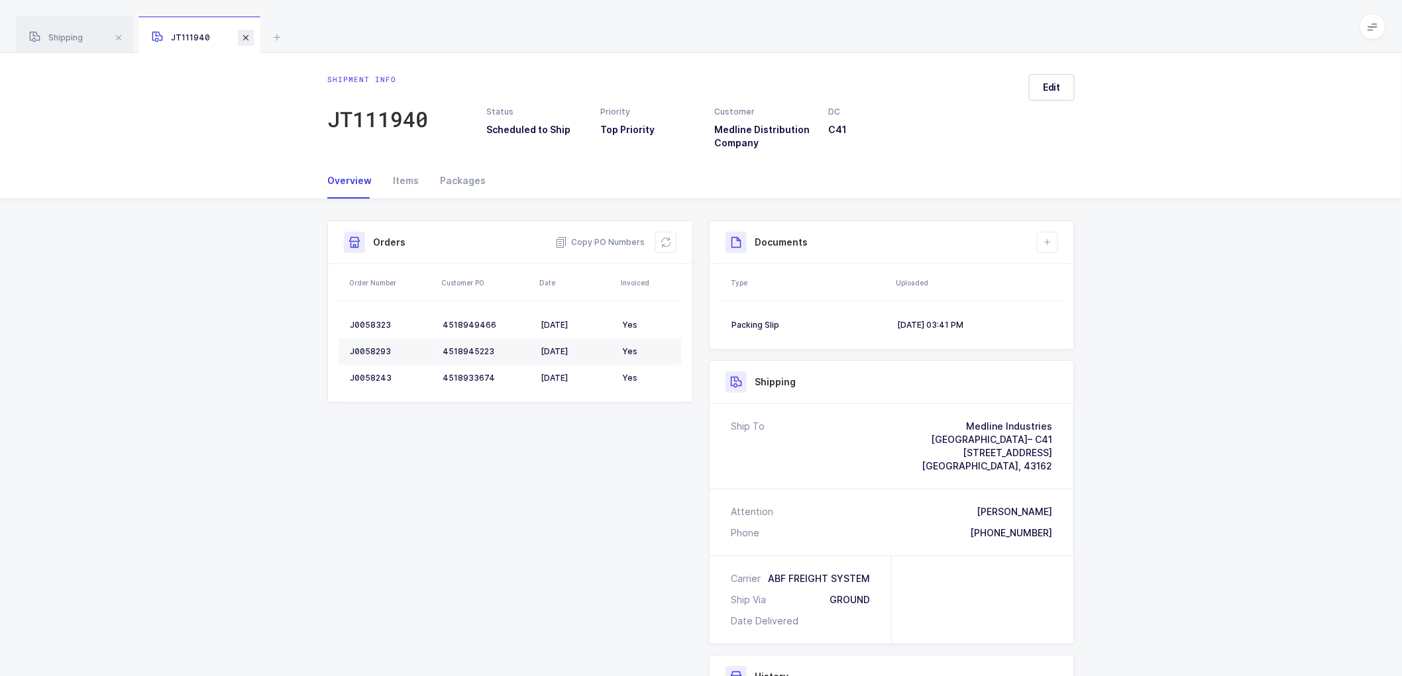
click at [248, 36] on span at bounding box center [246, 38] width 16 height 16
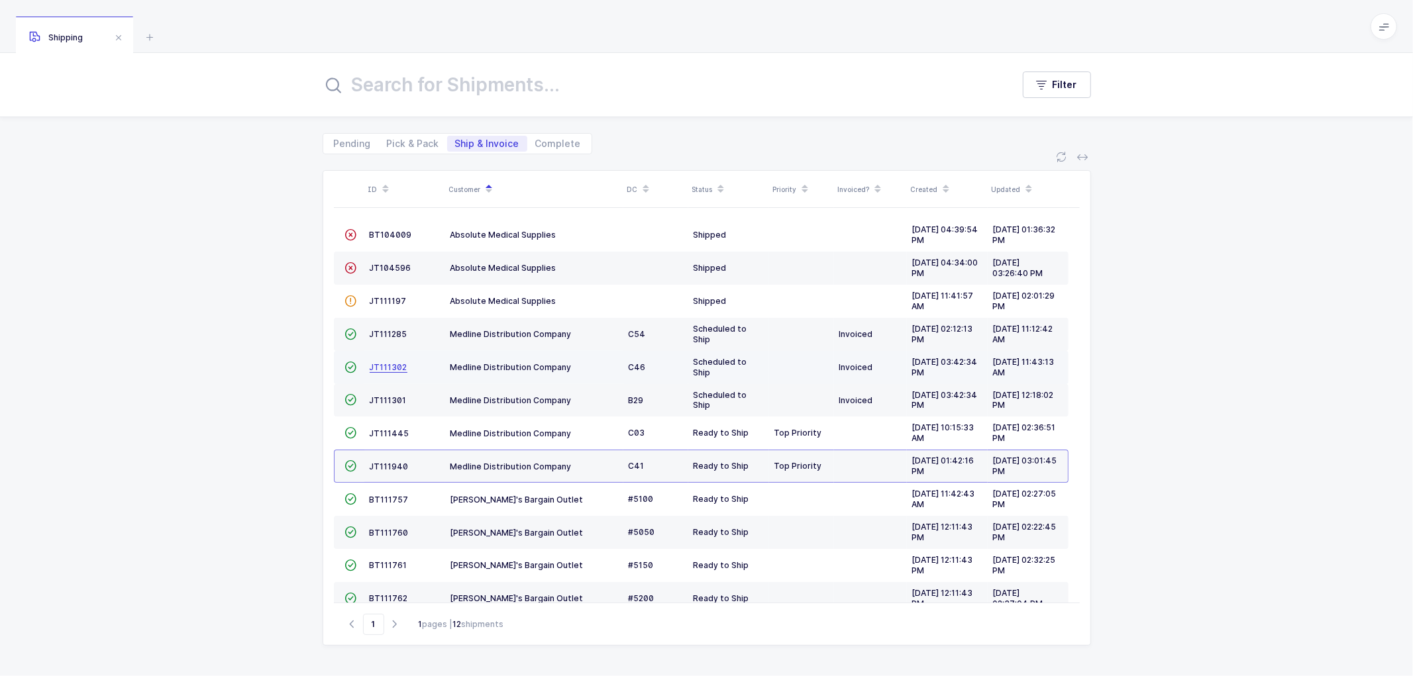
click at [386, 366] on span "JT111302" at bounding box center [389, 367] width 38 height 10
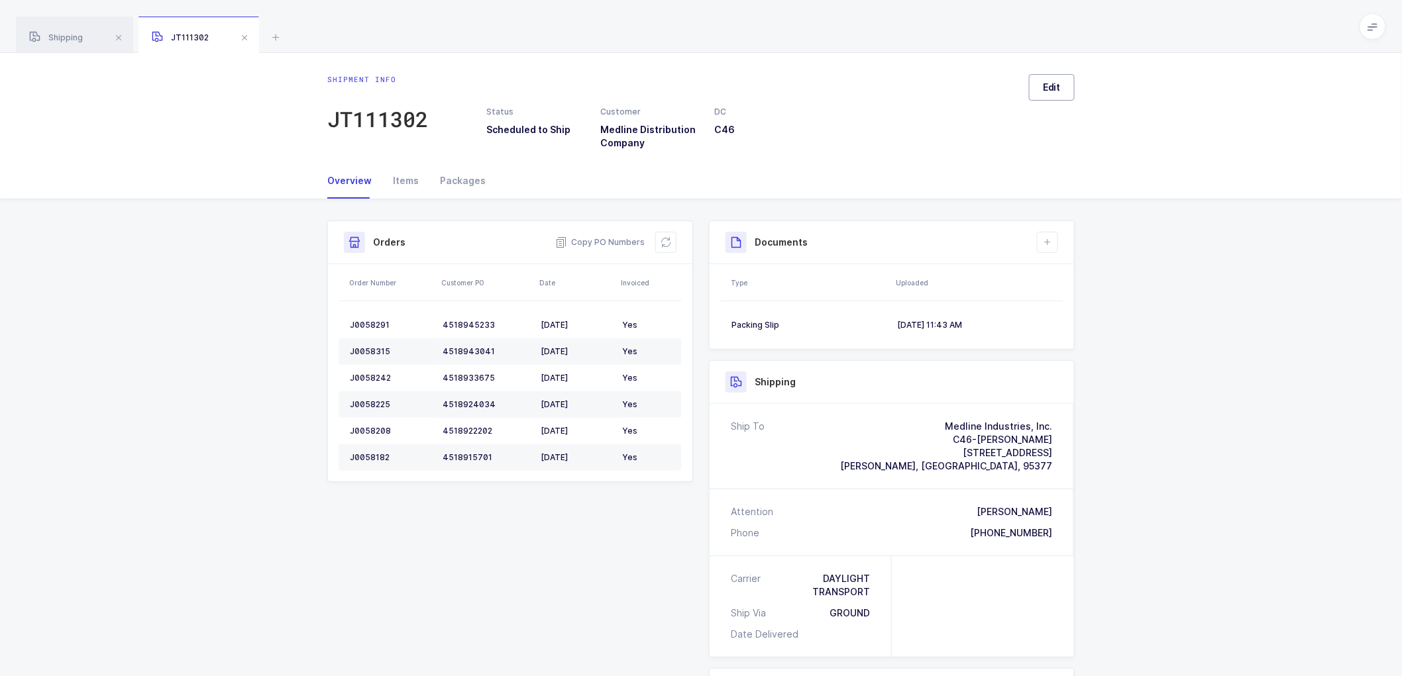
click at [1056, 95] on button "Edit" at bounding box center [1052, 87] width 46 height 26
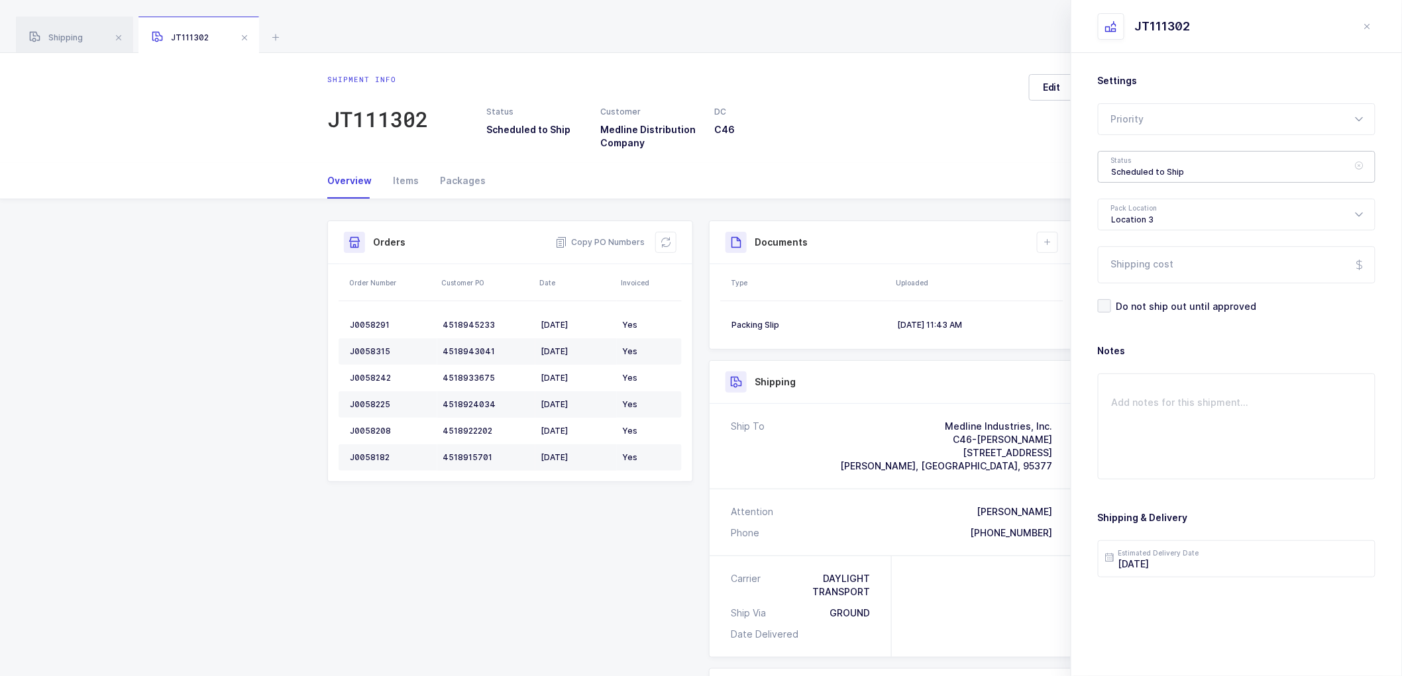
click at [1148, 156] on div "Scheduled to Ship" at bounding box center [1237, 167] width 278 height 32
click at [1128, 267] on span "Shipped" at bounding box center [1131, 268] width 38 height 11
type input "Shipped"
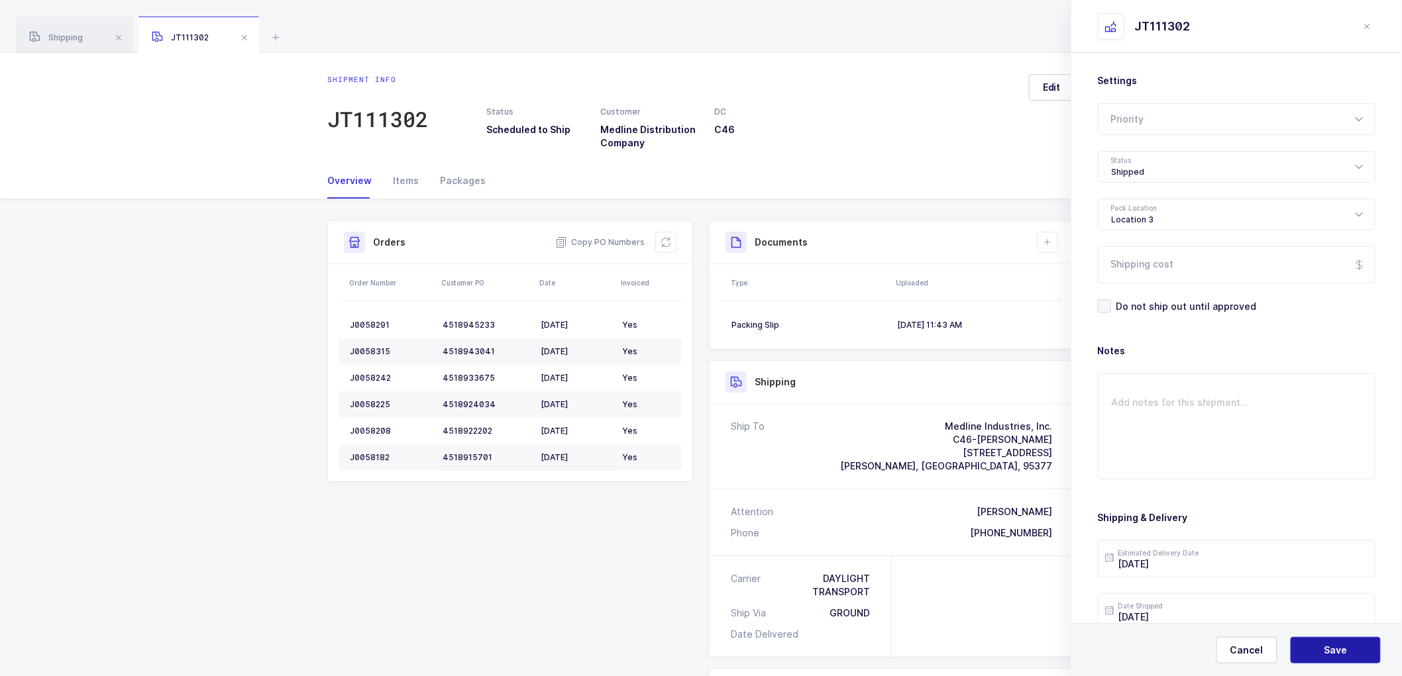
click at [1333, 652] on span "Save" at bounding box center [1335, 650] width 23 height 13
click at [1049, 247] on icon at bounding box center [1047, 242] width 11 height 11
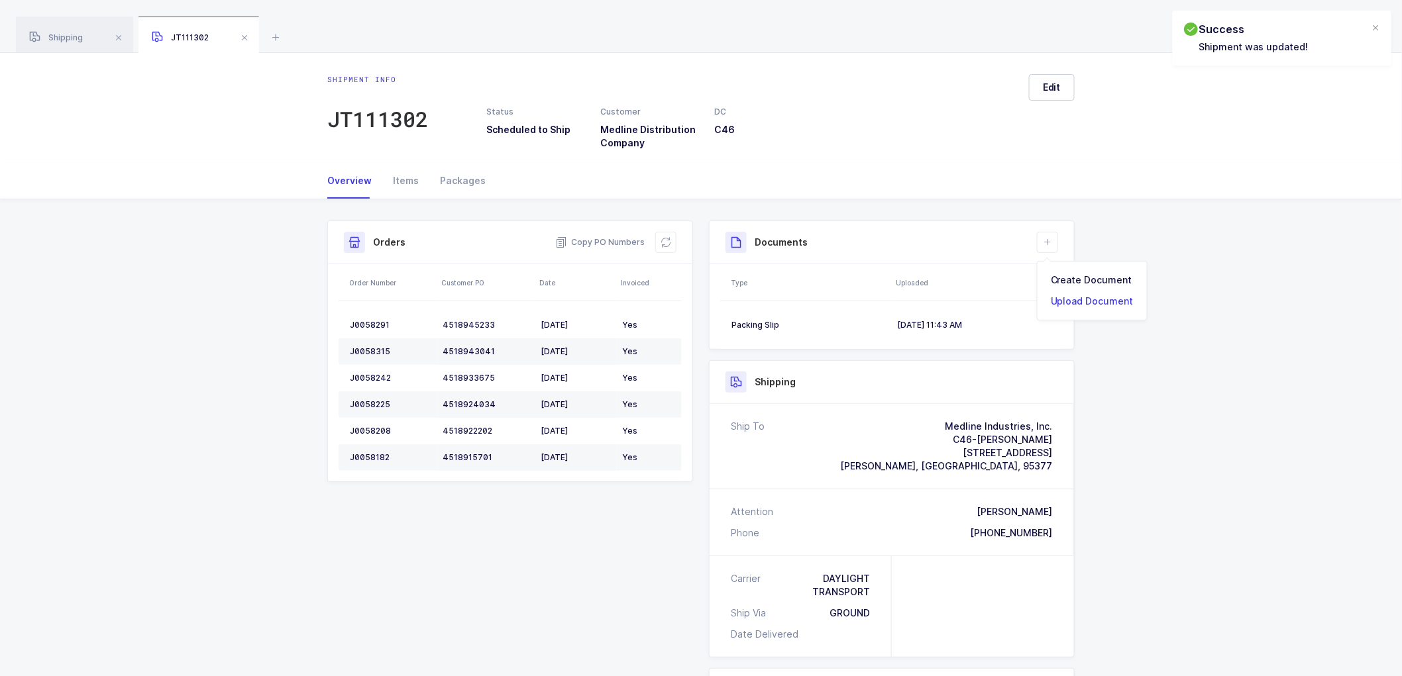
click at [1067, 300] on li "Upload Document" at bounding box center [1092, 301] width 99 height 21
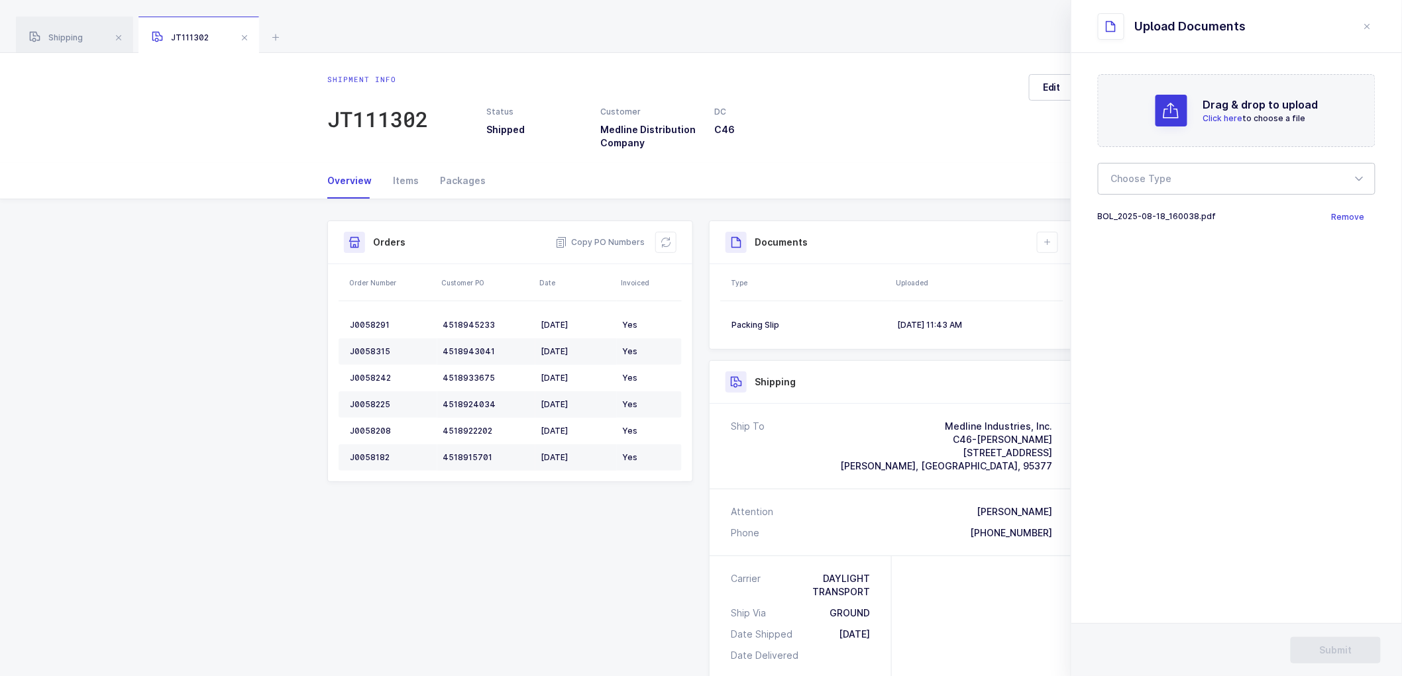
click at [1166, 177] on div at bounding box center [1237, 179] width 278 height 32
click at [1131, 221] on span "Bill of Lading" at bounding box center [1142, 220] width 60 height 11
type input "Bill of Lading"
click at [1325, 643] on button "Submit" at bounding box center [1335, 650] width 90 height 26
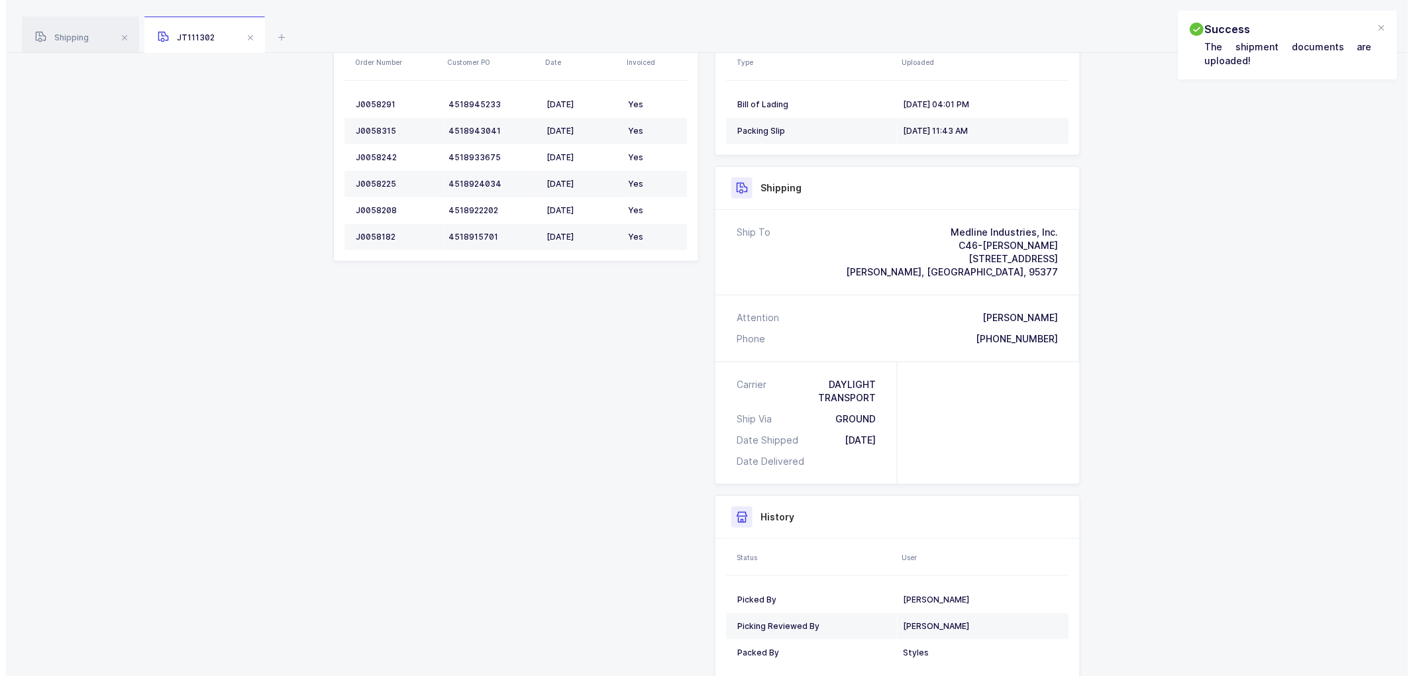
scroll to position [0, 0]
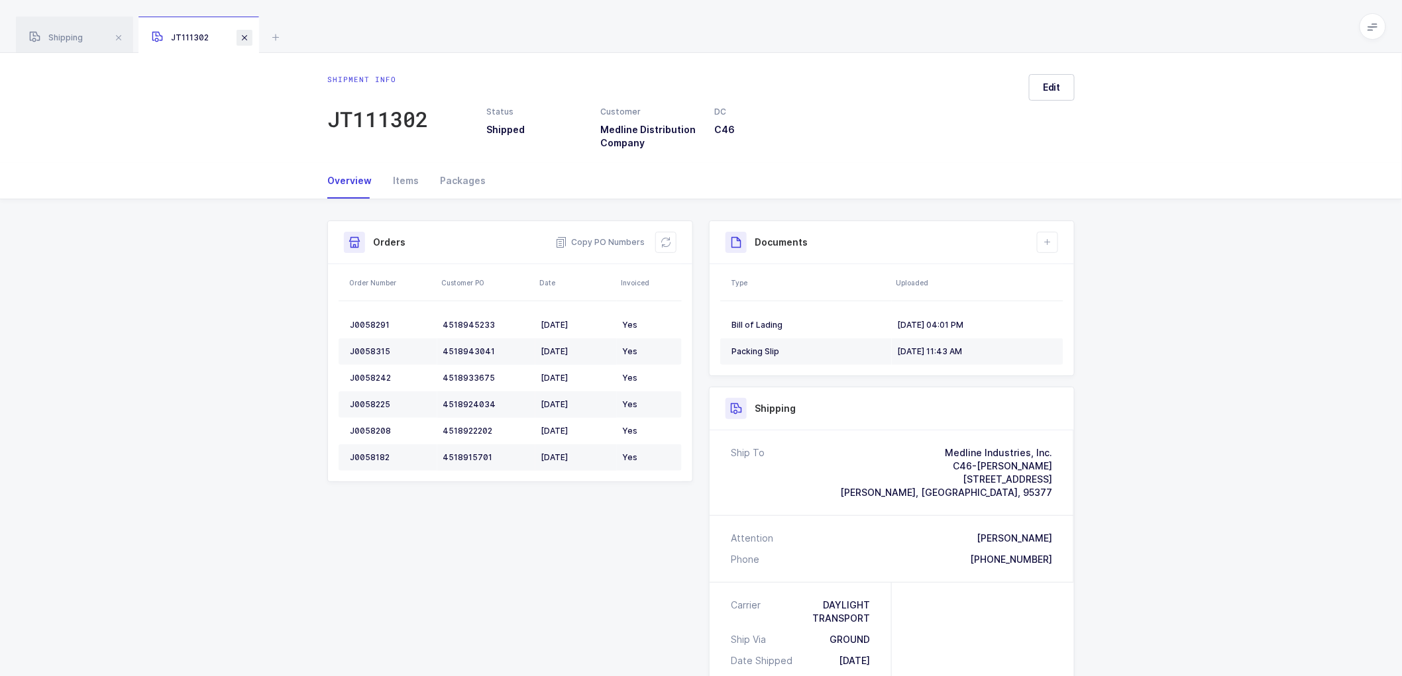
click at [243, 36] on span at bounding box center [244, 38] width 16 height 16
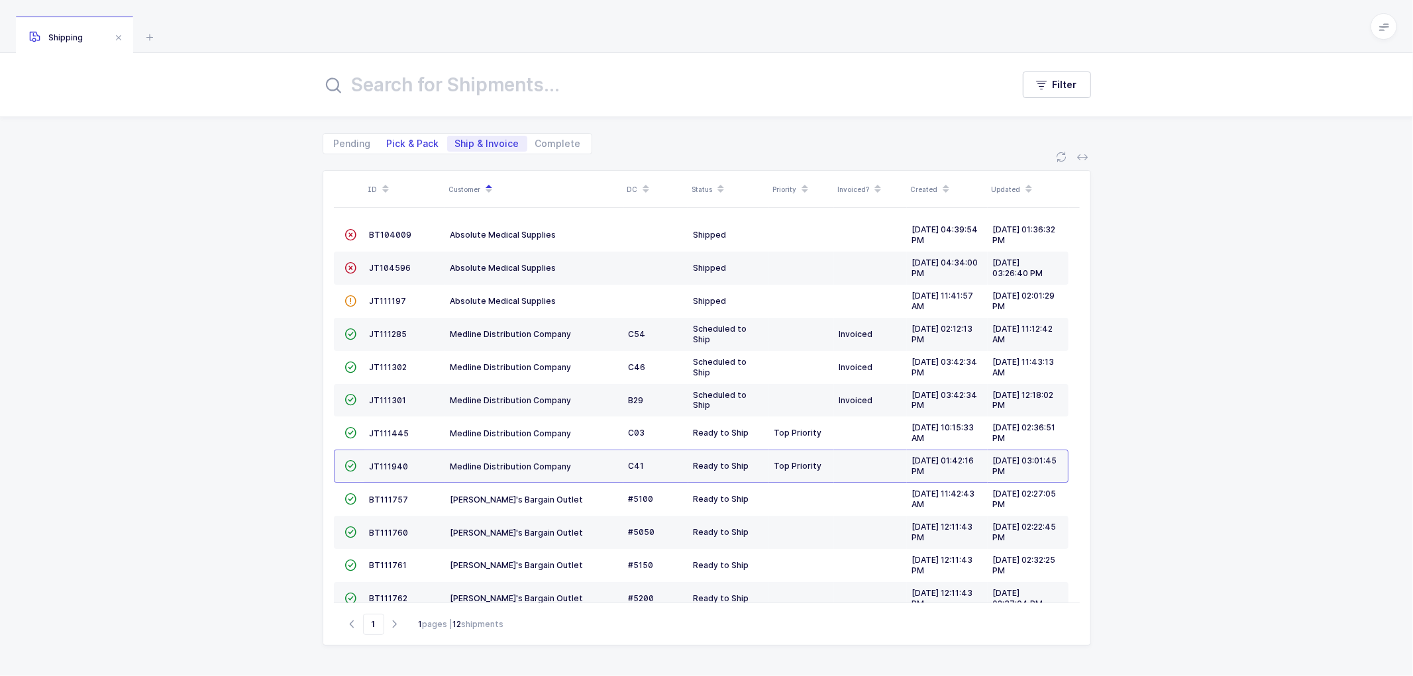
click at [414, 148] on span "Pick & Pack" at bounding box center [413, 143] width 52 height 9
click at [388, 144] on input "Pick & Pack" at bounding box center [383, 140] width 9 height 9
radio input "true"
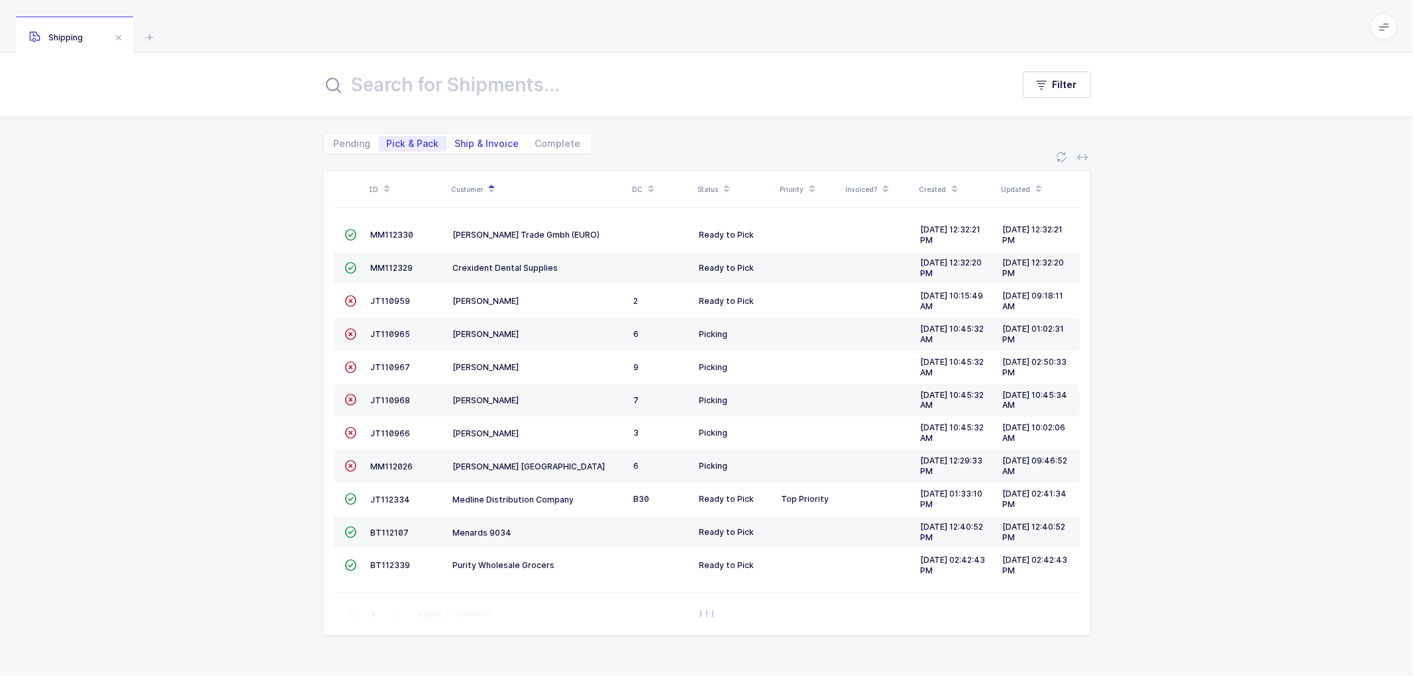
click at [481, 139] on span "Ship & Invoice" at bounding box center [487, 143] width 64 height 9
click at [456, 139] on input "Ship & Invoice" at bounding box center [451, 140] width 9 height 9
radio input "true"
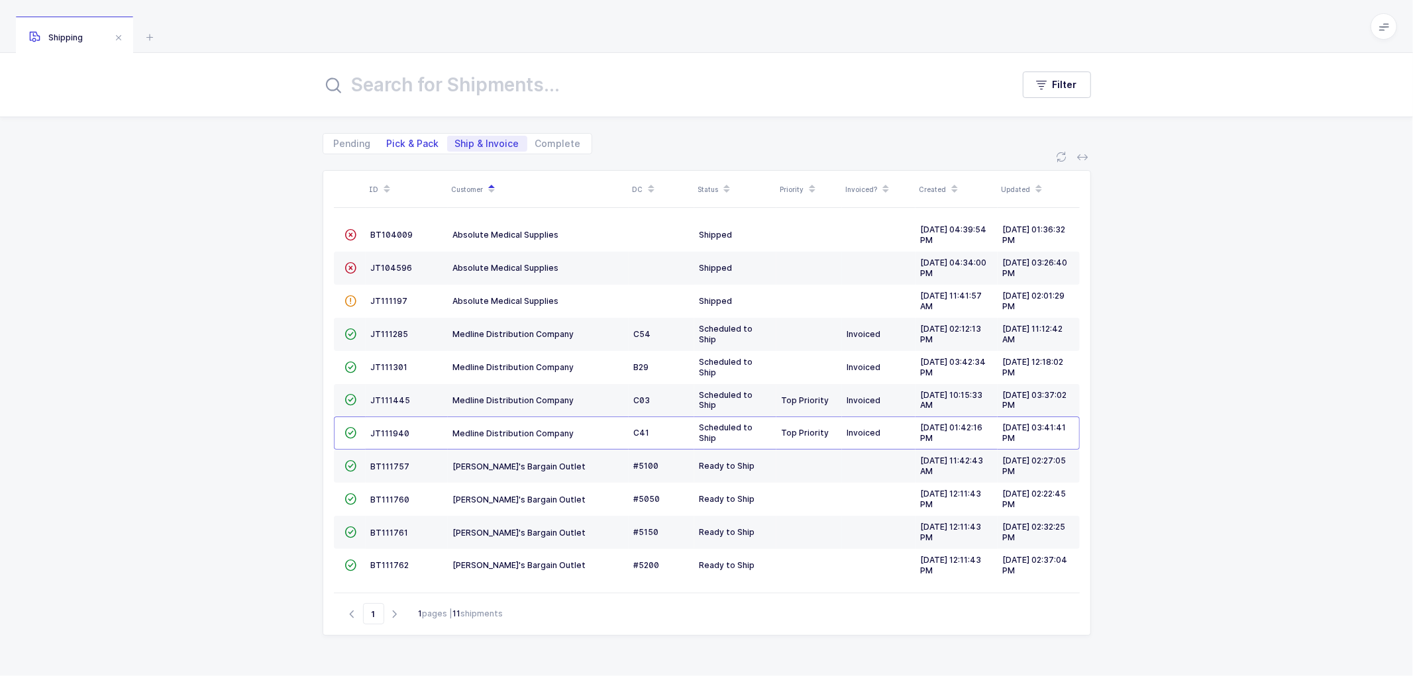
click at [415, 142] on span "Pick & Pack" at bounding box center [413, 143] width 52 height 9
click at [388, 142] on input "Pick & Pack" at bounding box center [383, 140] width 9 height 9
radio input "true"
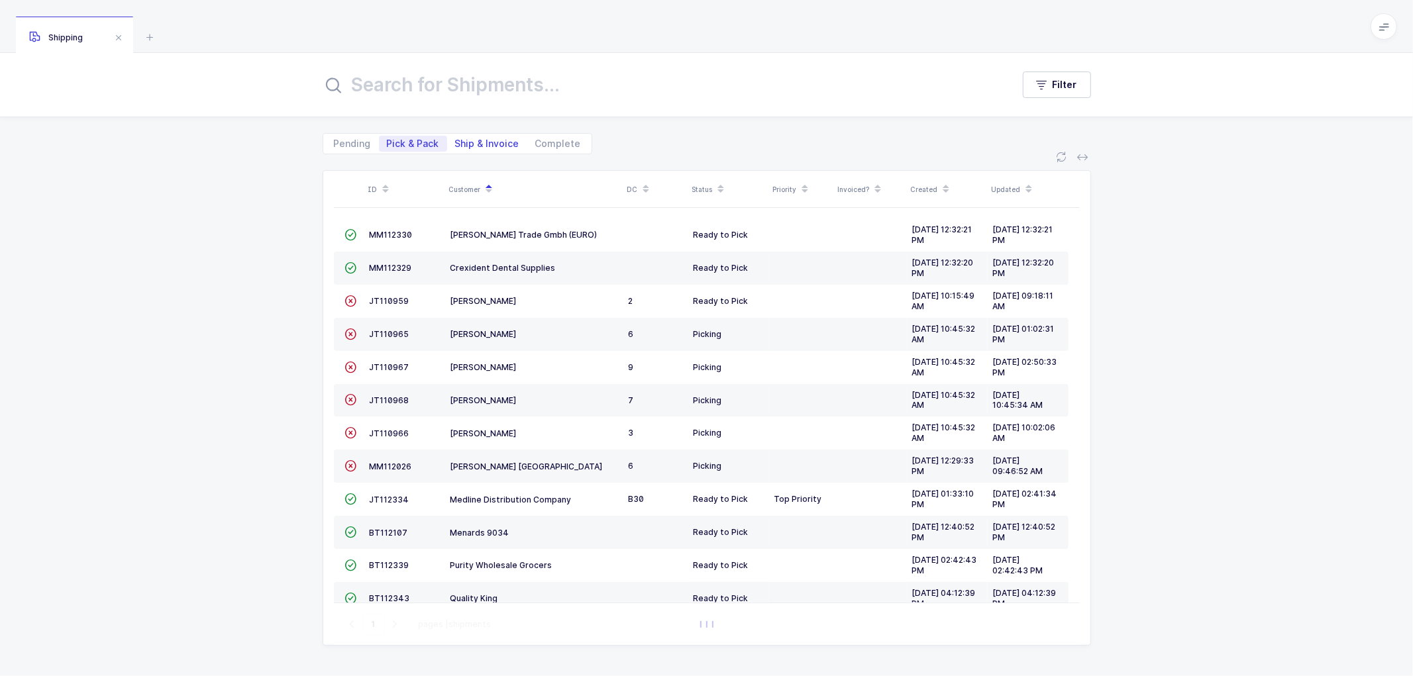
click at [479, 139] on span "Ship & Invoice" at bounding box center [487, 143] width 64 height 9
click at [456, 138] on input "Ship & Invoice" at bounding box center [451, 140] width 9 height 9
radio input "true"
radio input "false"
